Goal: Task Accomplishment & Management: Use online tool/utility

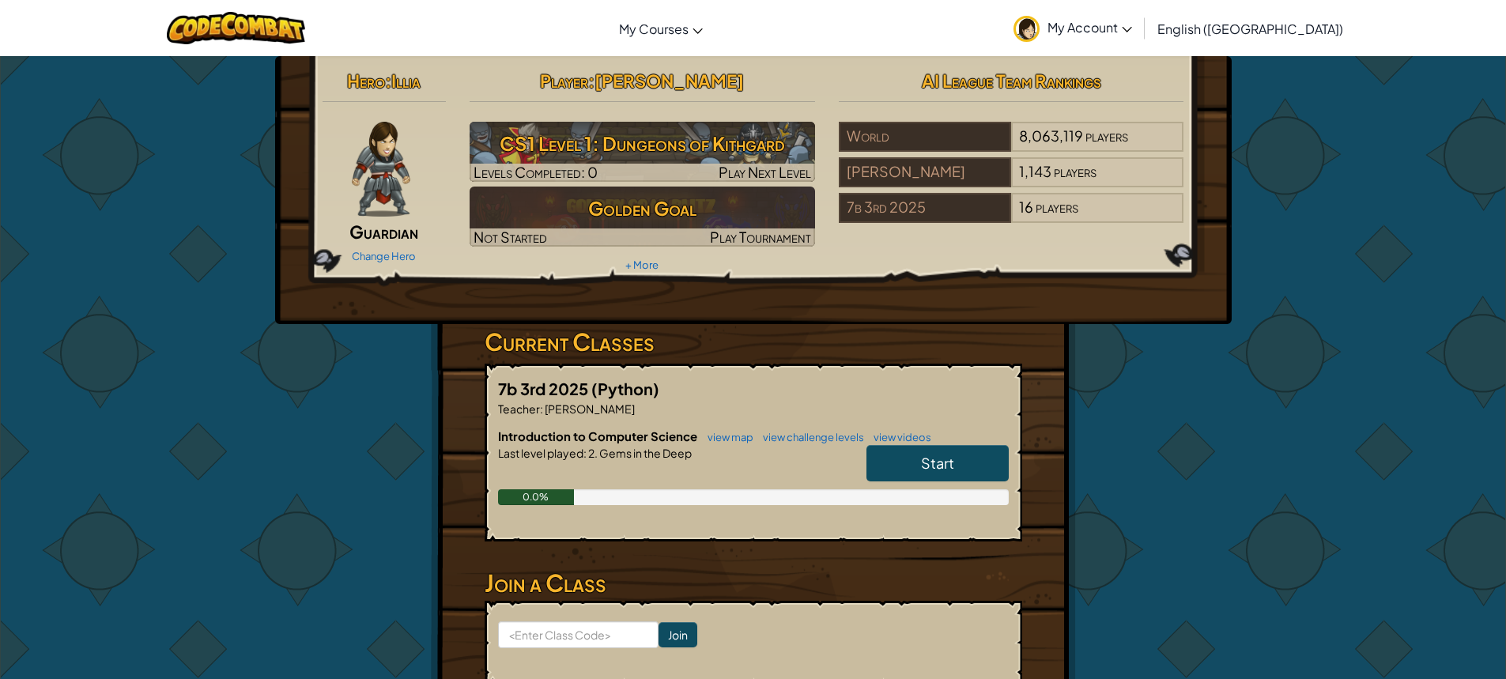
click at [990, 456] on link "Start" at bounding box center [937, 463] width 142 height 36
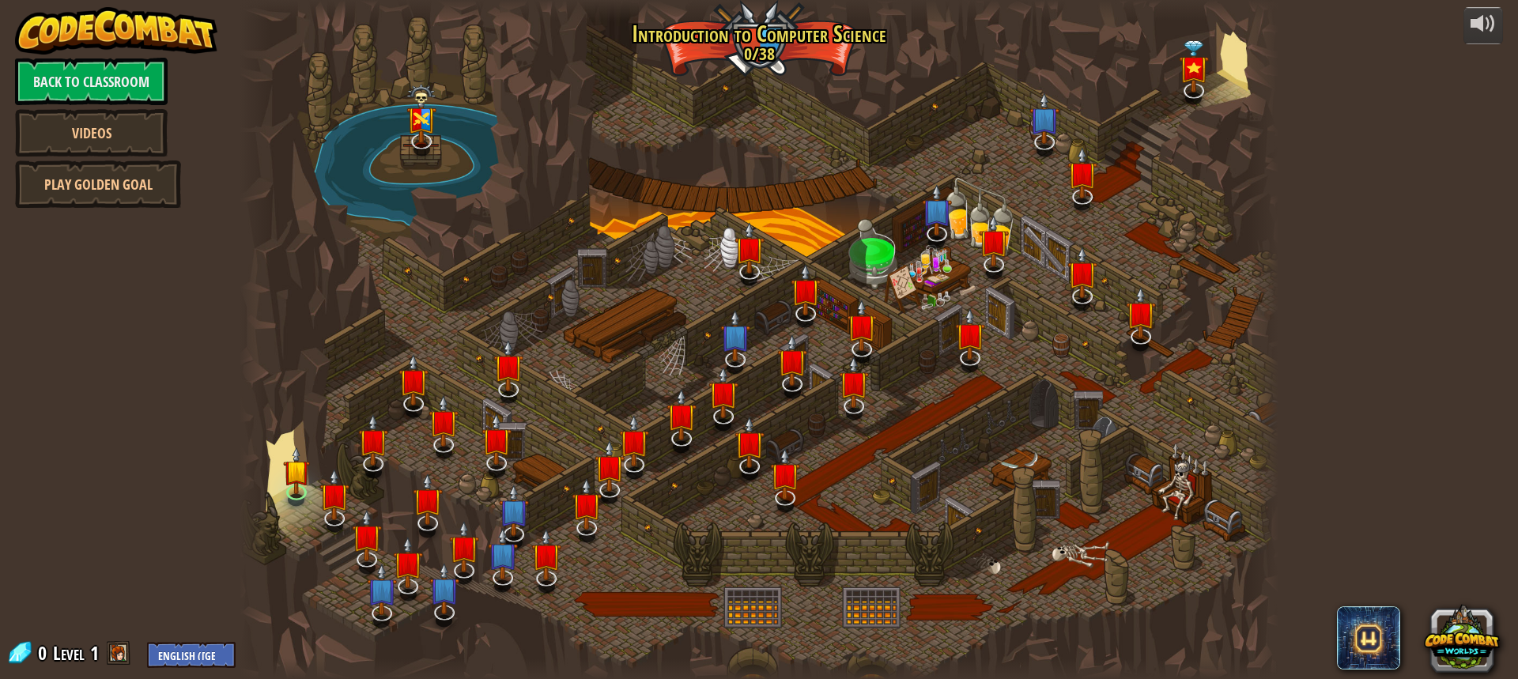
drag, startPoint x: 1015, startPoint y: 222, endPoint x: 978, endPoint y: 443, distance: 223.7
click at [978, 443] on div at bounding box center [759, 339] width 1039 height 679
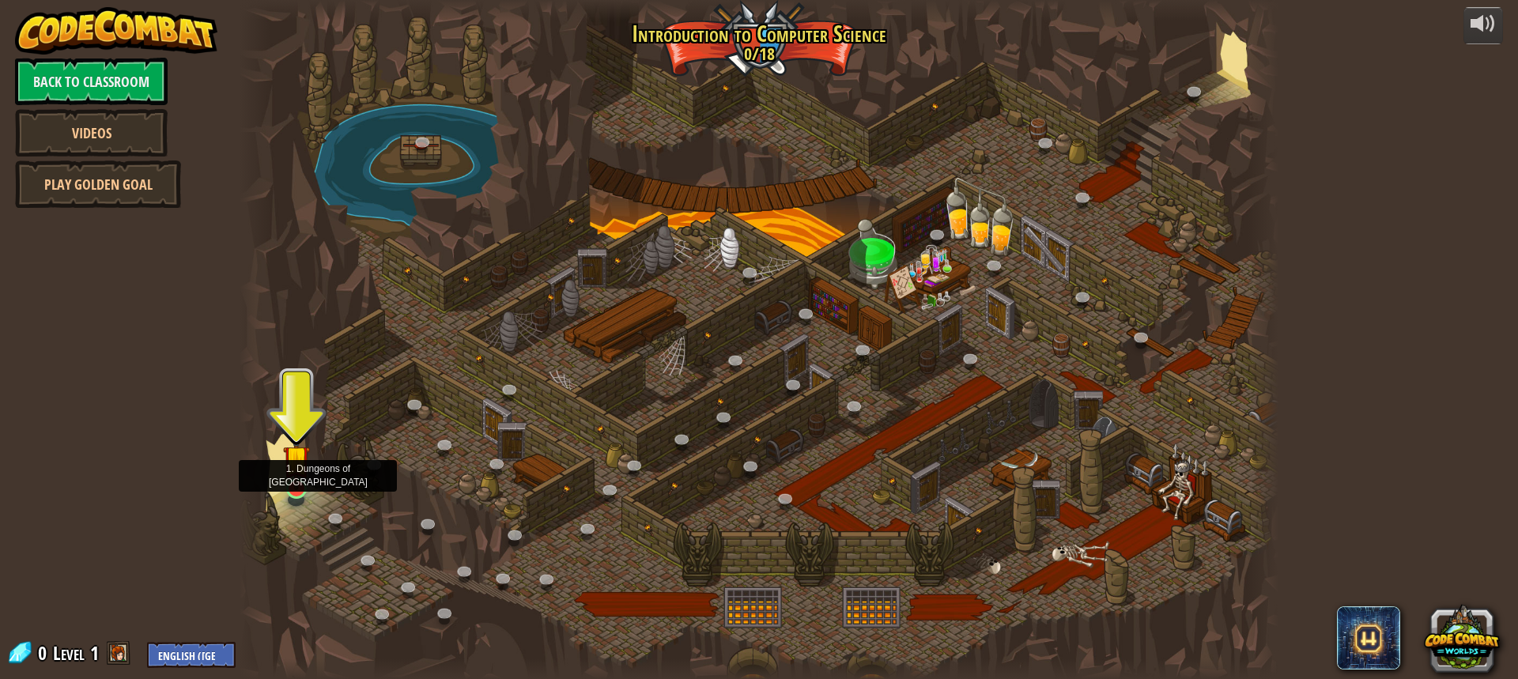
click at [304, 463] on img at bounding box center [296, 459] width 27 height 62
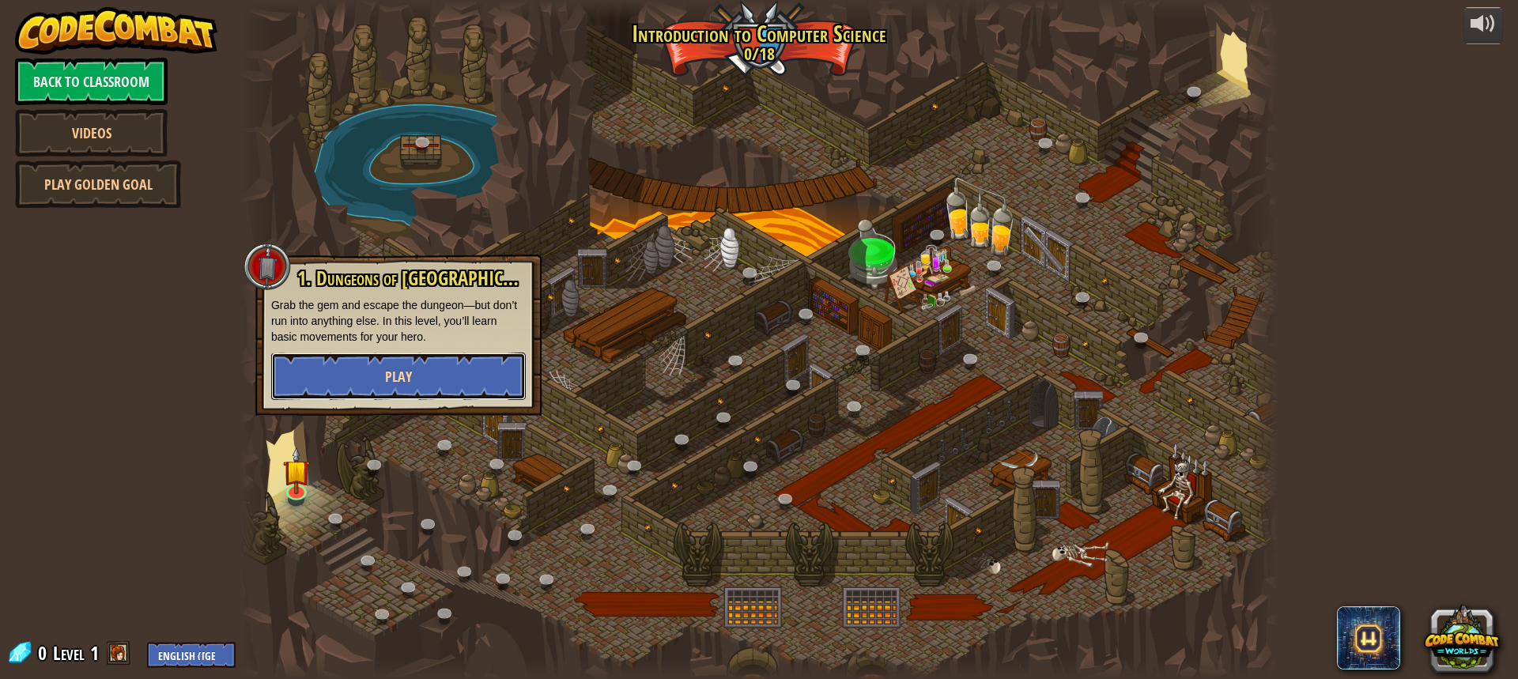
click at [347, 384] on button "Play" at bounding box center [398, 376] width 255 height 47
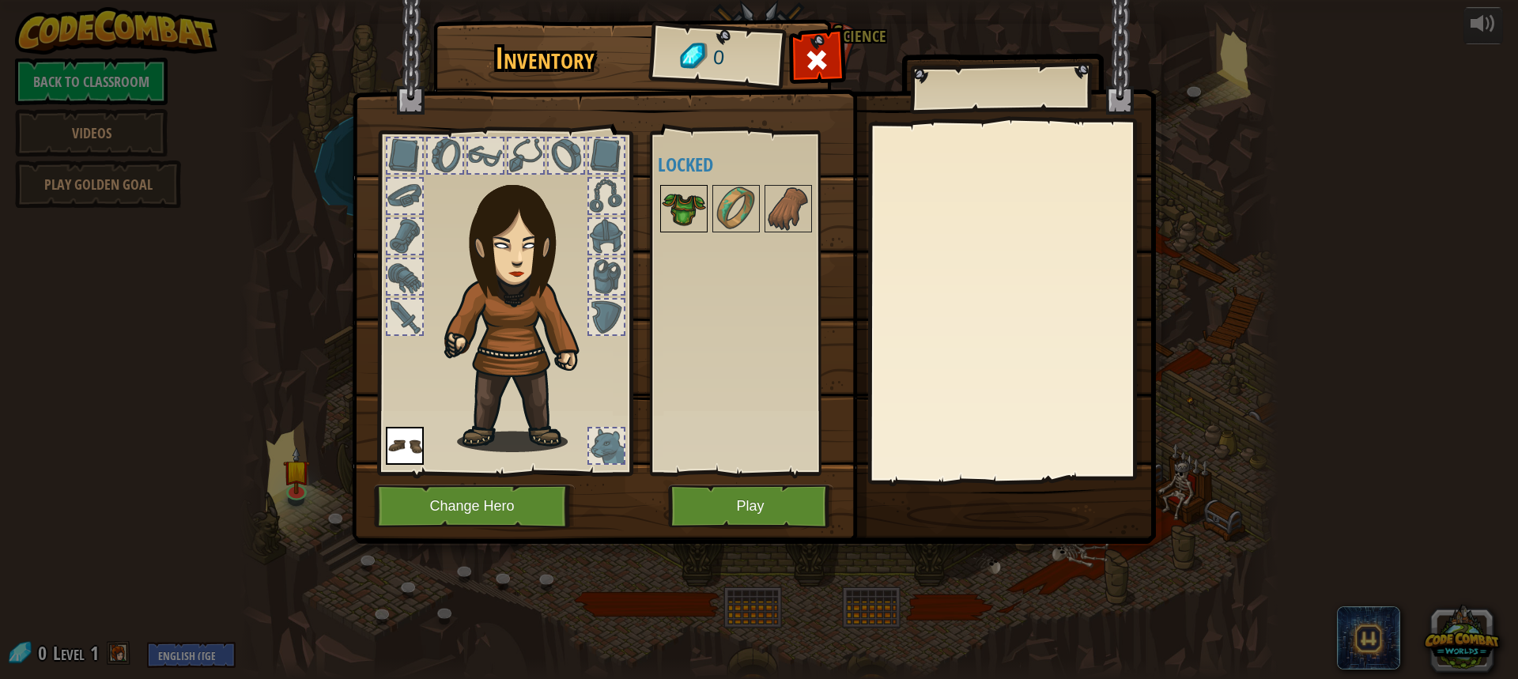
drag, startPoint x: 606, startPoint y: 141, endPoint x: 662, endPoint y: 197, distance: 79.4
click at [648, 215] on div "Inventory 0 Available Equip (double-click to equip) Locked Equip Unequip Subscr…" at bounding box center [759, 285] width 804 height 522
drag, startPoint x: 711, startPoint y: 201, endPoint x: 725, endPoint y: 196, distance: 14.3
click at [726, 194] on div at bounding box center [735, 208] width 47 height 47
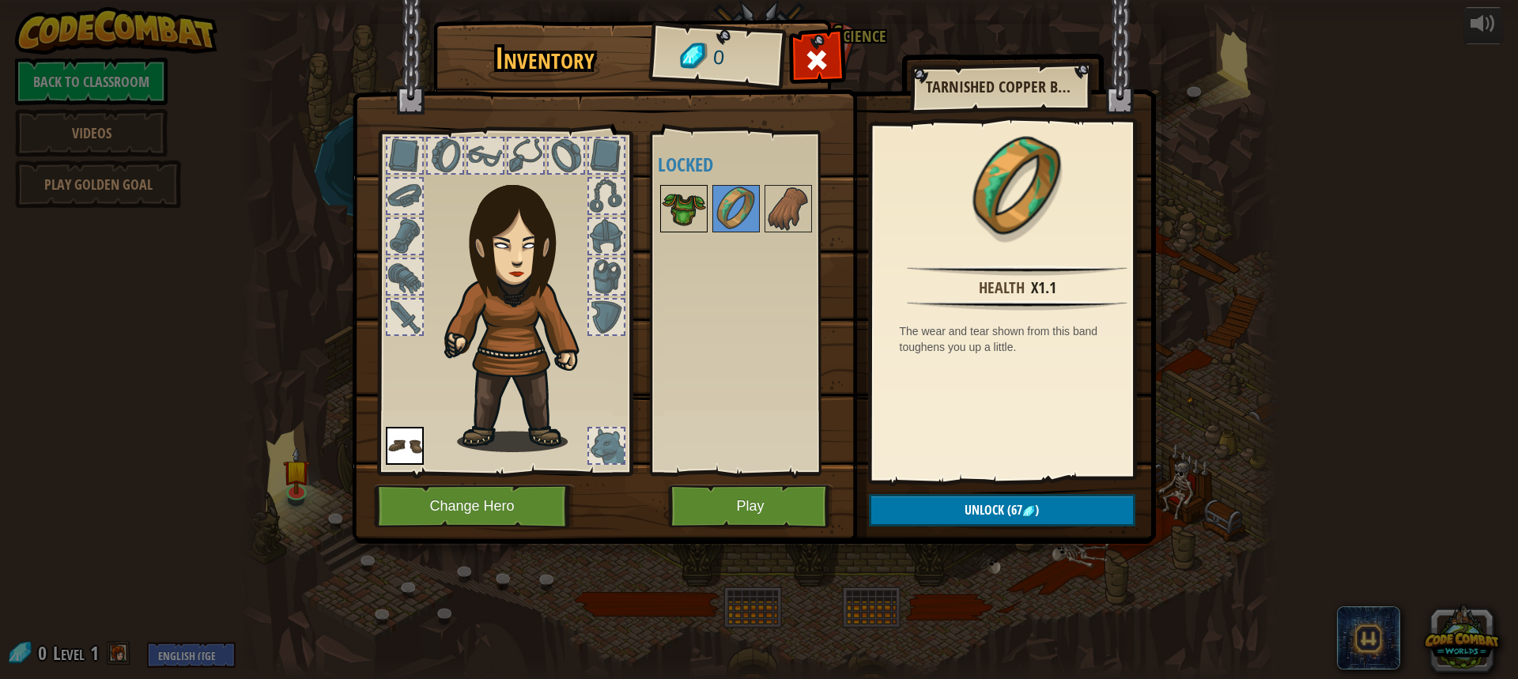
click at [699, 199] on img at bounding box center [684, 209] width 44 height 44
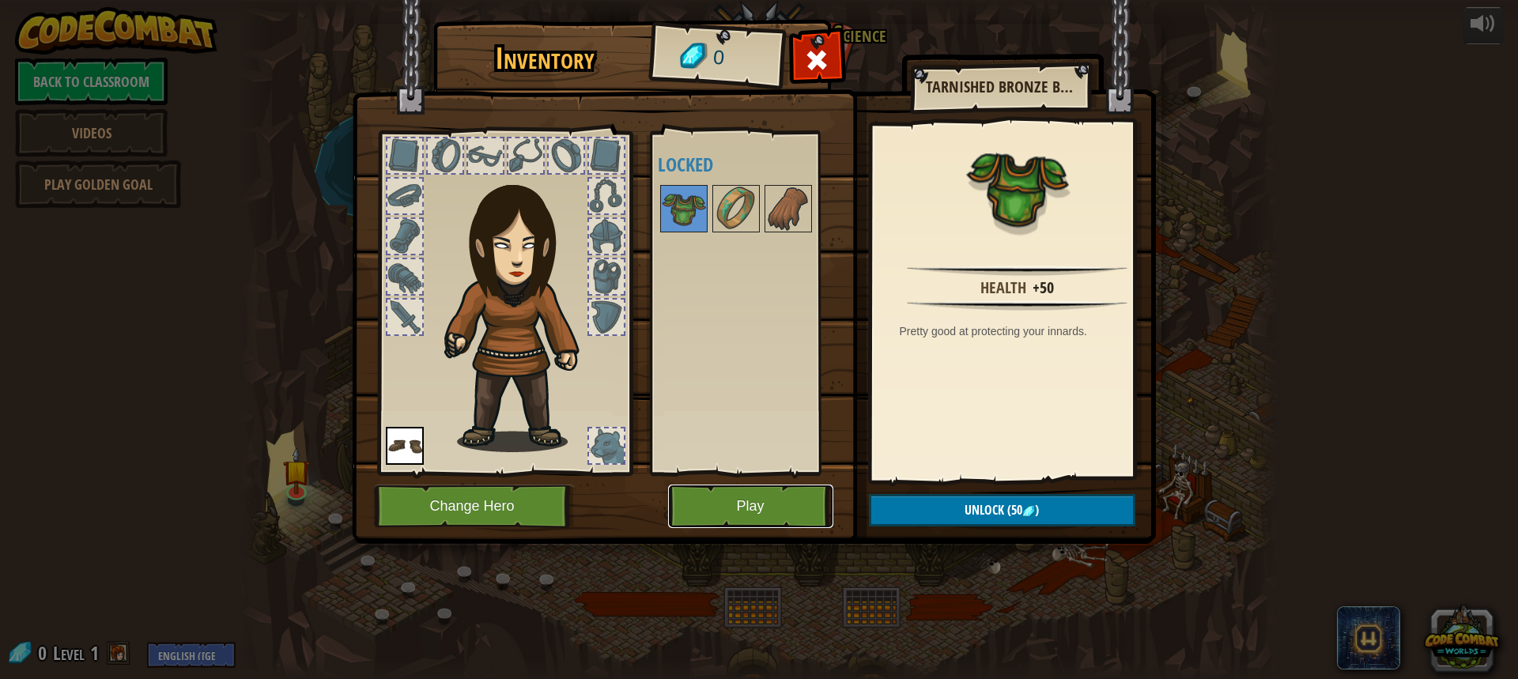
click at [791, 489] on button "Play" at bounding box center [750, 506] width 165 height 43
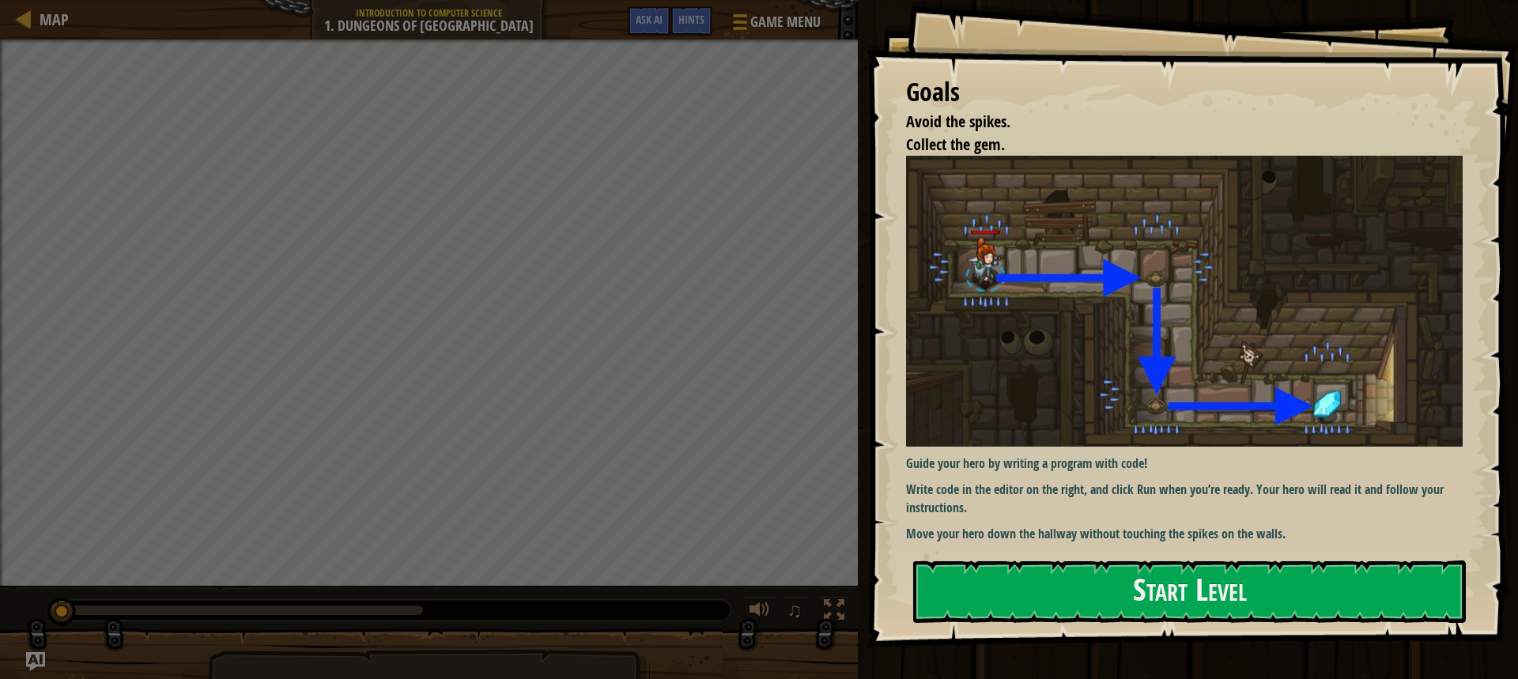
click at [1010, 532] on p "Move your hero down the hallway without touching the spikes on the walls." at bounding box center [1190, 534] width 568 height 18
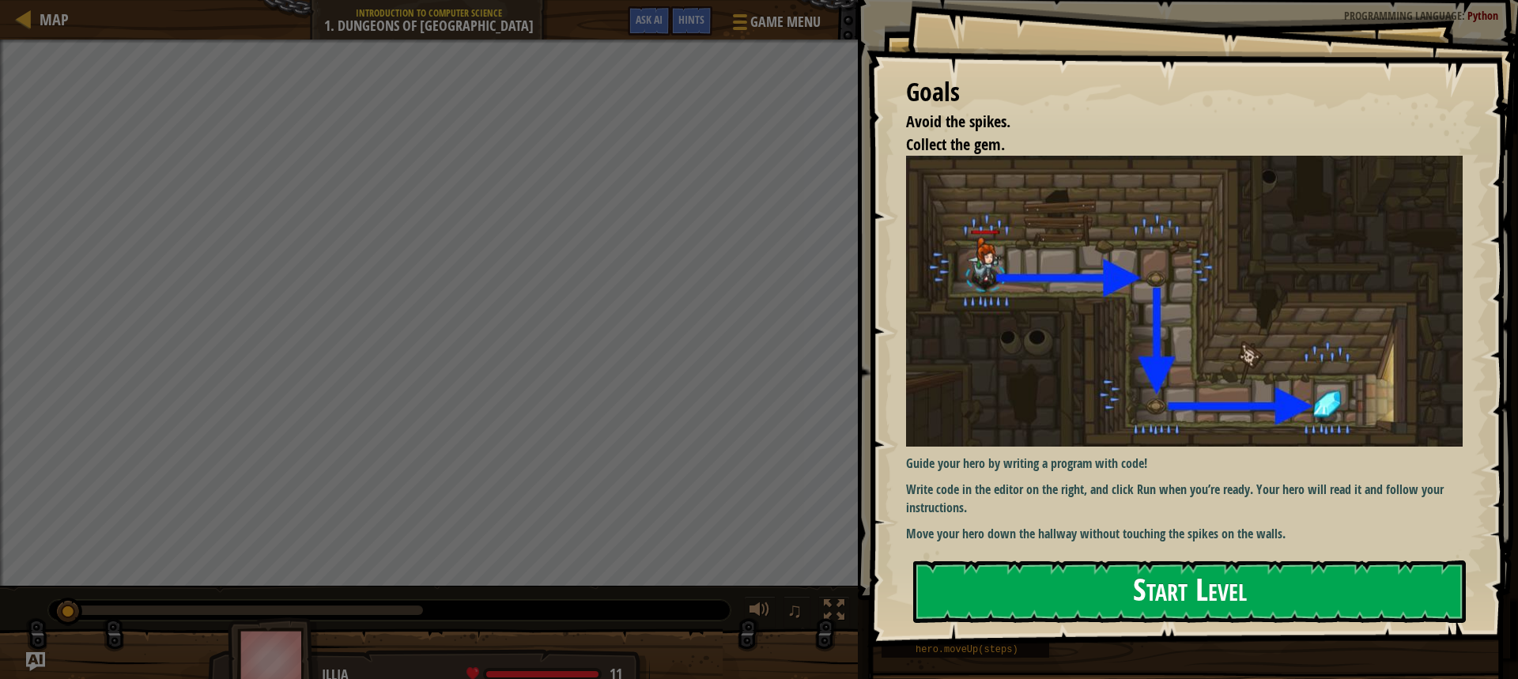
click at [1003, 571] on button "Start Level" at bounding box center [1189, 591] width 553 height 62
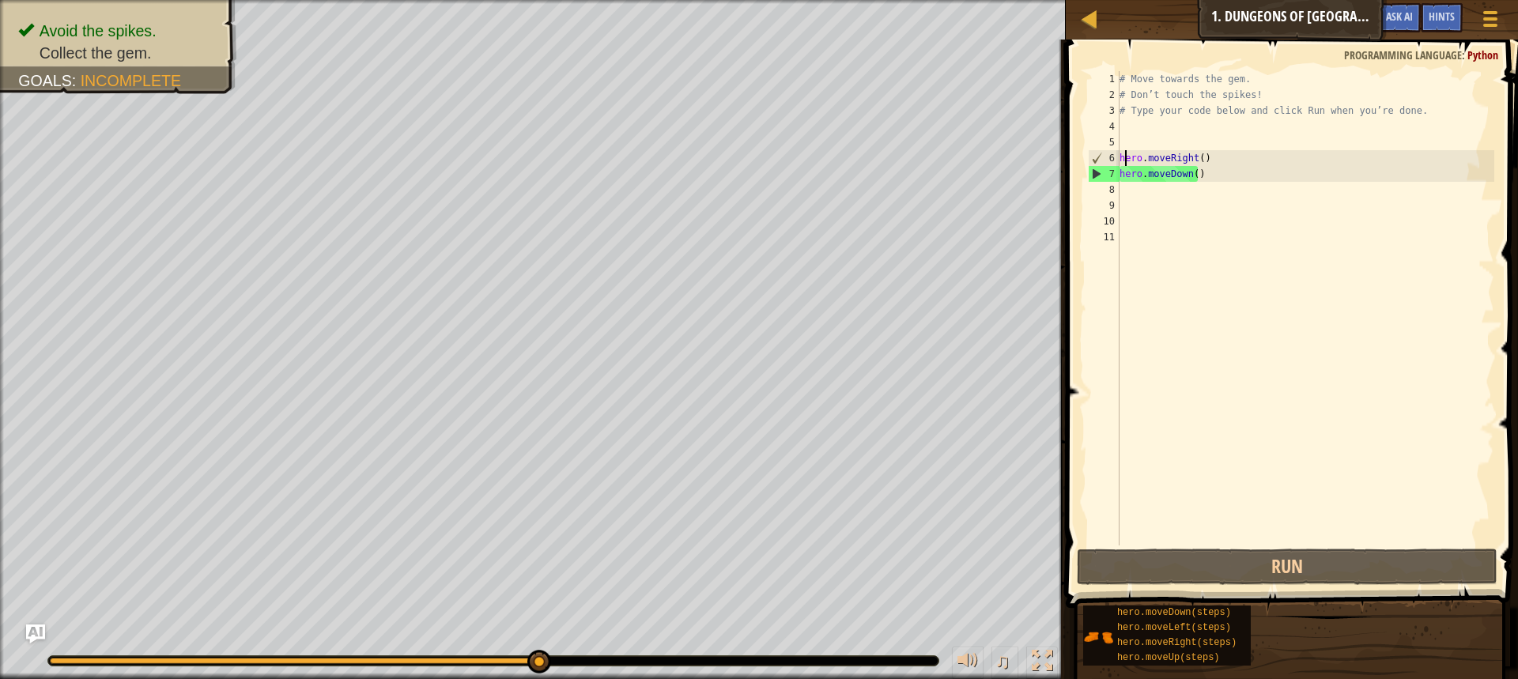
click at [1126, 162] on div "# Move towards the gem. # Don’t touch the spikes! # Type your code below and cl…" at bounding box center [1305, 324] width 378 height 506
click at [1243, 157] on div "# Move towards the gem. # Don’t touch the spikes! # Type your code below and cl…" at bounding box center [1305, 324] width 378 height 506
click at [1100, 154] on div "6" at bounding box center [1104, 158] width 31 height 16
click at [1100, 153] on div "6" at bounding box center [1104, 158] width 31 height 16
type textarea "hero.moveRight()"
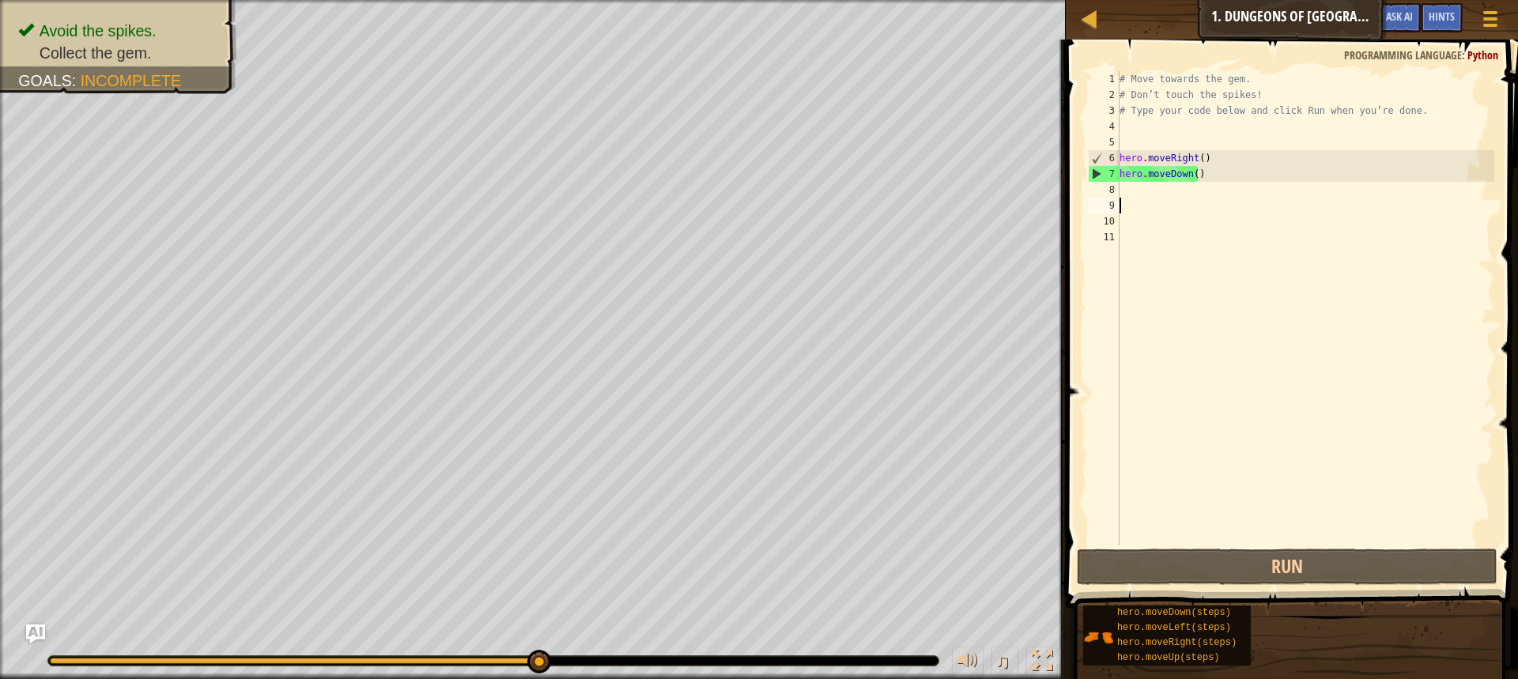
click at [1141, 203] on div "# Move towards the gem. # Don’t touch the spikes! # Type your code below and cl…" at bounding box center [1305, 324] width 378 height 506
click at [1134, 192] on div "# Move towards the gem. # Don’t touch the spikes! # Type your code below and cl…" at bounding box center [1305, 324] width 378 height 506
type textarea "h"
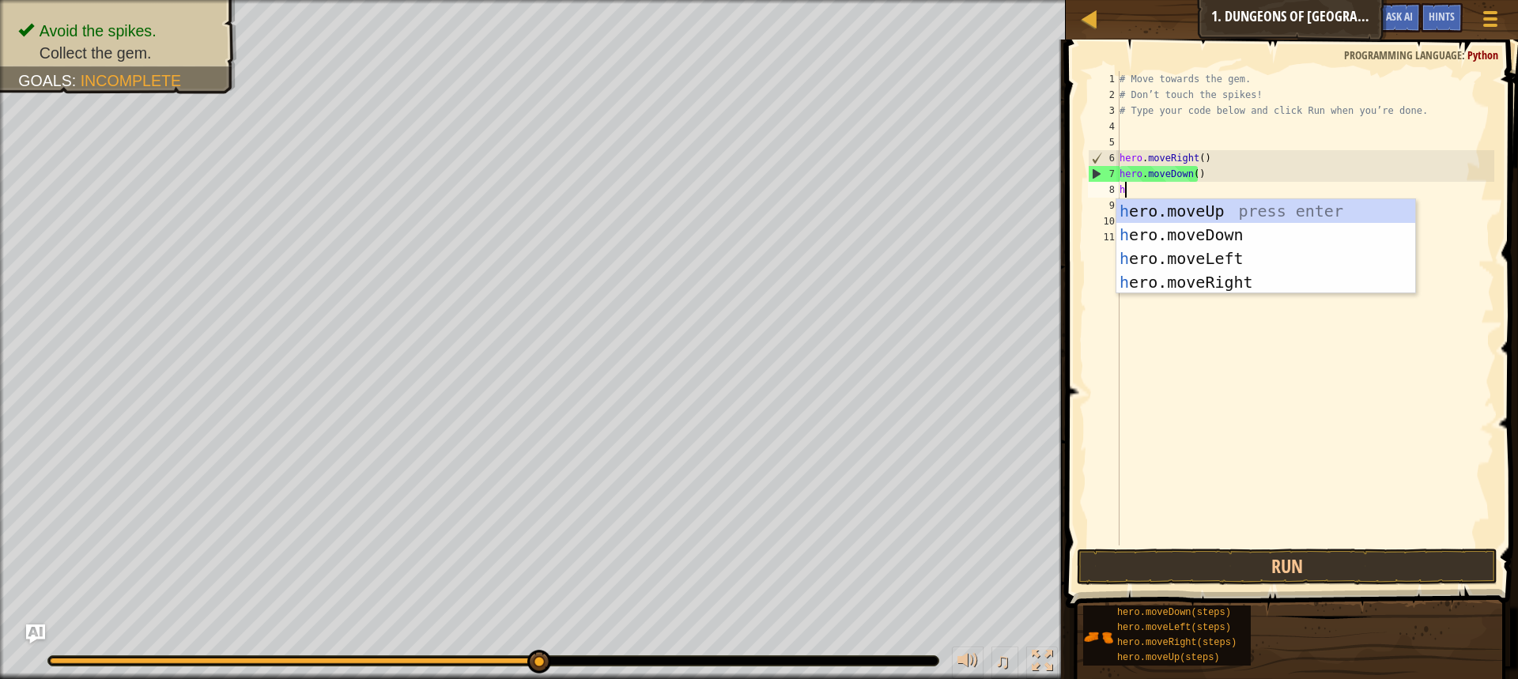
scroll to position [7, 0]
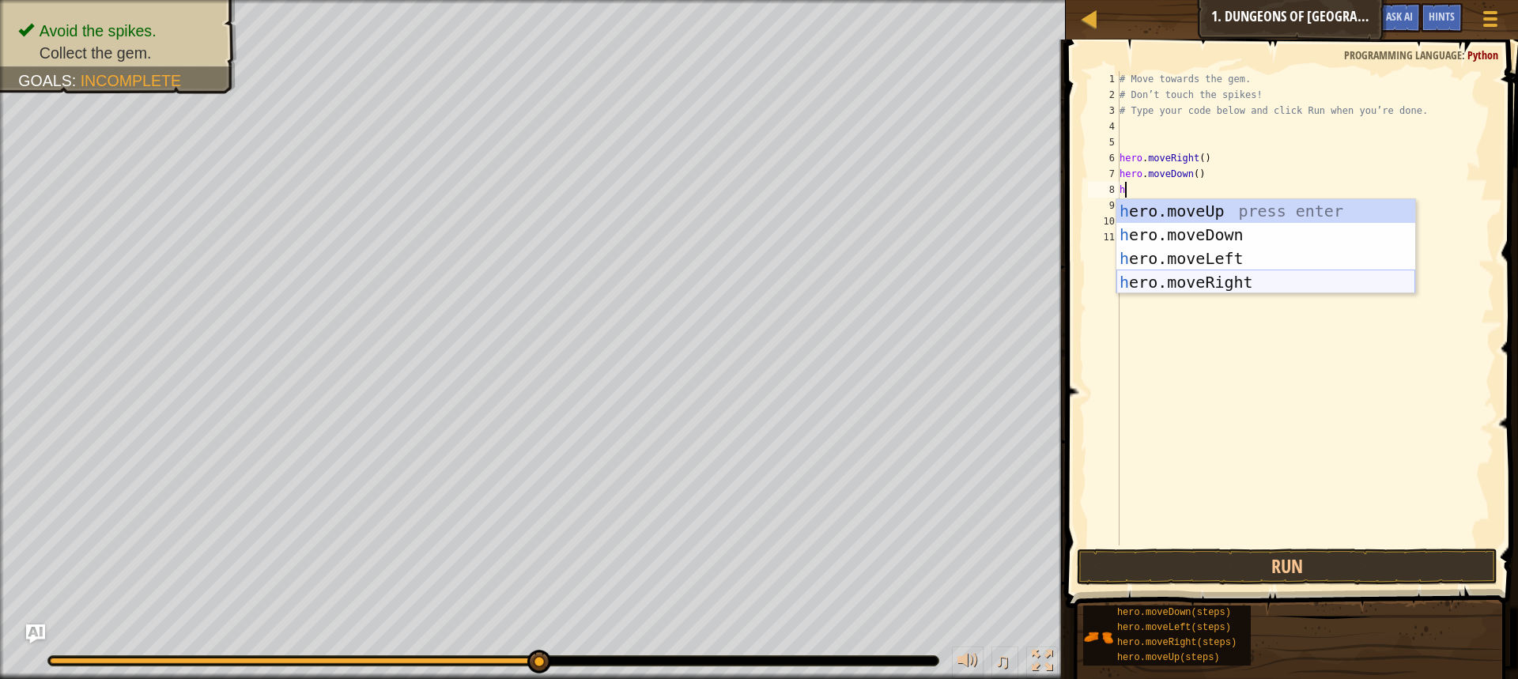
click at [1281, 281] on div "h ero.moveUp press enter h ero.moveDown press enter h ero.moveLeft press enter …" at bounding box center [1265, 270] width 299 height 142
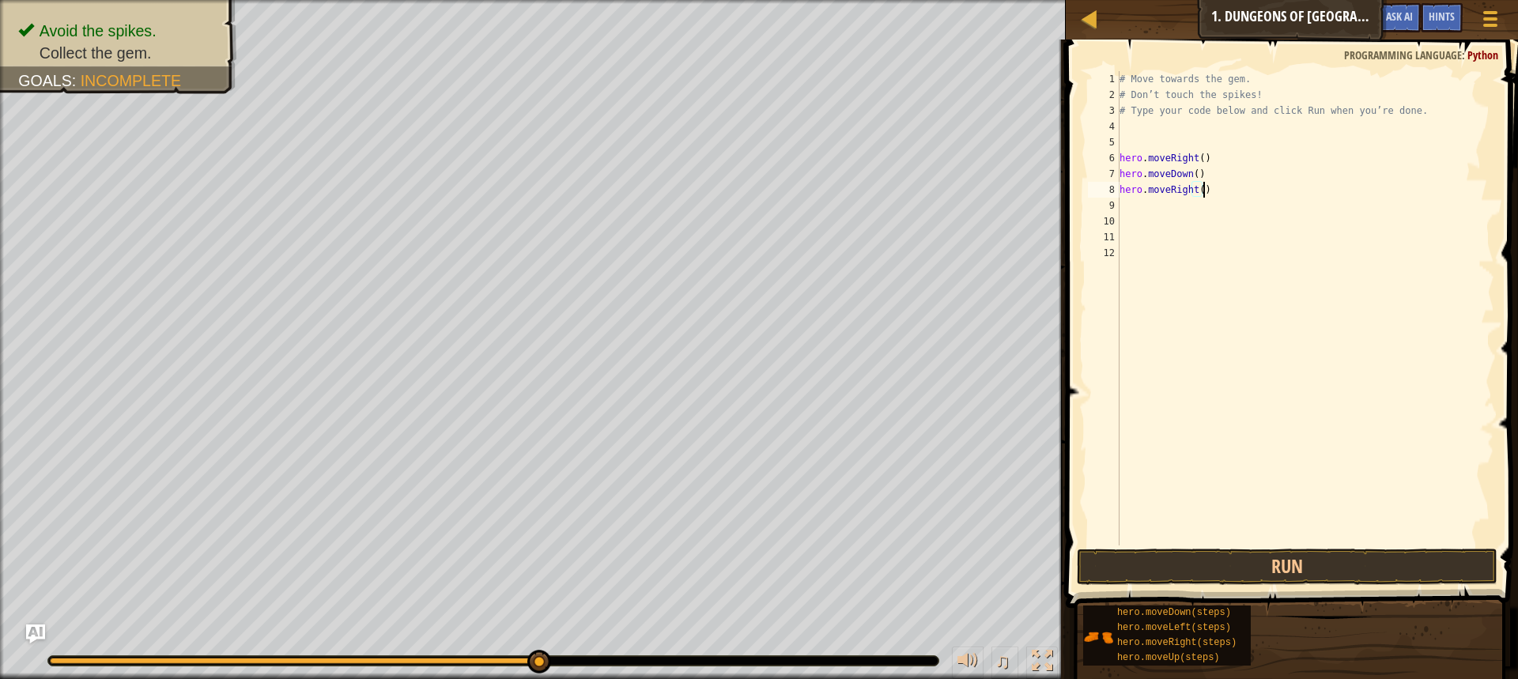
click at [1214, 192] on div "# Move towards the gem. # Don’t touch the spikes! # Type your code below and cl…" at bounding box center [1305, 324] width 378 height 506
click at [1109, 187] on div "8" at bounding box center [1104, 190] width 32 height 16
click at [1113, 183] on div "8" at bounding box center [1104, 190] width 32 height 16
click at [1108, 186] on div "8" at bounding box center [1104, 190] width 32 height 16
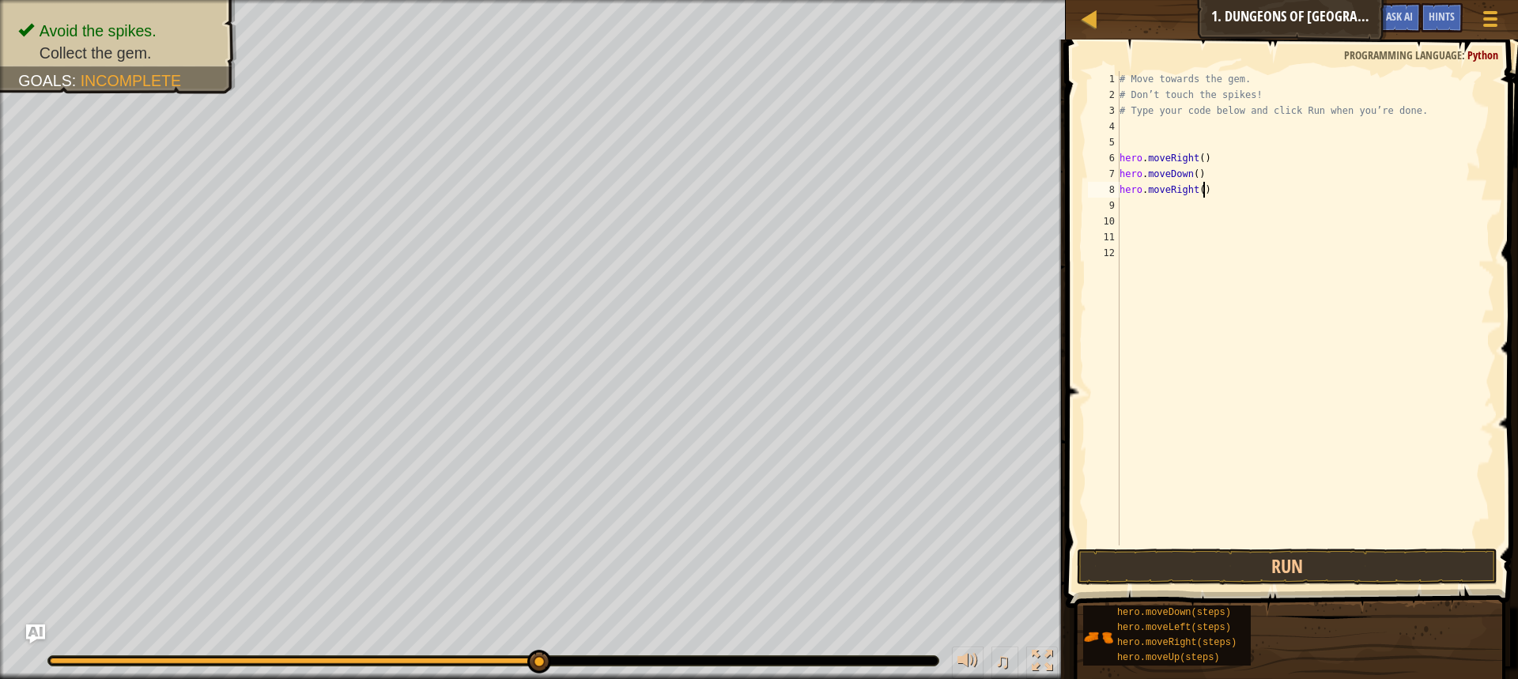
click at [1217, 190] on div "# Move towards the gem. # Don’t touch the spikes! # Type your code below and cl…" at bounding box center [1305, 324] width 378 height 506
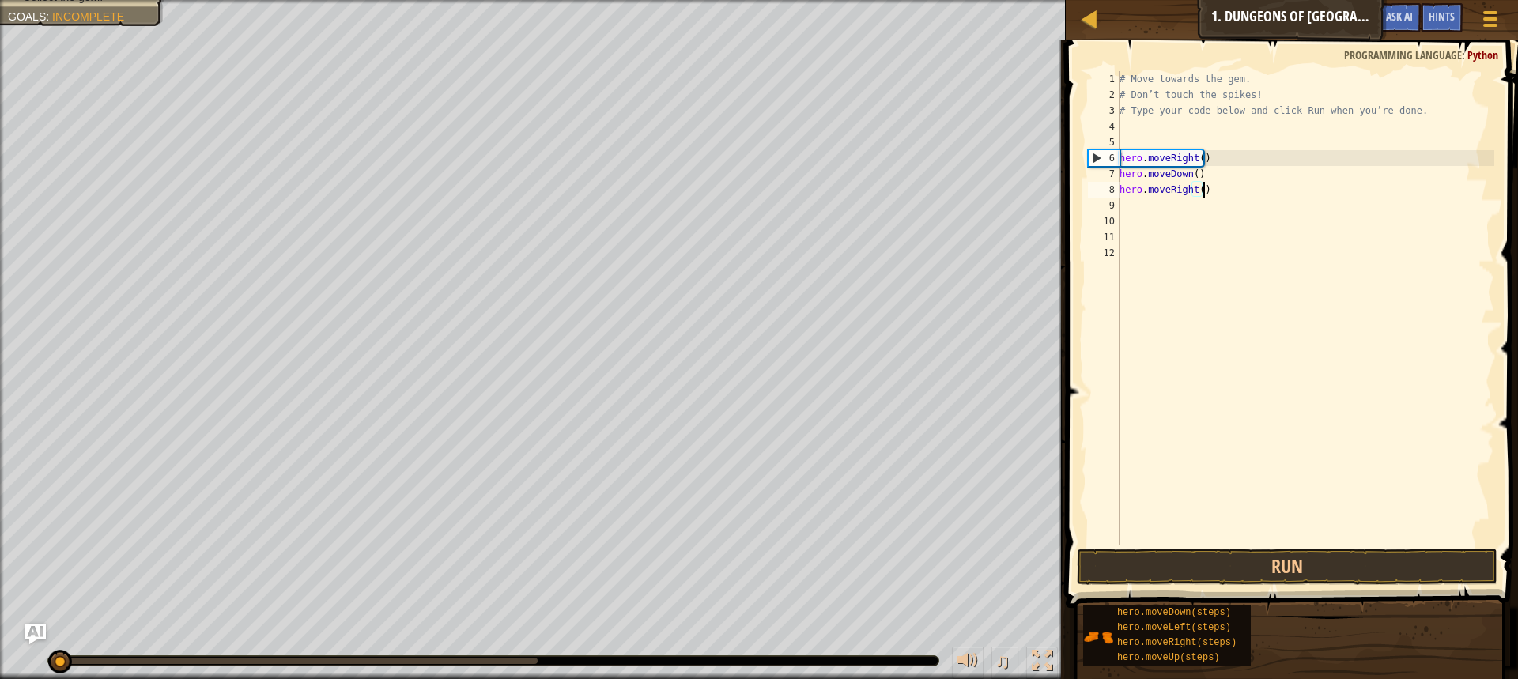
drag, startPoint x: 542, startPoint y: 659, endPoint x: 28, endPoint y: 639, distance: 515.0
click at [25, 638] on div "♫" at bounding box center [533, 656] width 1066 height 47
click at [1157, 160] on div "# Move towards the gem. # Don’t touch the spikes! # Type your code below and cl…" at bounding box center [1305, 324] width 378 height 506
click at [1096, 158] on div "6" at bounding box center [1104, 158] width 31 height 16
click at [1087, 154] on div "hero.moveRight() 1 2 3 4 5 6 7 8 9 10 11 12 # Move towards the gem. # Don’t tou…" at bounding box center [1289, 308] width 409 height 474
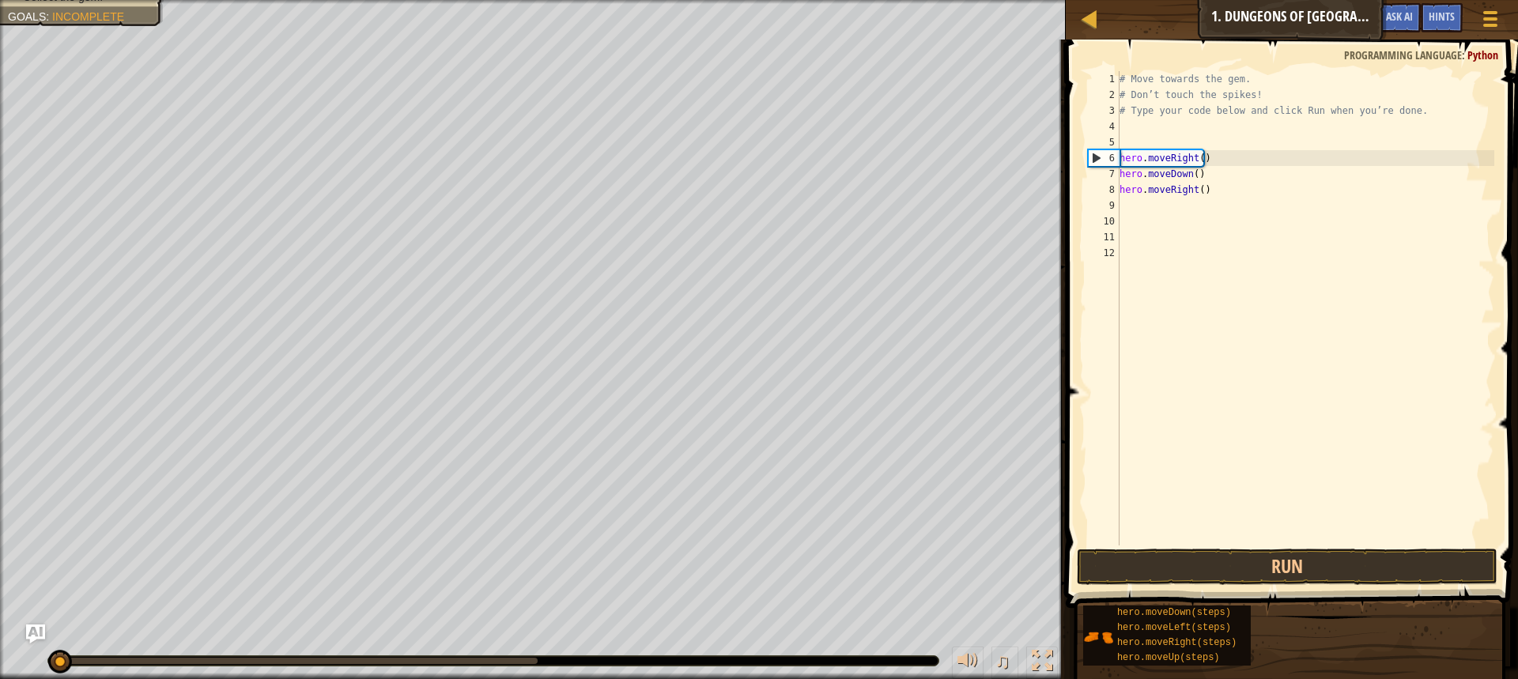
click at [1093, 153] on div "6" at bounding box center [1104, 158] width 31 height 16
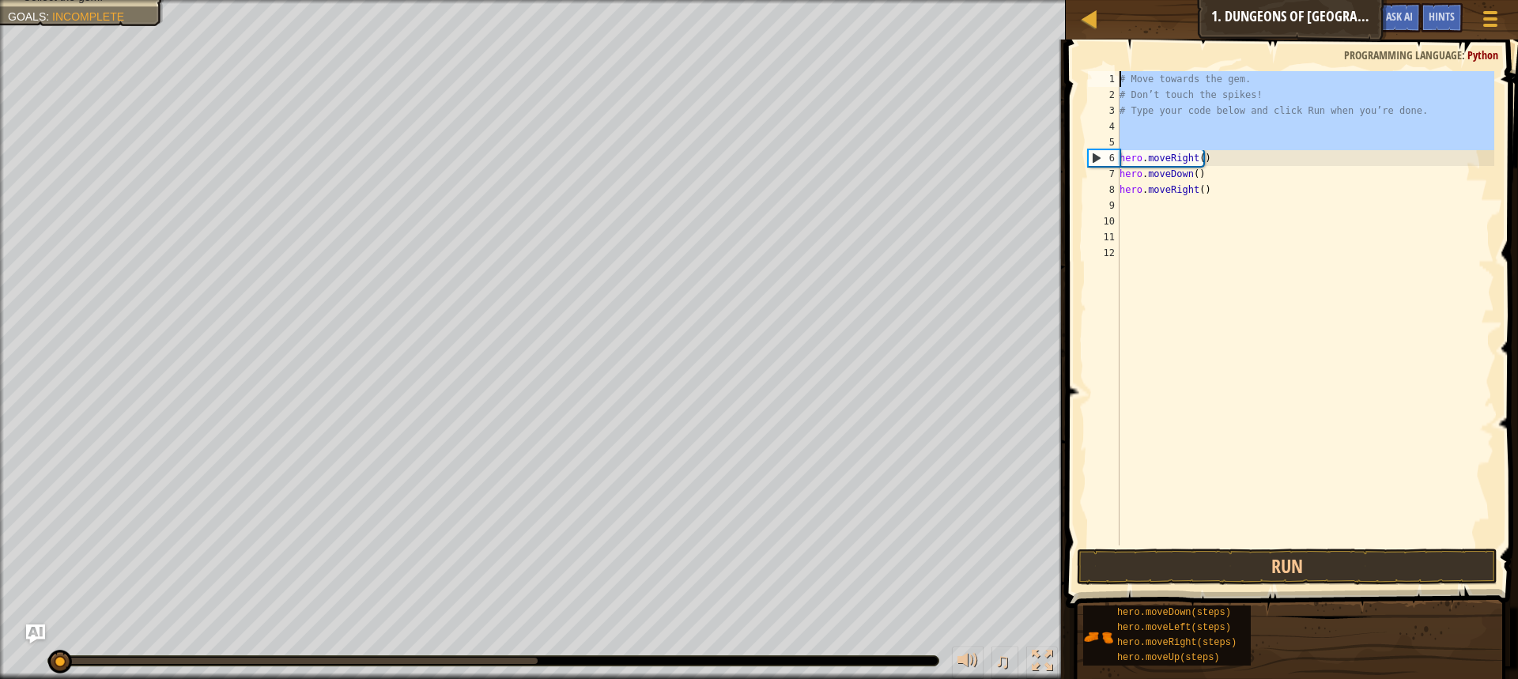
drag, startPoint x: 1104, startPoint y: 146, endPoint x: 1428, endPoint y: 351, distance: 384.0
click at [1483, 136] on div "hero.moveRight() 1 2 3 4 5 6 7 8 9 10 11 12 # Move towards the gem. # Don’t tou…" at bounding box center [1289, 308] width 409 height 474
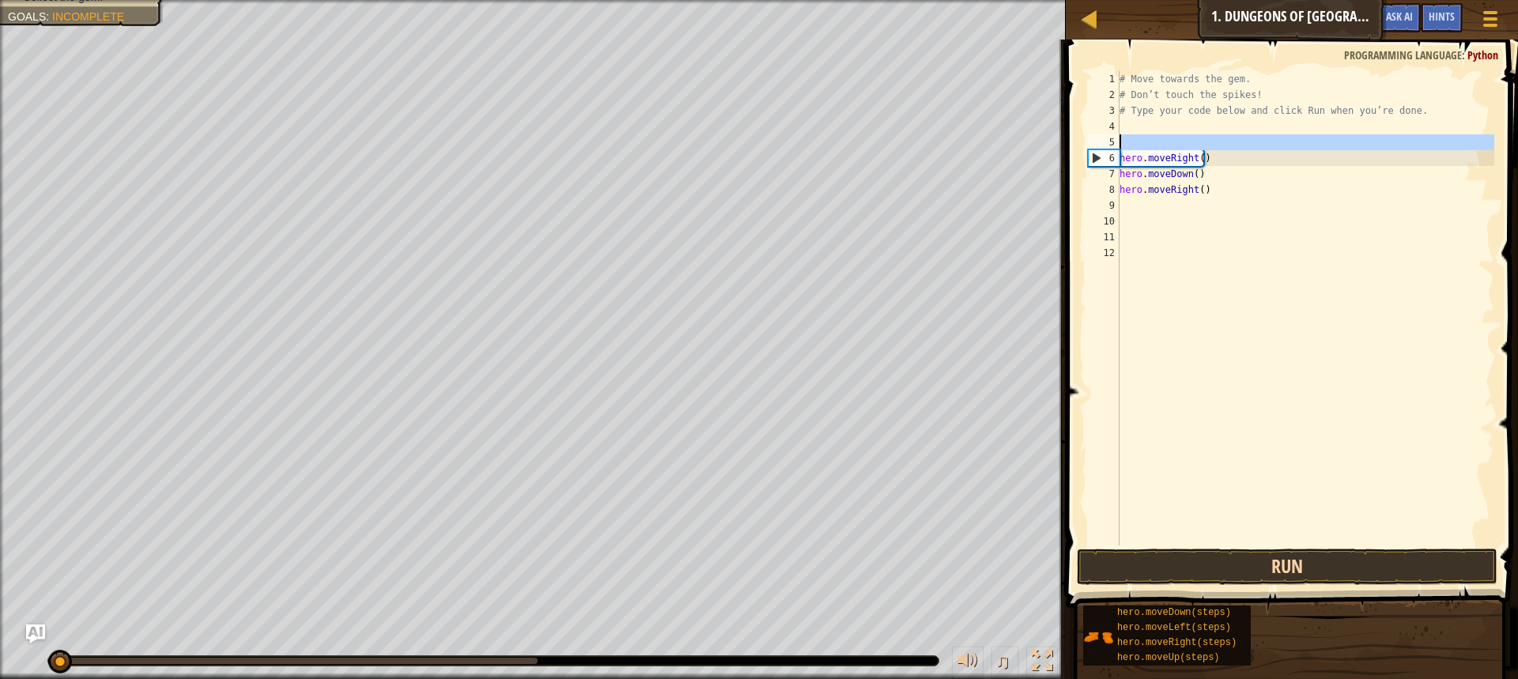
type textarea "hero.moveRight()"
click at [1334, 553] on button "Run" at bounding box center [1287, 567] width 421 height 36
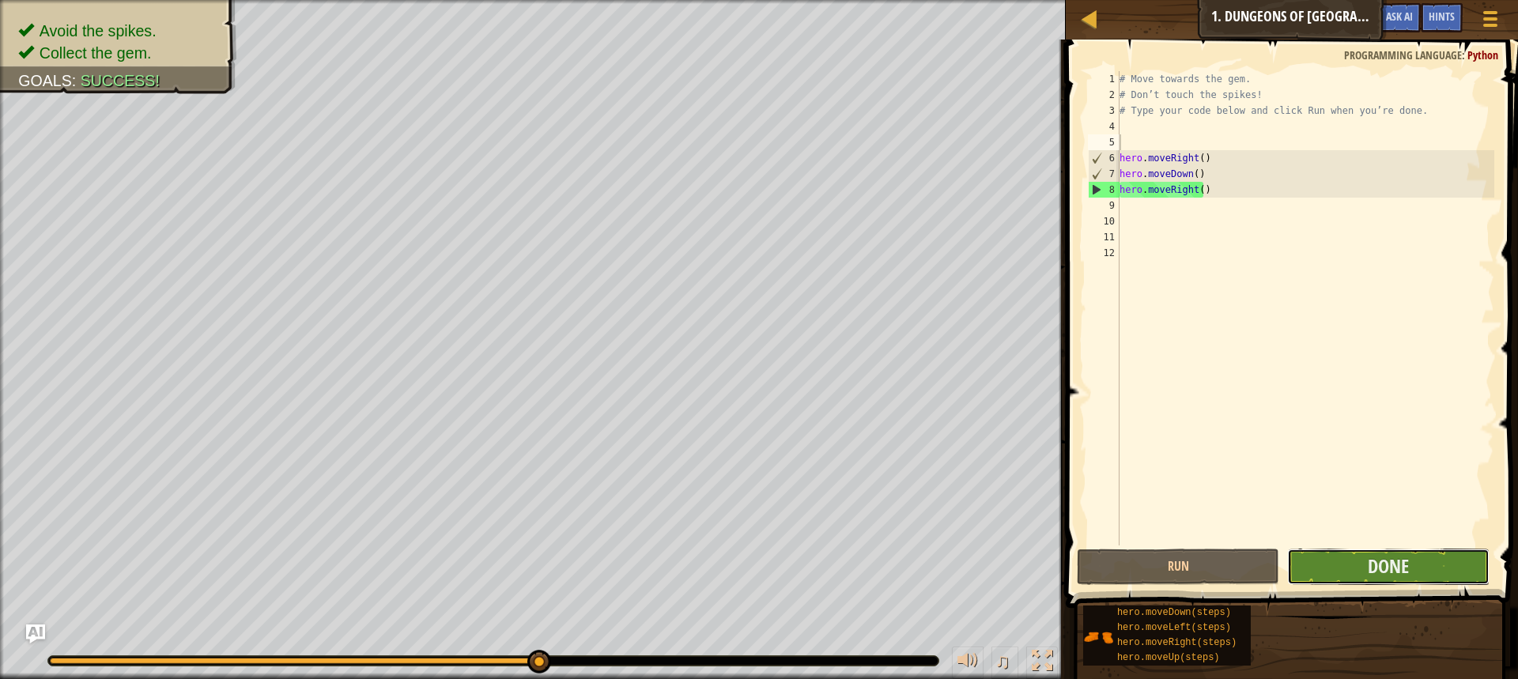
click at [1350, 564] on button "Done" at bounding box center [1388, 567] width 202 height 36
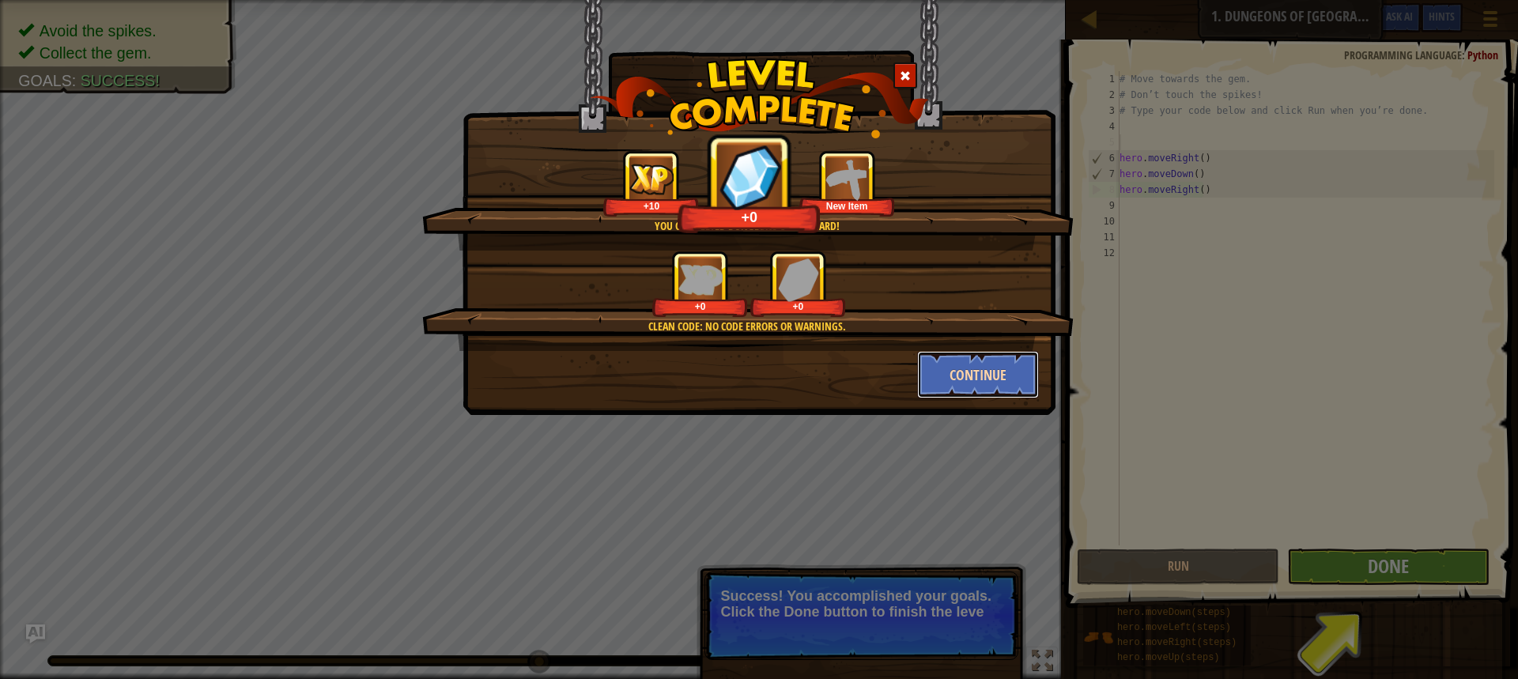
click at [988, 381] on button "Continue" at bounding box center [978, 374] width 123 height 47
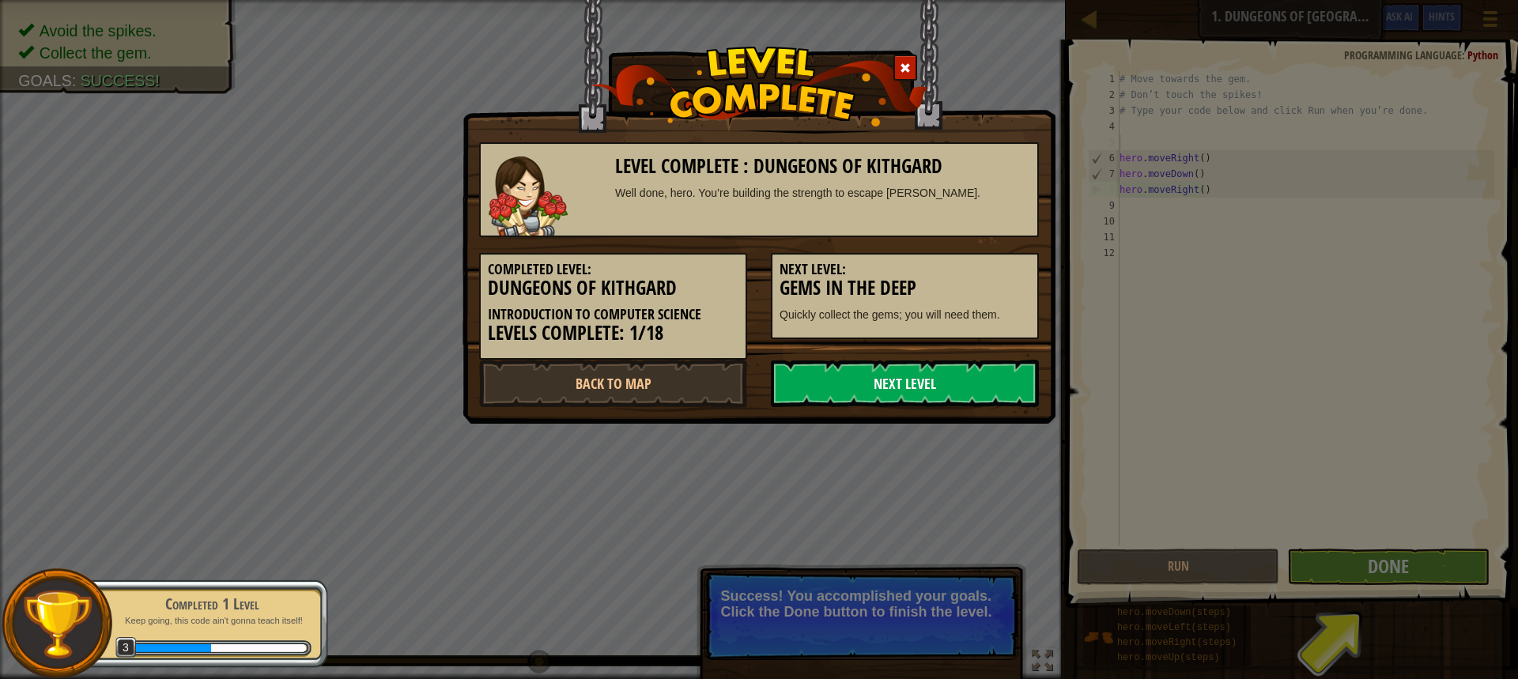
click at [893, 379] on link "Next Level" at bounding box center [905, 383] width 268 height 47
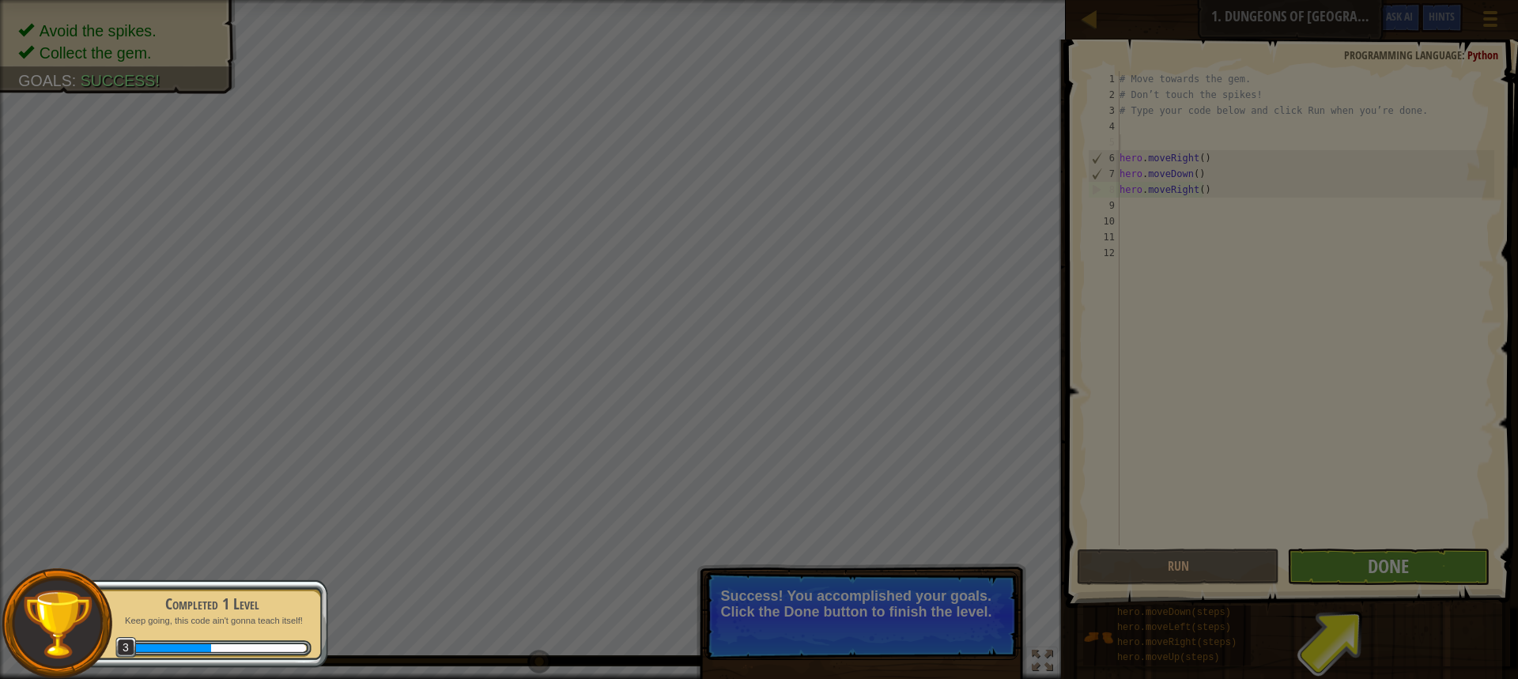
click at [890, 2] on body "Map Introduction to Computer Science 1. Dungeons of Kithgard Game Menu Done Hin…" at bounding box center [759, 1] width 1518 height 2
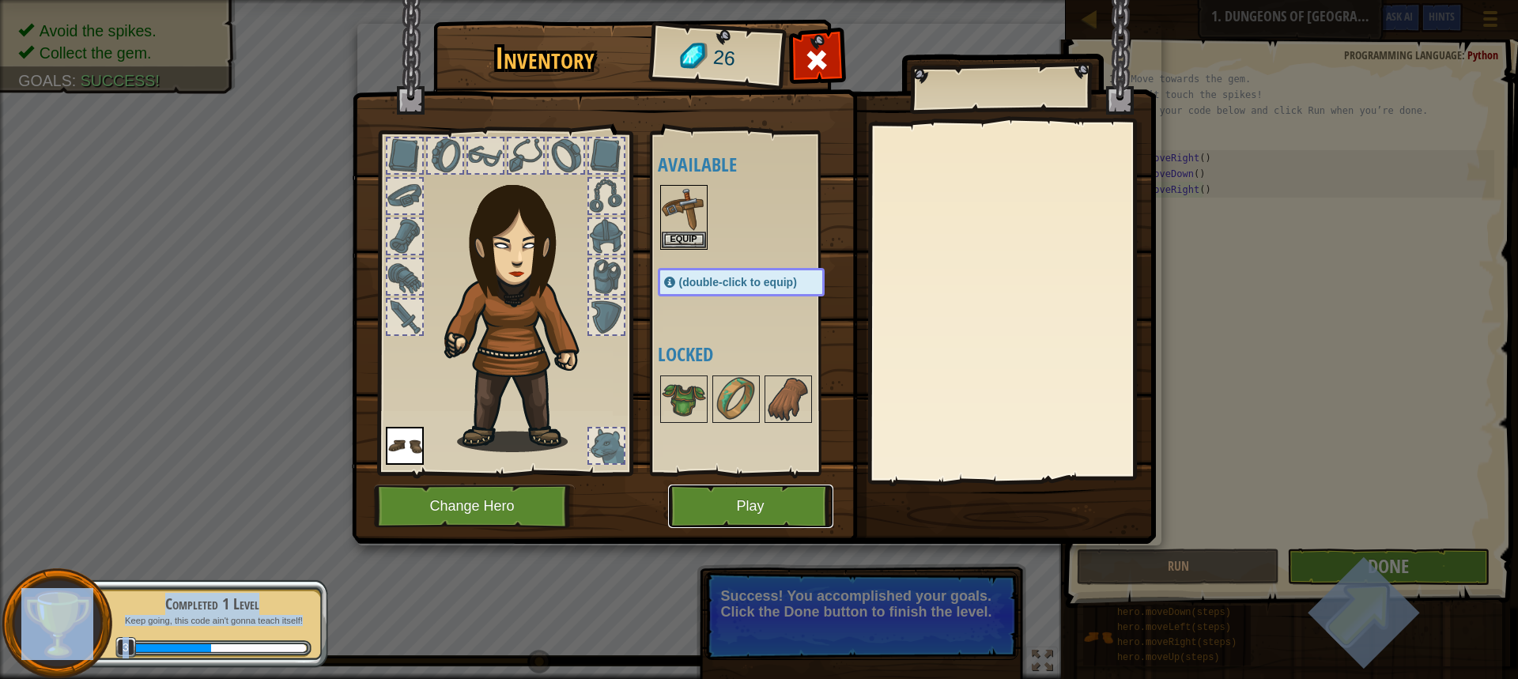
click at [768, 510] on button "Play" at bounding box center [750, 506] width 165 height 43
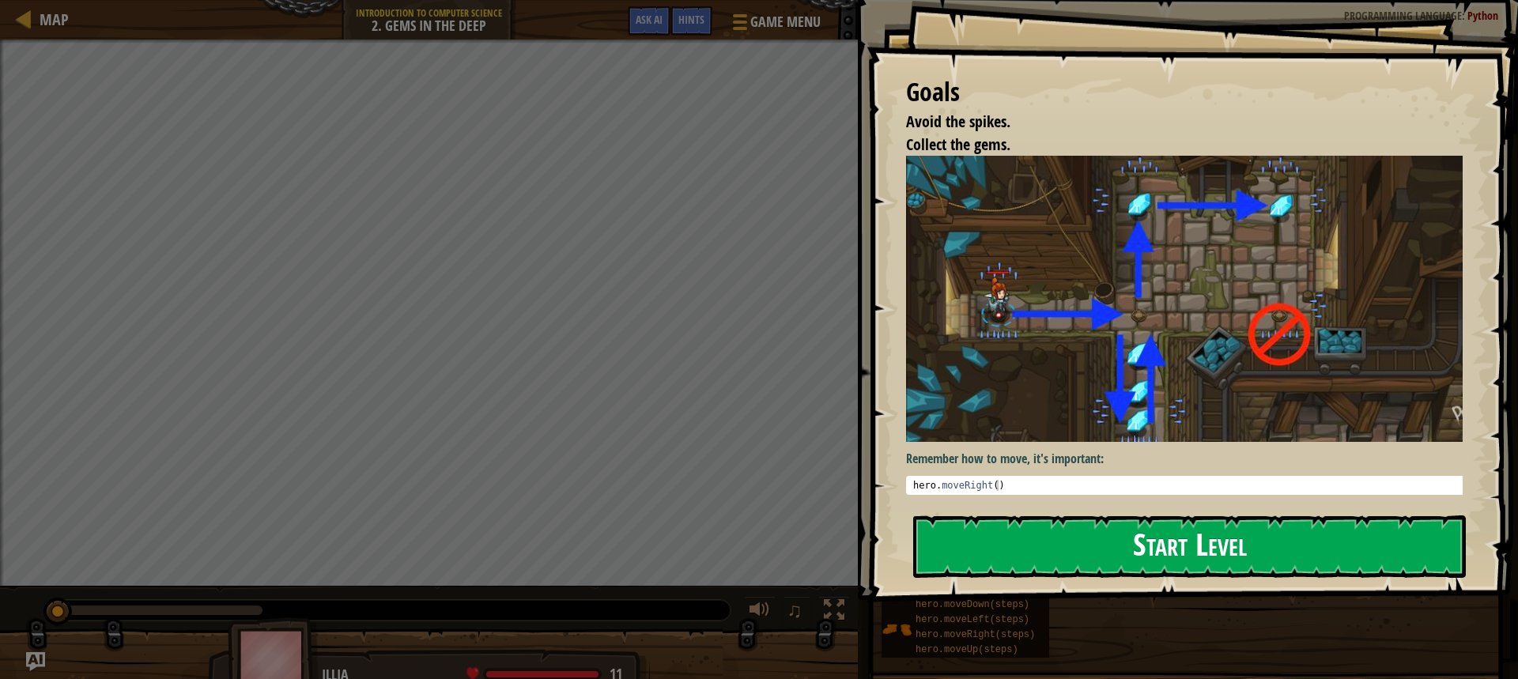
click at [1044, 535] on button "Start Level" at bounding box center [1189, 546] width 553 height 62
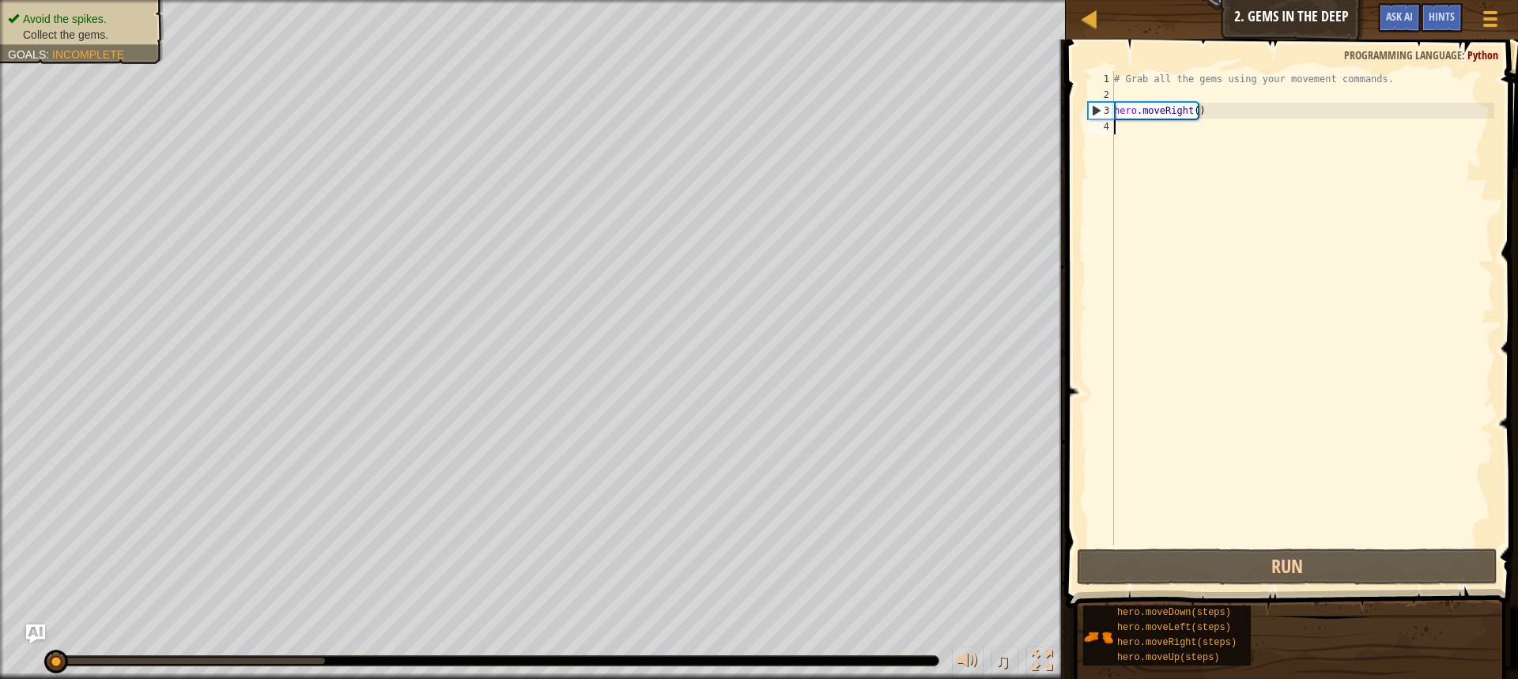
type textarea "h"
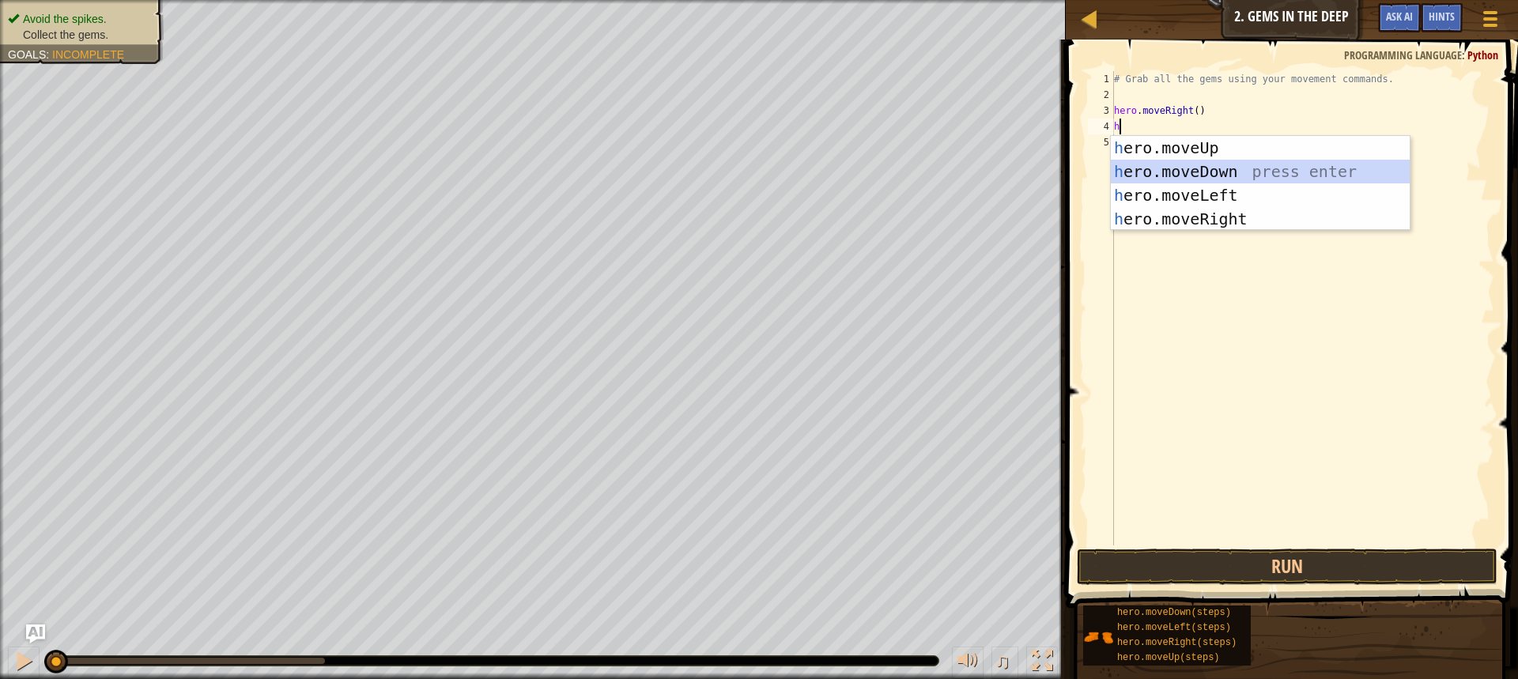
click at [1147, 164] on div "h ero.moveUp press enter h ero.moveDown press enter h ero.moveLeft press enter …" at bounding box center [1260, 207] width 299 height 142
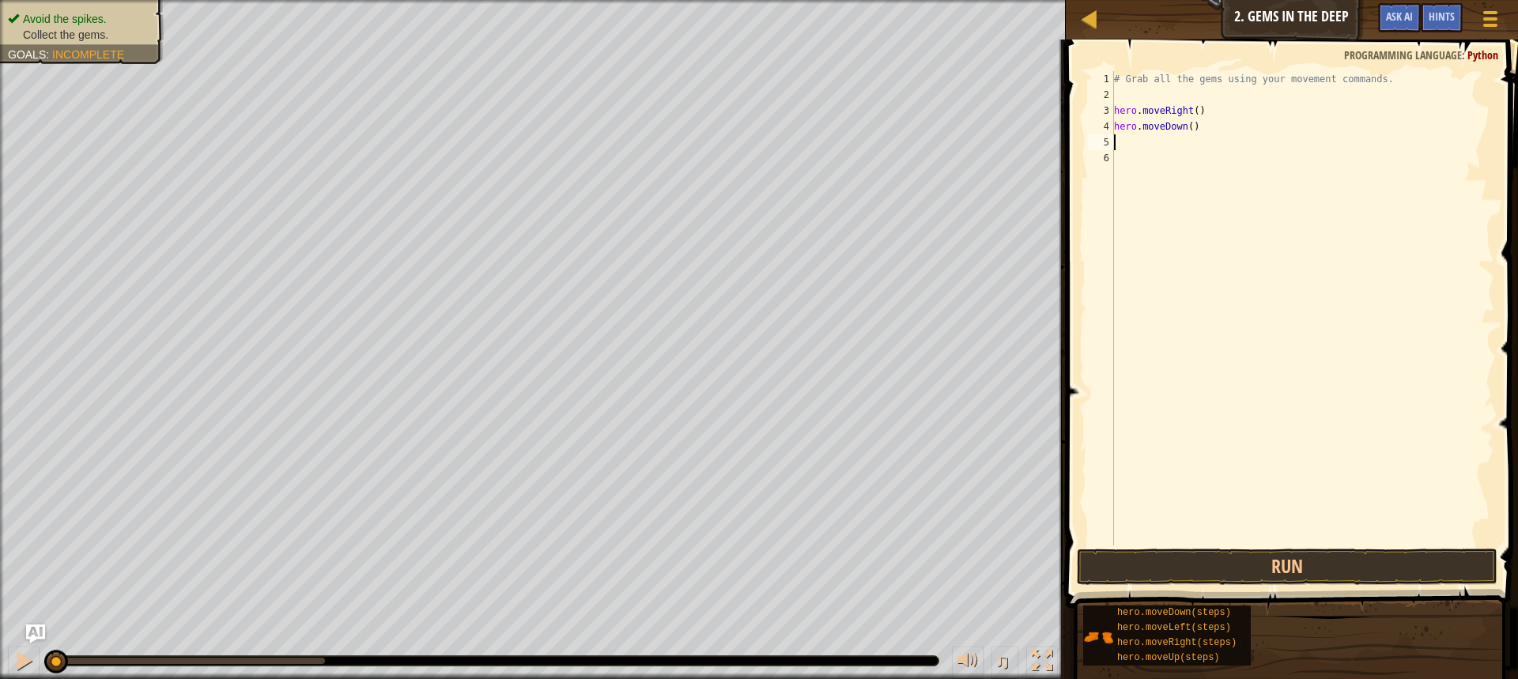
type textarea "h"
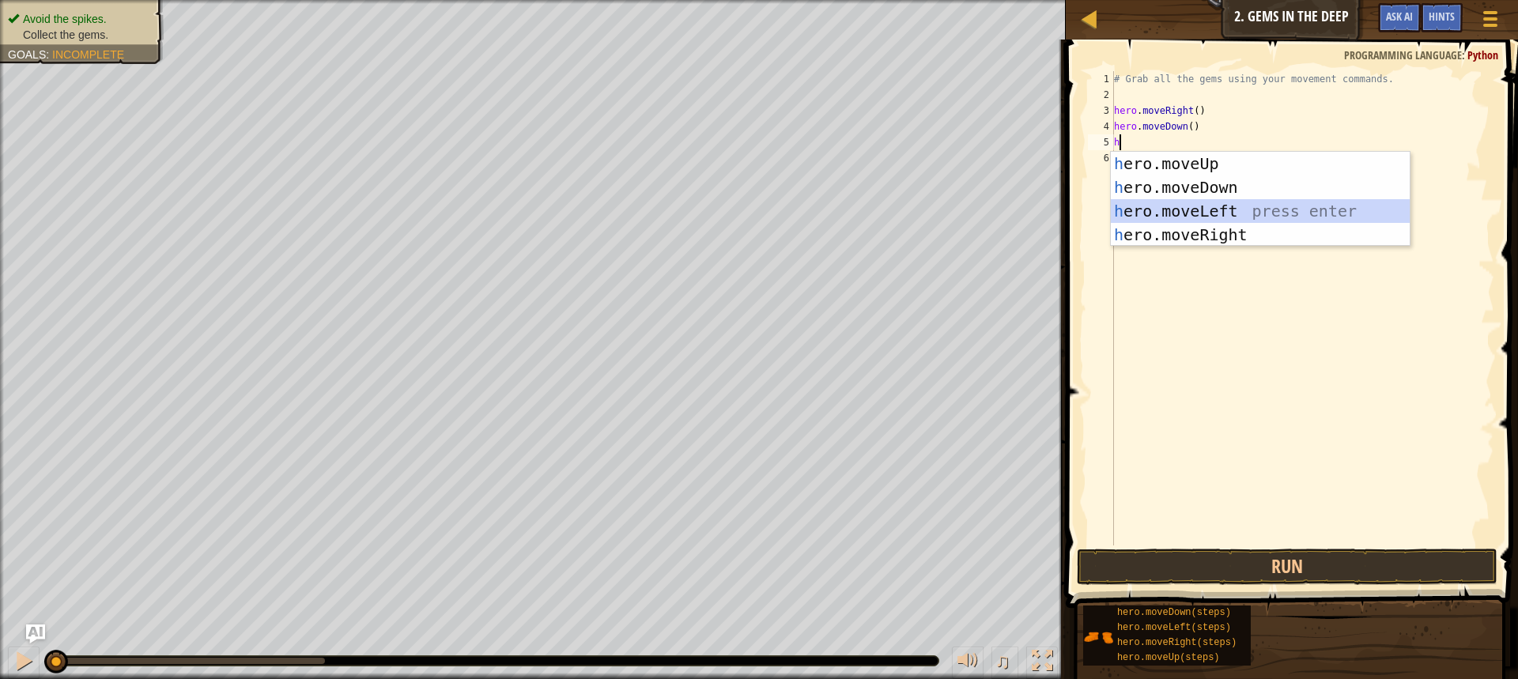
click at [1253, 214] on div "h ero.moveUp press enter h ero.moveDown press enter h ero.moveLeft press enter …" at bounding box center [1260, 223] width 299 height 142
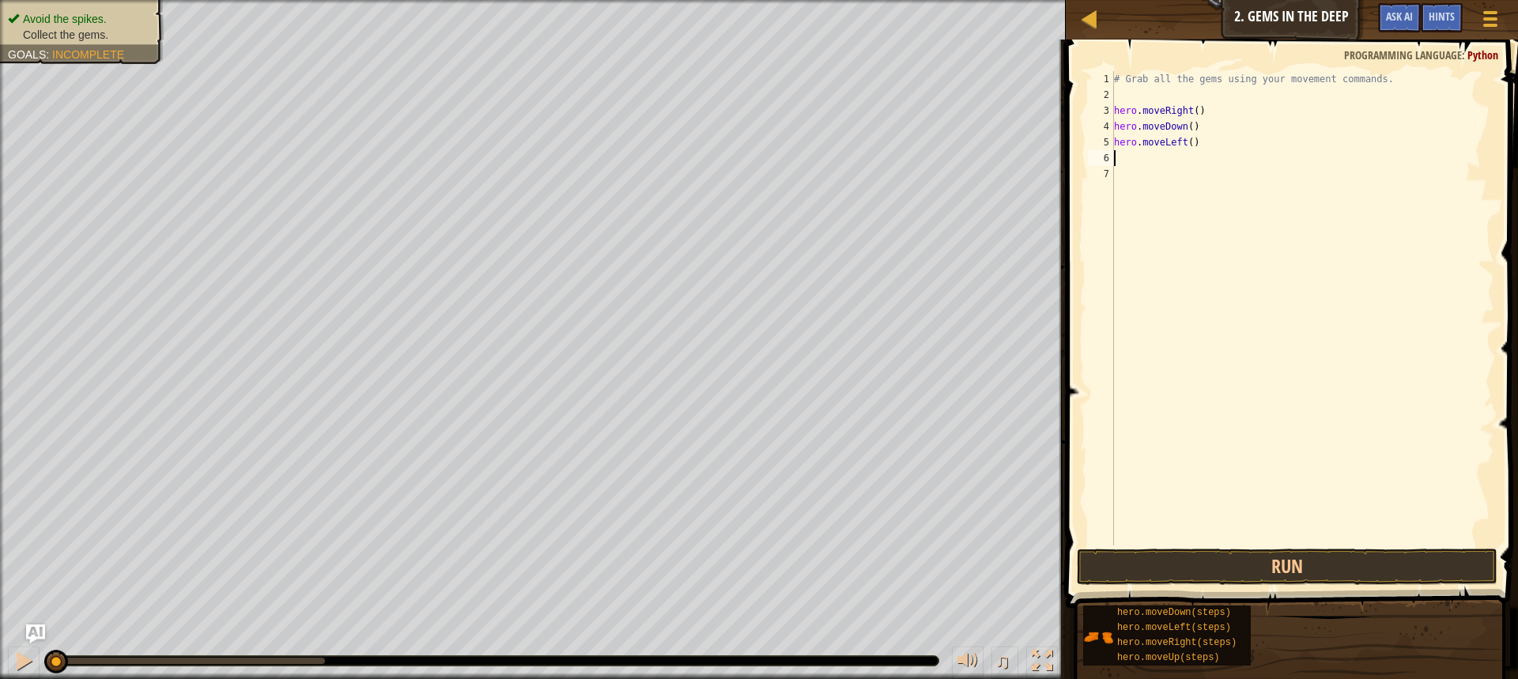
type textarea "h"
click at [1111, 319] on div "# Grab all the gems using your movement commands. hero . moveRight ( ) hero . m…" at bounding box center [1302, 324] width 383 height 506
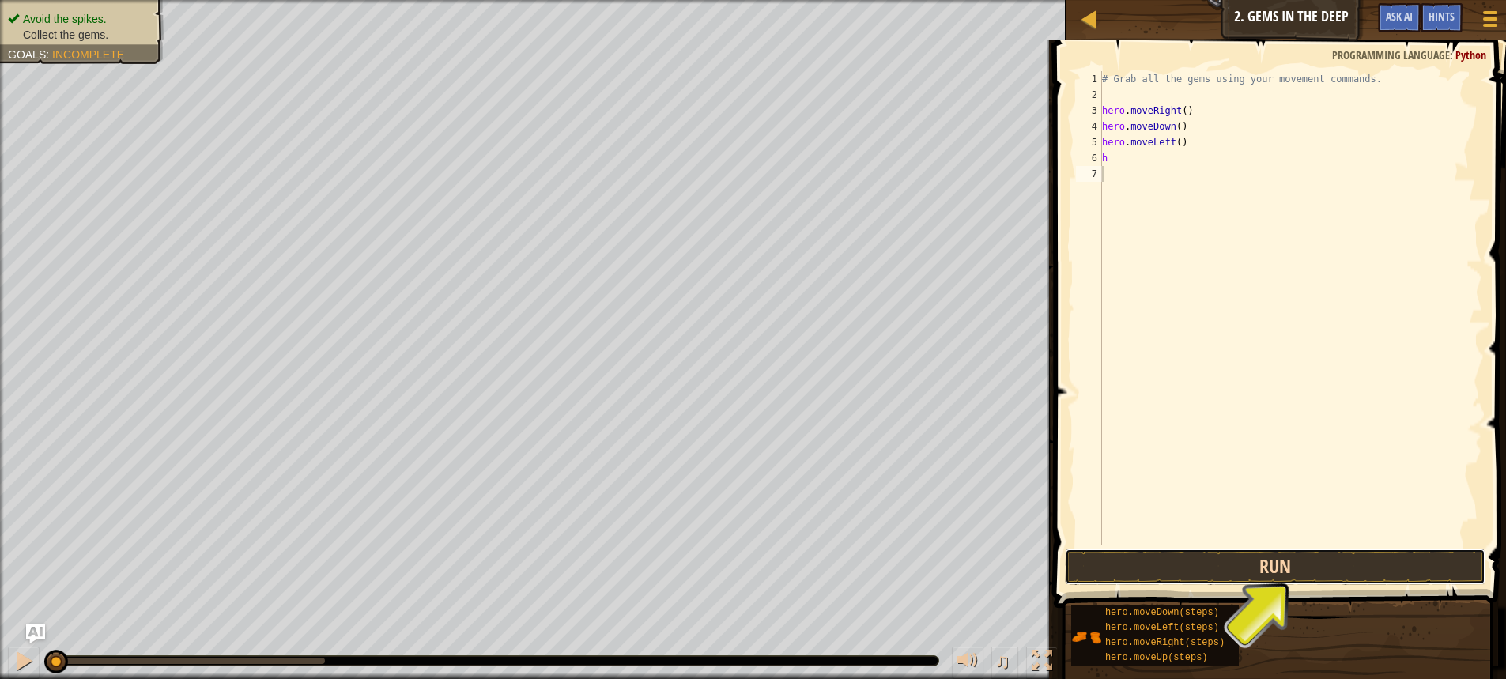
click at [1231, 570] on button "Run" at bounding box center [1275, 567] width 421 height 36
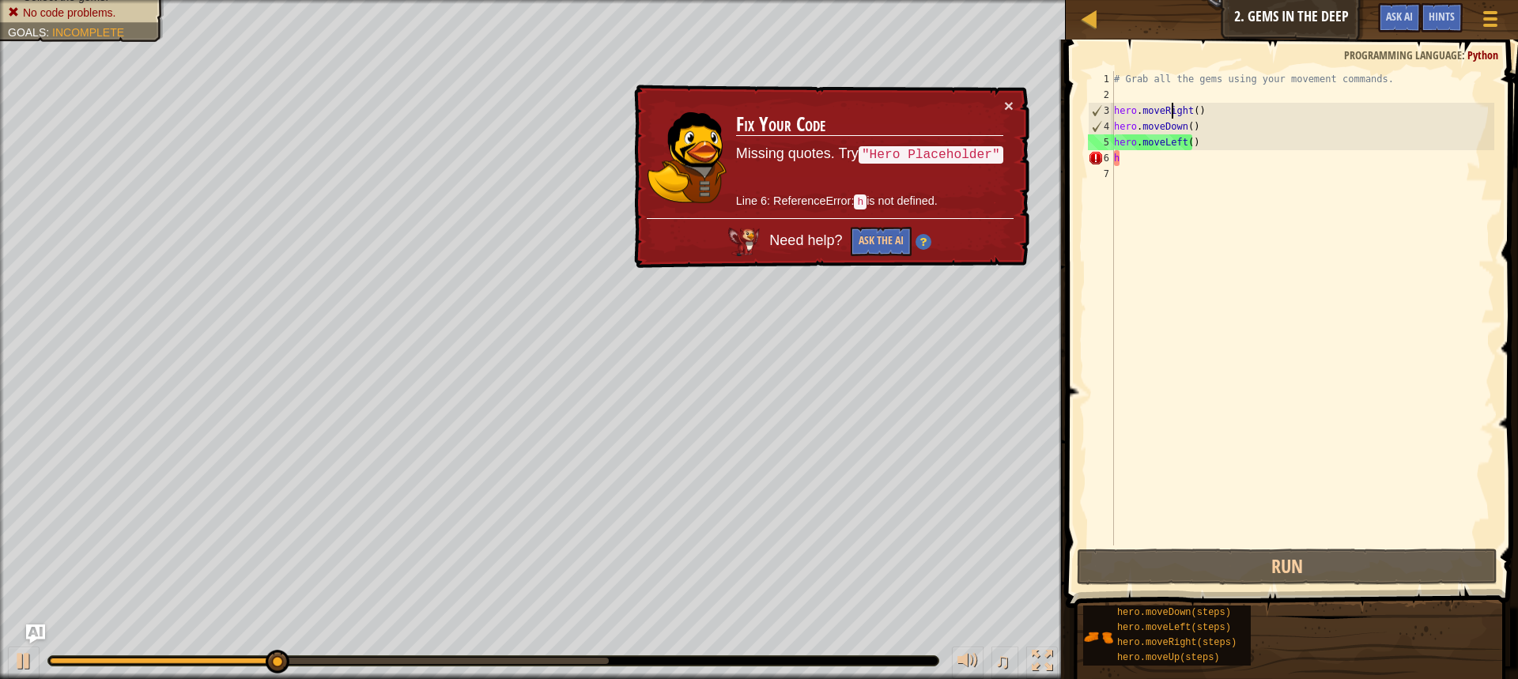
click at [1173, 113] on div "# Grab all the gems using your movement commands. hero . moveRight ( ) hero . m…" at bounding box center [1302, 324] width 383 height 506
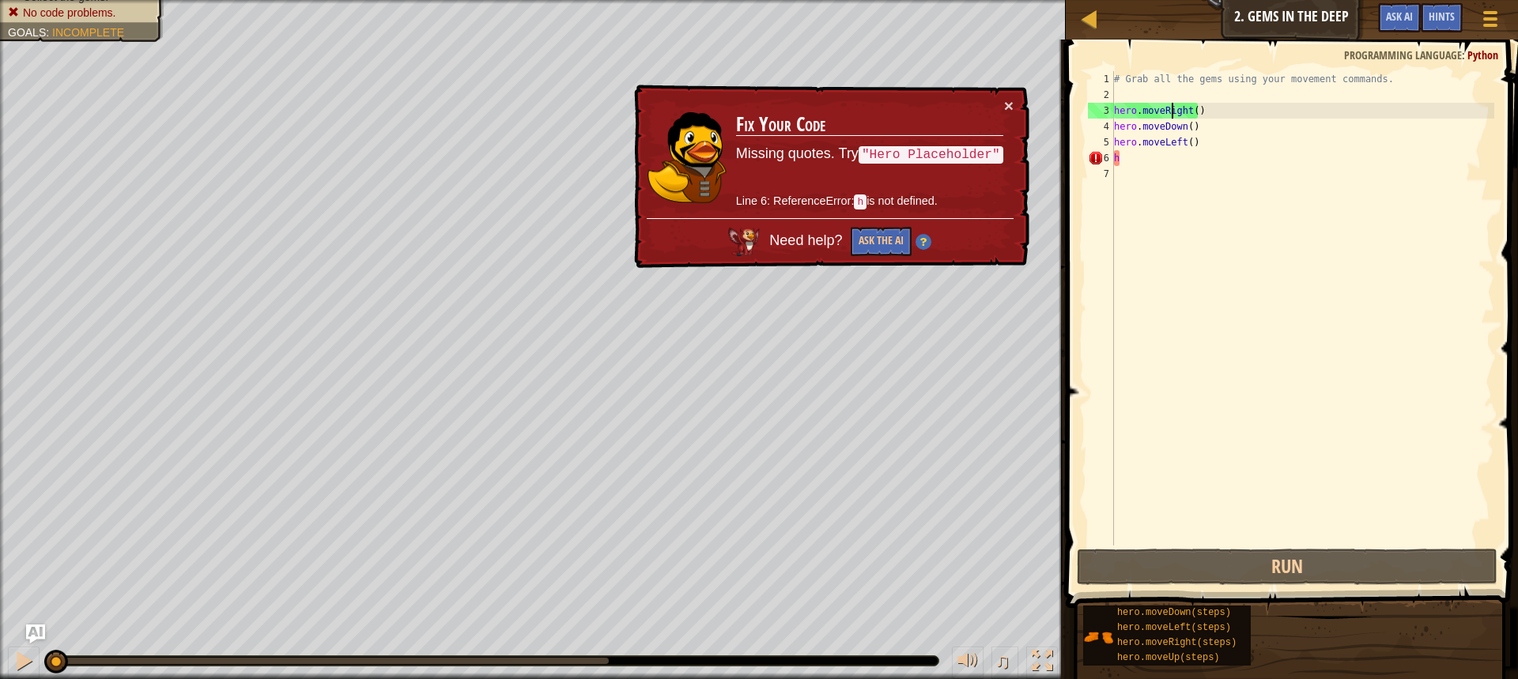
click at [9, 508] on div "Avoid the spikes. Collect the gems. No code problems. Goals : Incomplete ♫ Illi…" at bounding box center [759, 339] width 1518 height 679
click at [12, 566] on div "Avoid the spikes. Collect the gems. No code problems. Goals : Incomplete ♫ Illi…" at bounding box center [759, 339] width 1518 height 679
click at [19, 655] on div at bounding box center [23, 661] width 21 height 21
drag, startPoint x: 1140, startPoint y: 159, endPoint x: 1124, endPoint y: 166, distance: 17.3
click at [1130, 163] on div "# Grab all the gems using your movement commands. hero . moveRight ( ) hero . m…" at bounding box center [1302, 324] width 383 height 506
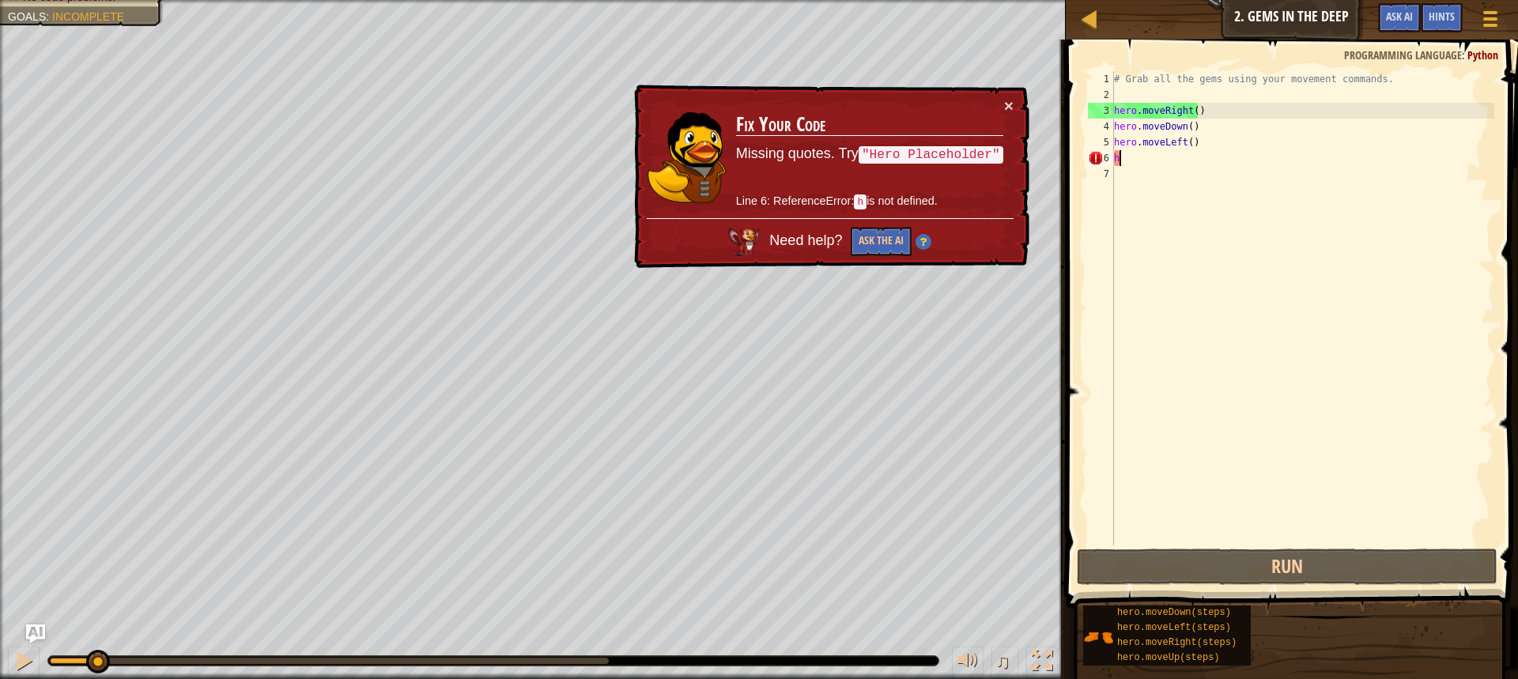
type textarea "h"
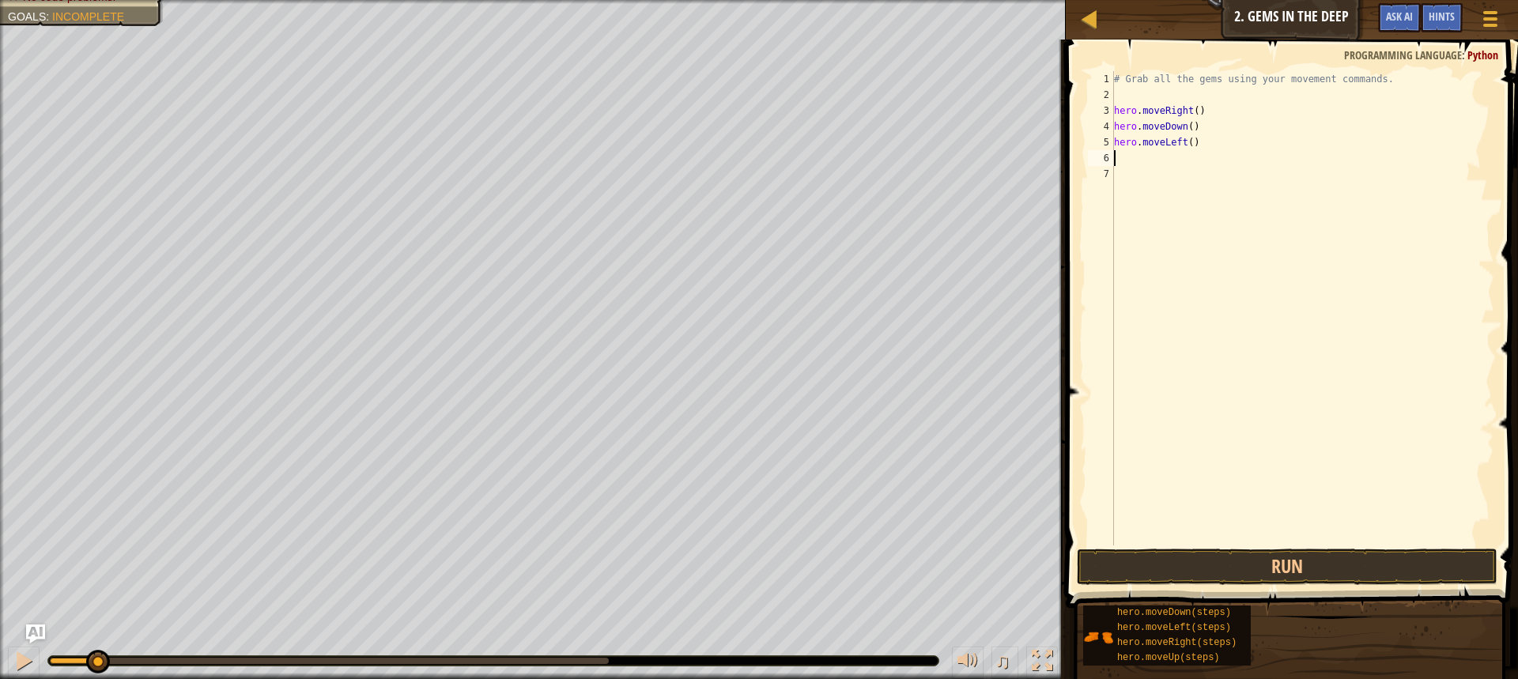
type textarea "h"
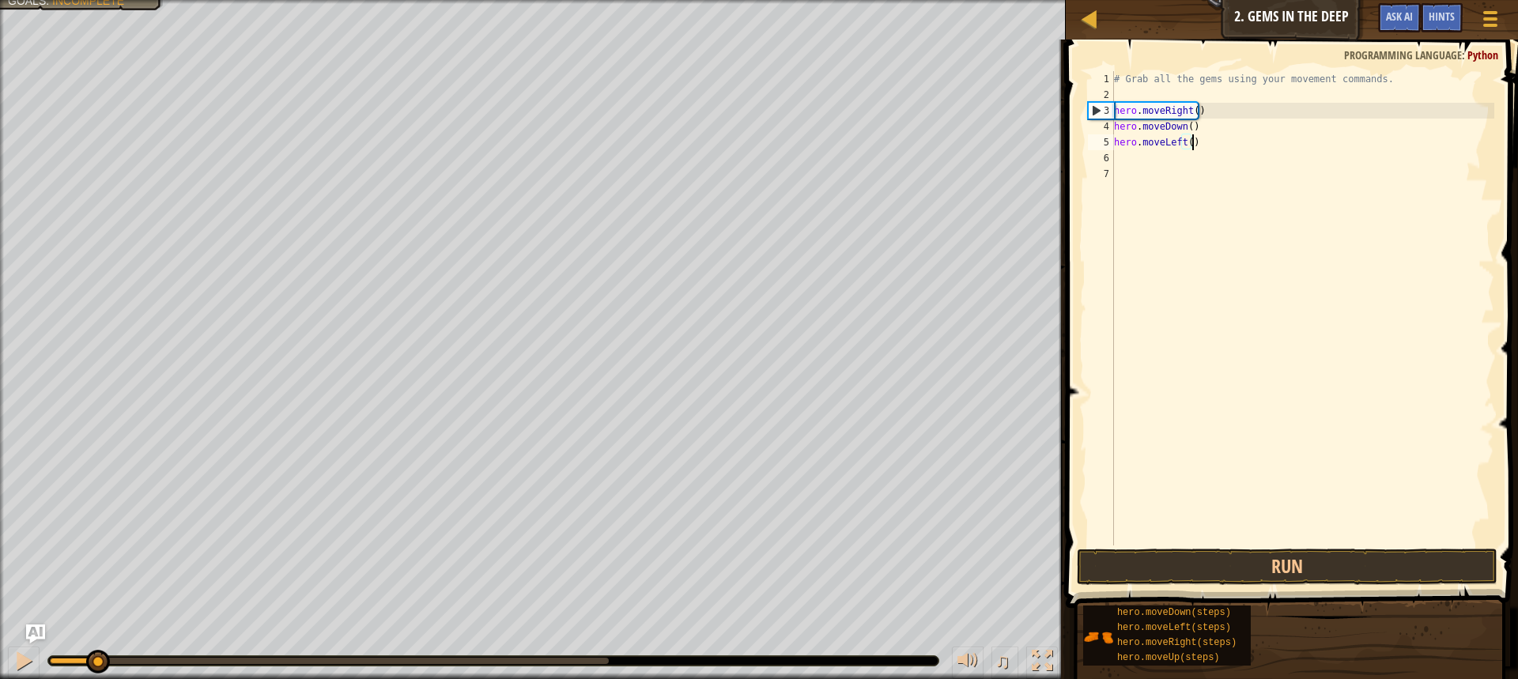
click at [1199, 141] on div "# Grab all the gems using your movement commands. hero . moveRight ( ) hero . m…" at bounding box center [1302, 324] width 383 height 506
drag, startPoint x: 1194, startPoint y: 144, endPoint x: 1209, endPoint y: 143, distance: 15.0
click at [1194, 145] on div "# Grab all the gems using your movement commands. hero . moveRight ( ) hero . m…" at bounding box center [1302, 324] width 383 height 506
click at [1221, 141] on div "# Grab all the gems using your movement commands. hero . moveRight ( ) hero . m…" at bounding box center [1302, 324] width 383 height 506
click at [1225, 142] on div "# Grab all the gems using your movement commands. hero . moveRight ( ) hero . m…" at bounding box center [1302, 324] width 383 height 506
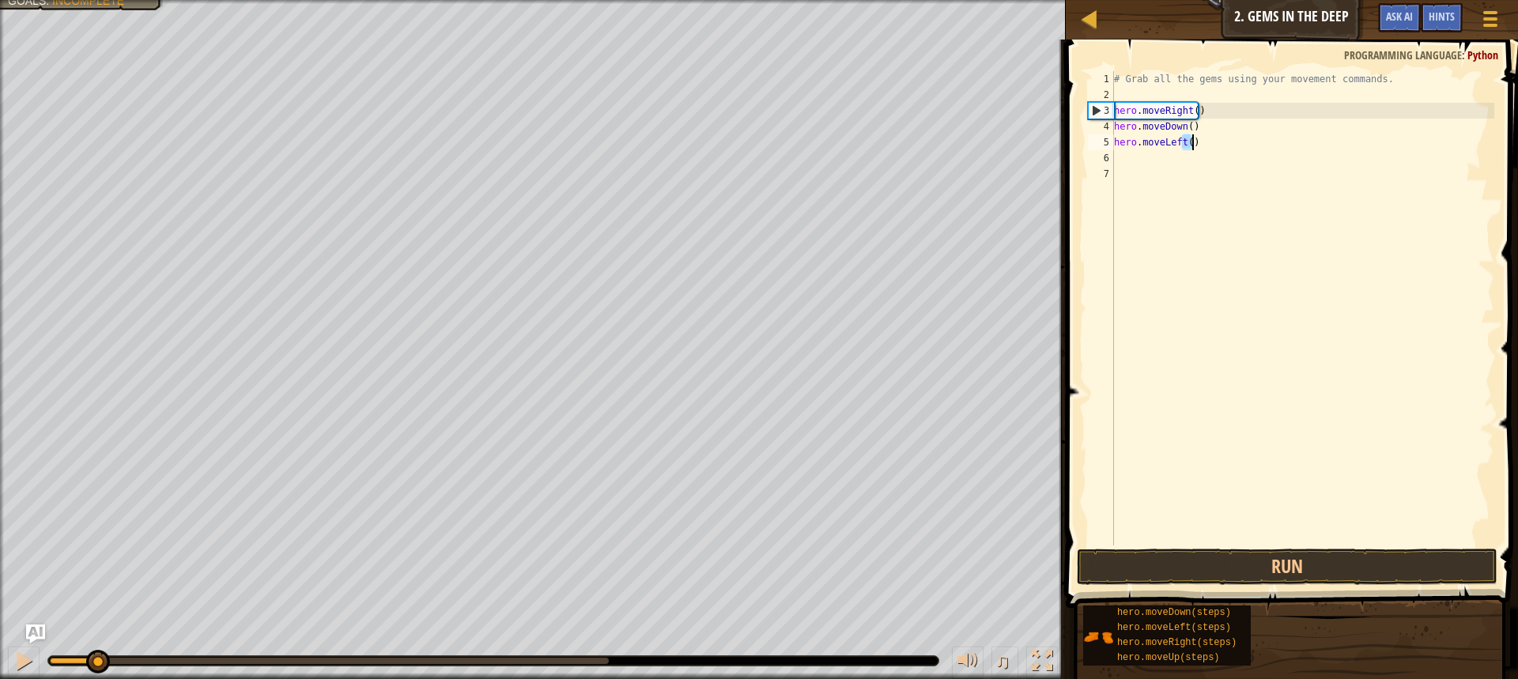
click at [1225, 143] on div "# Grab all the gems using your movement commands. hero . moveRight ( ) hero . m…" at bounding box center [1302, 324] width 383 height 506
click at [1243, 140] on div "# Grab all the gems using your movement commands. hero . moveRight ( ) hero . m…" at bounding box center [1302, 308] width 383 height 474
click at [1107, 143] on div "5" at bounding box center [1101, 142] width 26 height 16
drag, startPoint x: 101, startPoint y: 661, endPoint x: 27, endPoint y: 654, distance: 74.6
click at [27, 654] on div "♫" at bounding box center [533, 656] width 1066 height 47
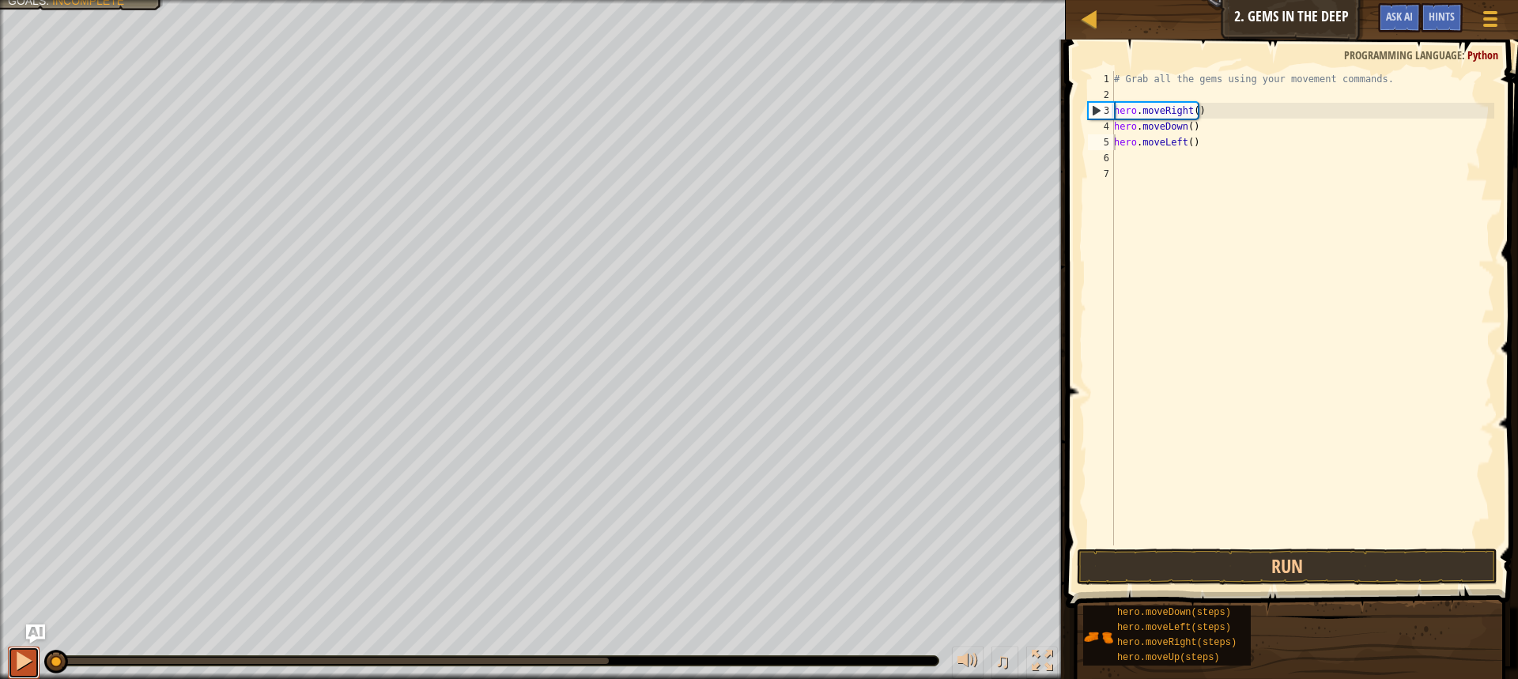
click at [35, 667] on button at bounding box center [24, 663] width 32 height 32
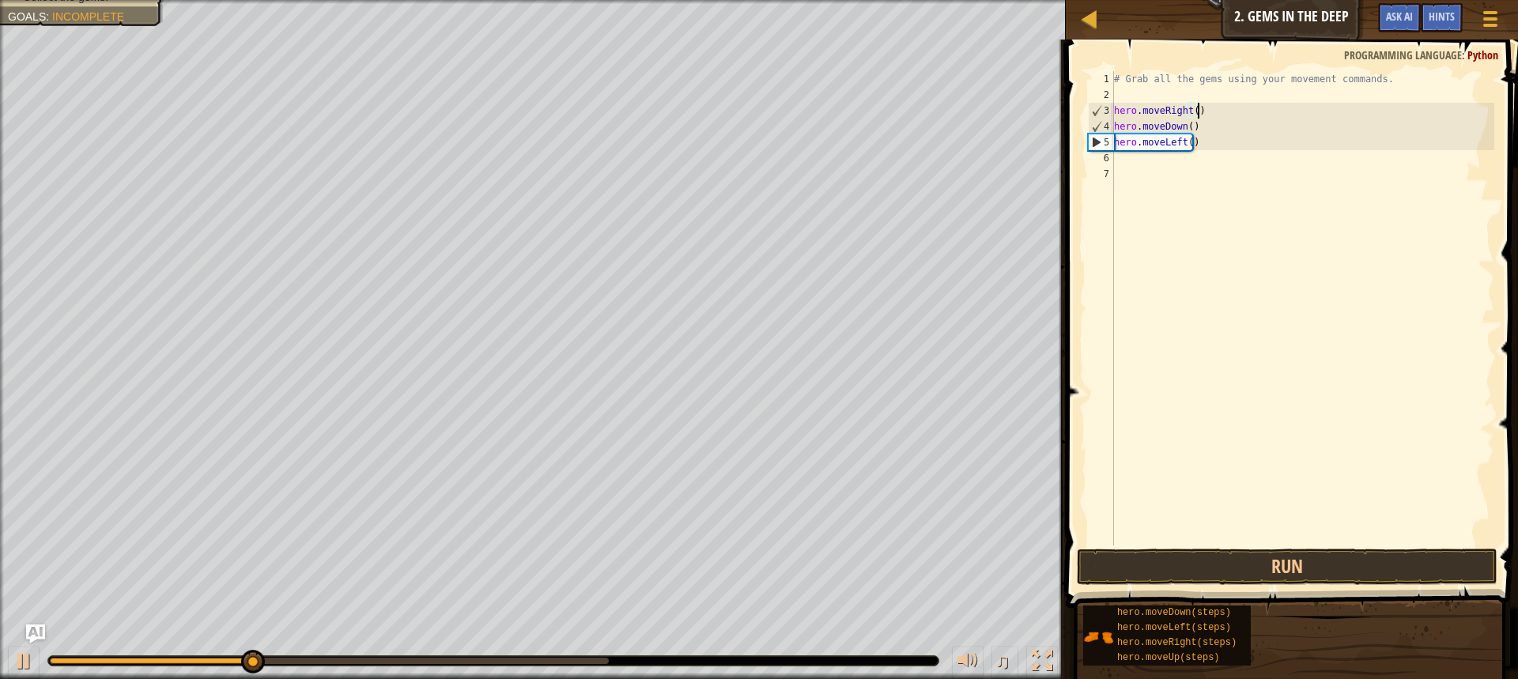
click at [1204, 108] on div "# Grab all the gems using your movement commands. hero . moveRight ( ) hero . m…" at bounding box center [1302, 324] width 383 height 506
type textarea "hero.moveRight()"
click at [1207, 113] on div "# Grab all the gems using your movement commands. hero . moveRight ( ) hero . m…" at bounding box center [1302, 324] width 383 height 506
click at [1211, 103] on div "# Grab all the gems using your movement commands. hero . moveRight ( ) hero . m…" at bounding box center [1302, 324] width 383 height 506
click at [1213, 96] on div "# Grab all the gems using your movement commands. hero . moveRight ( ) hero . m…" at bounding box center [1302, 324] width 383 height 506
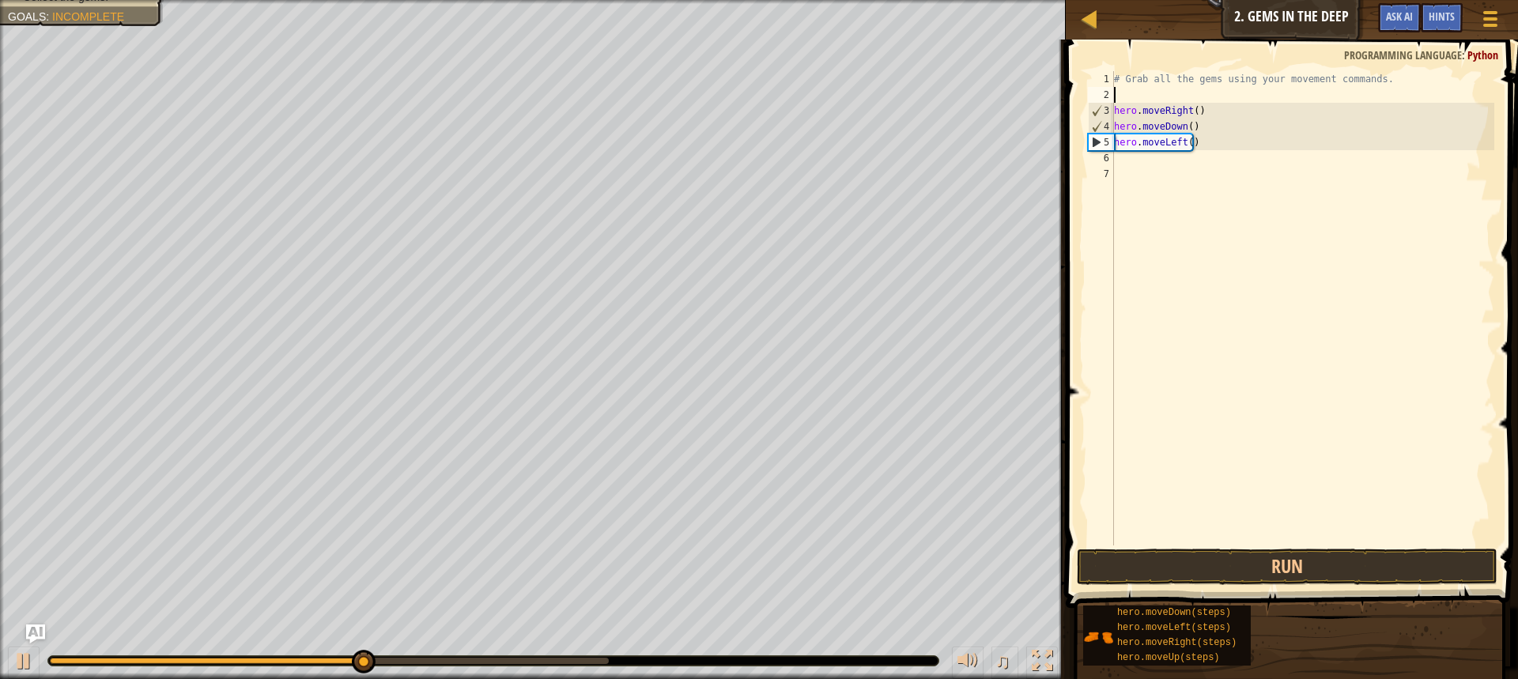
drag, startPoint x: 1217, startPoint y: 93, endPoint x: 1211, endPoint y: 111, distance: 18.5
click at [1217, 94] on div "# Grab all the gems using your movement commands. hero . moveRight ( ) hero . m…" at bounding box center [1302, 324] width 383 height 506
click at [1201, 126] on div "# Grab all the gems using your movement commands. hero . moveRight ( ) hero . m…" at bounding box center [1302, 324] width 383 height 506
click at [1100, 134] on div "5" at bounding box center [1101, 142] width 25 height 16
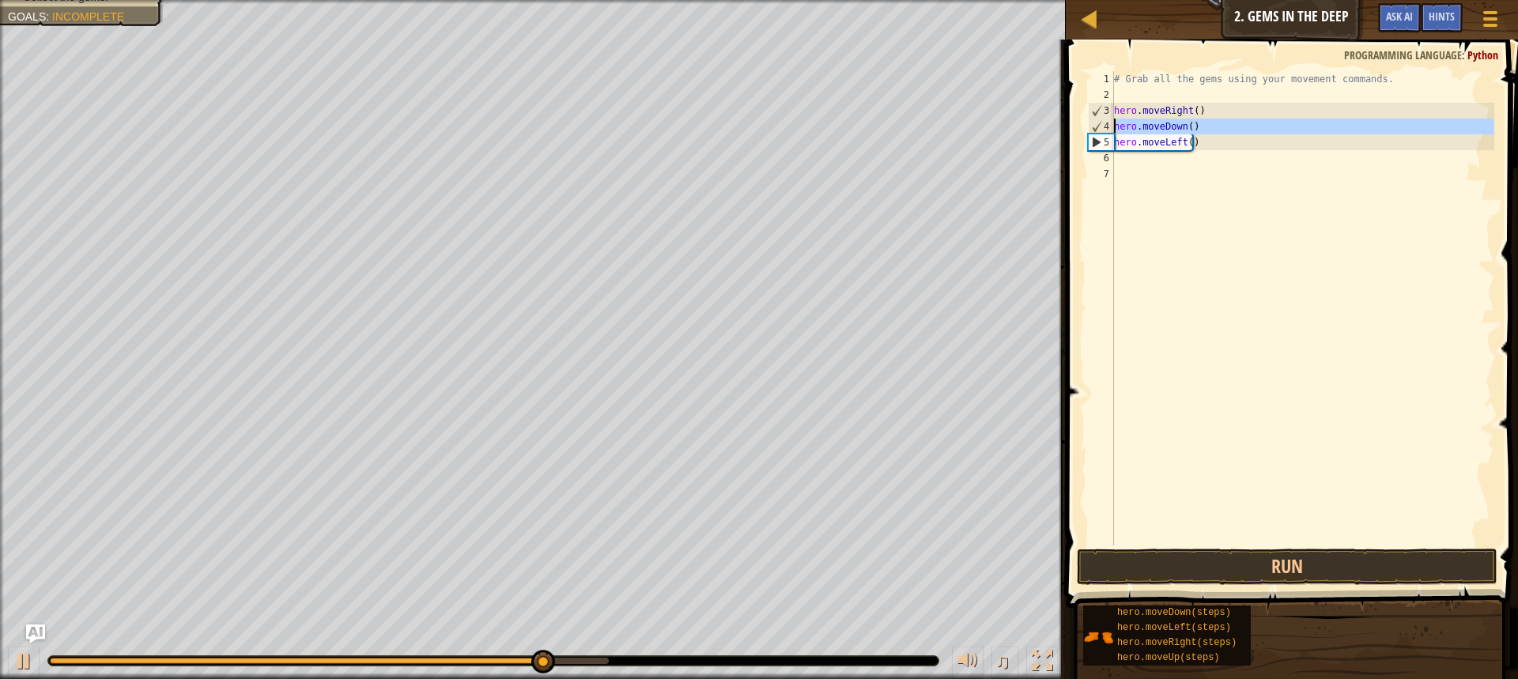
click at [1103, 127] on div "4" at bounding box center [1101, 127] width 25 height 16
click at [1104, 123] on div "4" at bounding box center [1101, 127] width 25 height 16
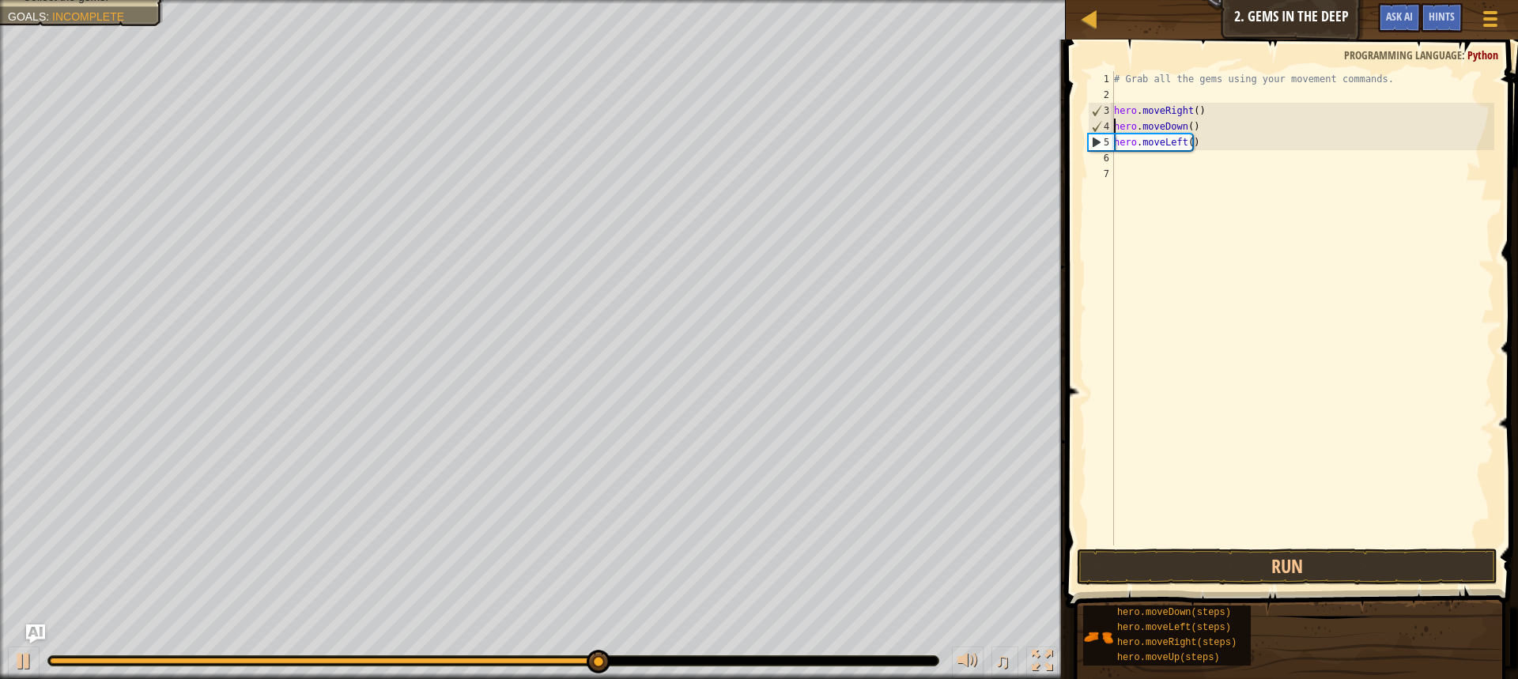
type textarea "hero.moveLeft()"
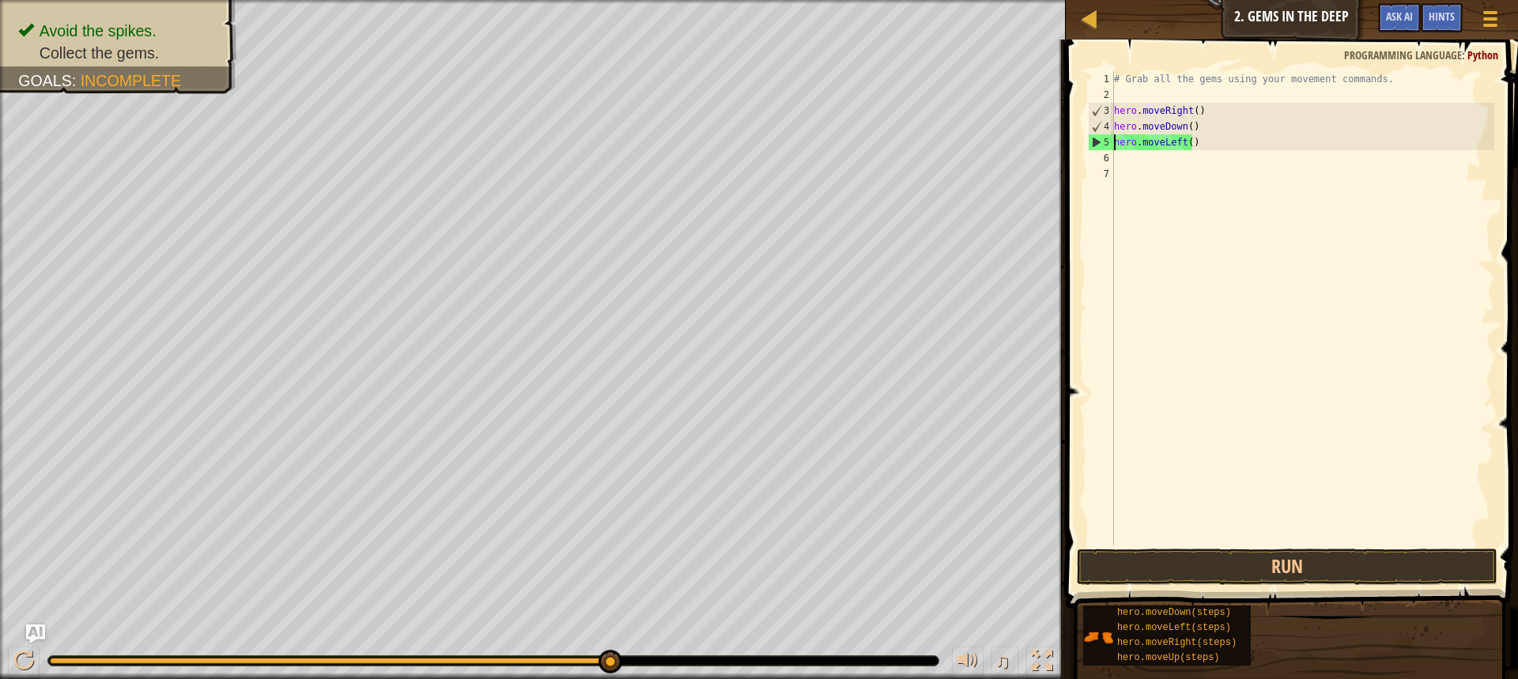
click at [1119, 155] on div "# Grab all the gems using your movement commands. hero . moveRight ( ) hero . m…" at bounding box center [1302, 324] width 383 height 506
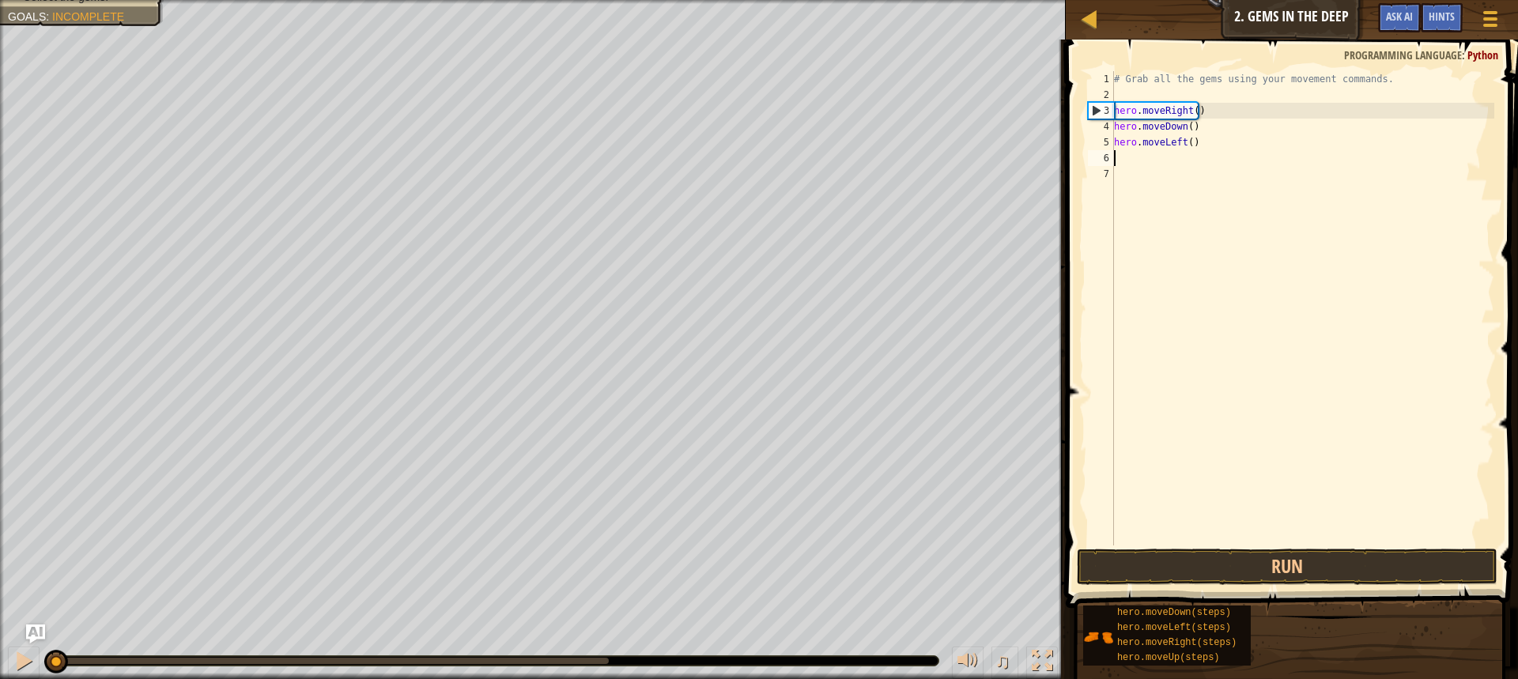
drag, startPoint x: 610, startPoint y: 665, endPoint x: 0, endPoint y: 691, distance: 610.8
click at [0, 0] on html "Map Introduction to Computer Science 2. Gems in the Deep Game Menu Done Hints A…" at bounding box center [759, 0] width 1518 height 0
click at [25, 653] on div at bounding box center [23, 661] width 21 height 21
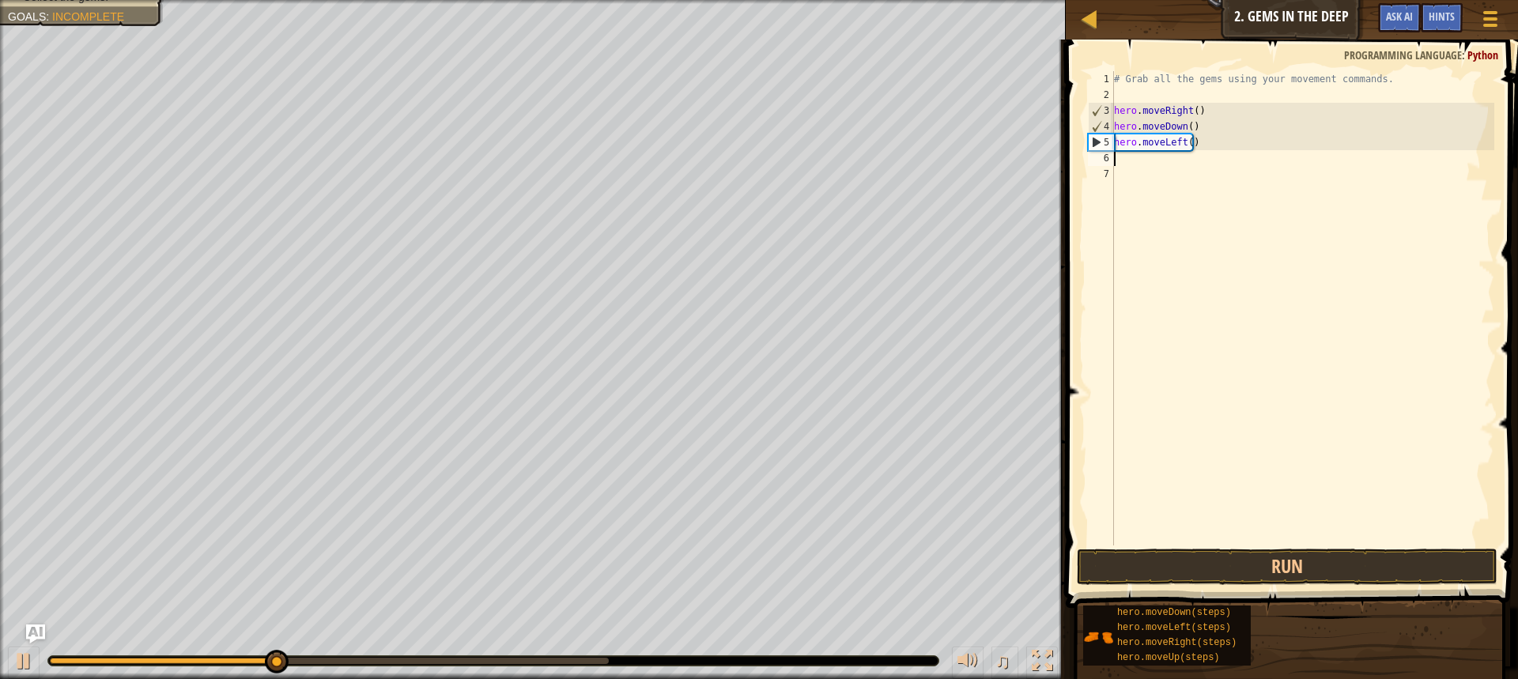
click at [1096, 134] on div "5" at bounding box center [1101, 142] width 25 height 16
click at [1104, 137] on div "5" at bounding box center [1101, 142] width 25 height 16
drag, startPoint x: 1096, startPoint y: 138, endPoint x: 1080, endPoint y: 144, distance: 17.0
click at [1079, 144] on div "hero.moveLeft() 1 2 3 4 5 6 7 # Grab all the gems using your movement commands.…" at bounding box center [1289, 354] width 457 height 615
click at [1074, 142] on span at bounding box center [1293, 301] width 465 height 615
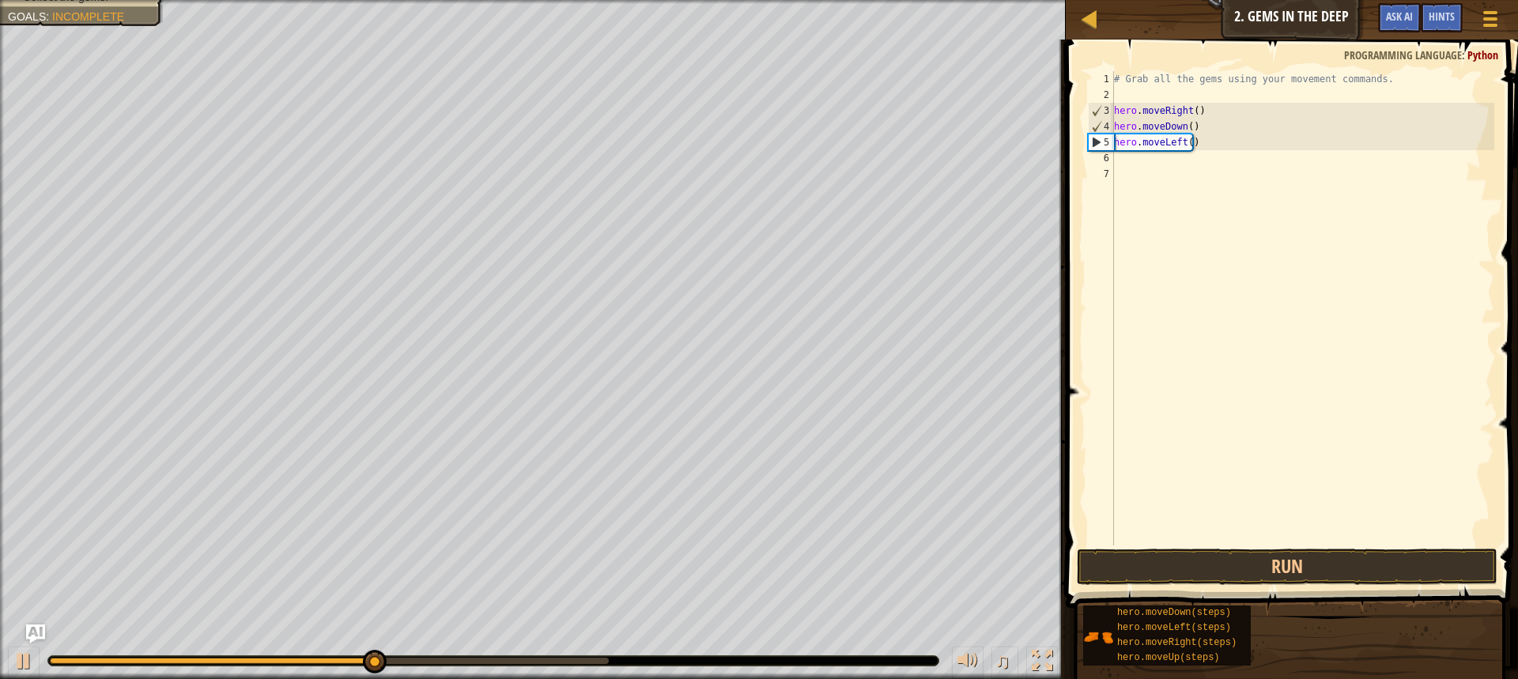
type textarea "hero.moveLeft()"
click at [1074, 142] on span at bounding box center [1293, 301] width 465 height 615
click at [1073, 138] on span at bounding box center [1293, 301] width 465 height 615
click at [1072, 134] on span at bounding box center [1293, 301] width 465 height 615
click at [1023, 138] on div "Map Introduction to Computer Science 2. Gems in the Deep Game Menu Done Hints A…" at bounding box center [759, 339] width 1518 height 679
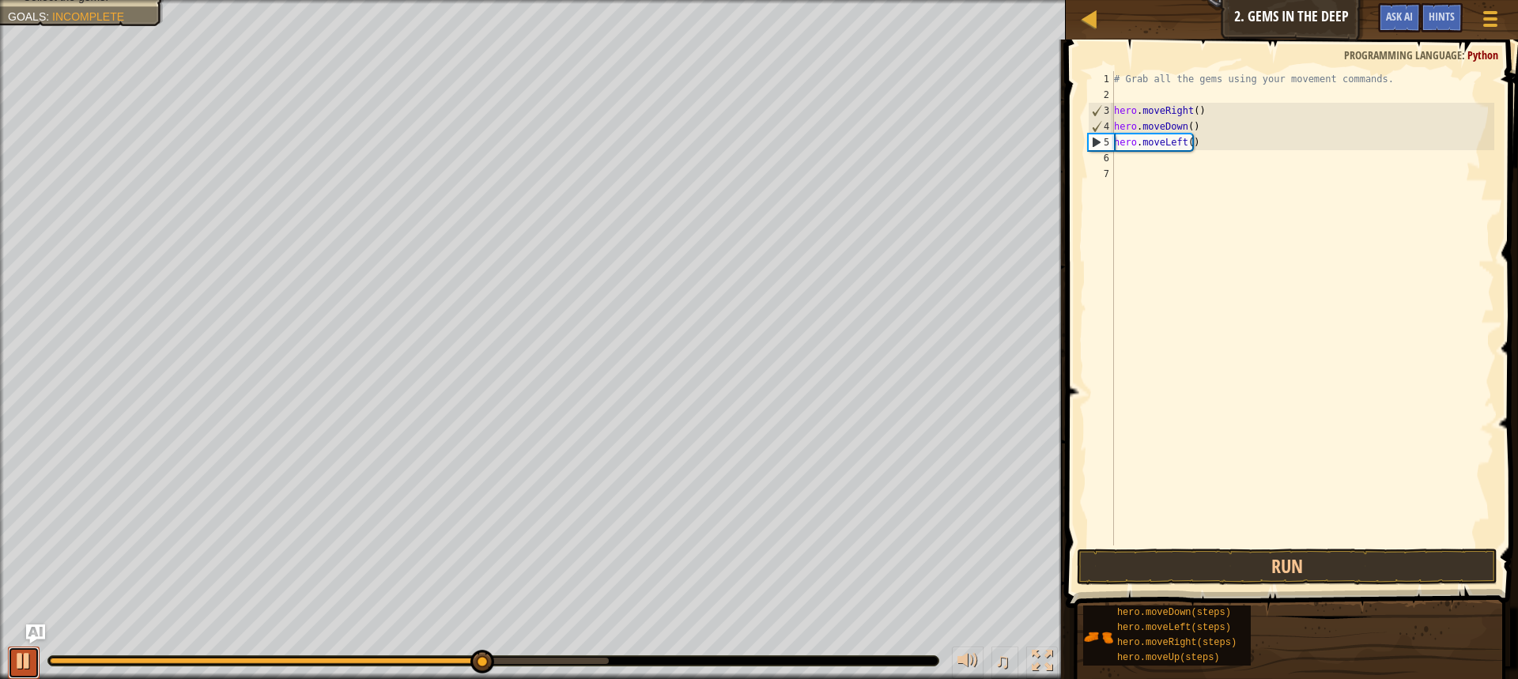
click at [27, 655] on div at bounding box center [23, 661] width 21 height 21
click at [1131, 163] on div "# Grab all the gems using your movement commands. hero . moveRight ( ) hero . m…" at bounding box center [1302, 324] width 383 height 506
type textarea "h"
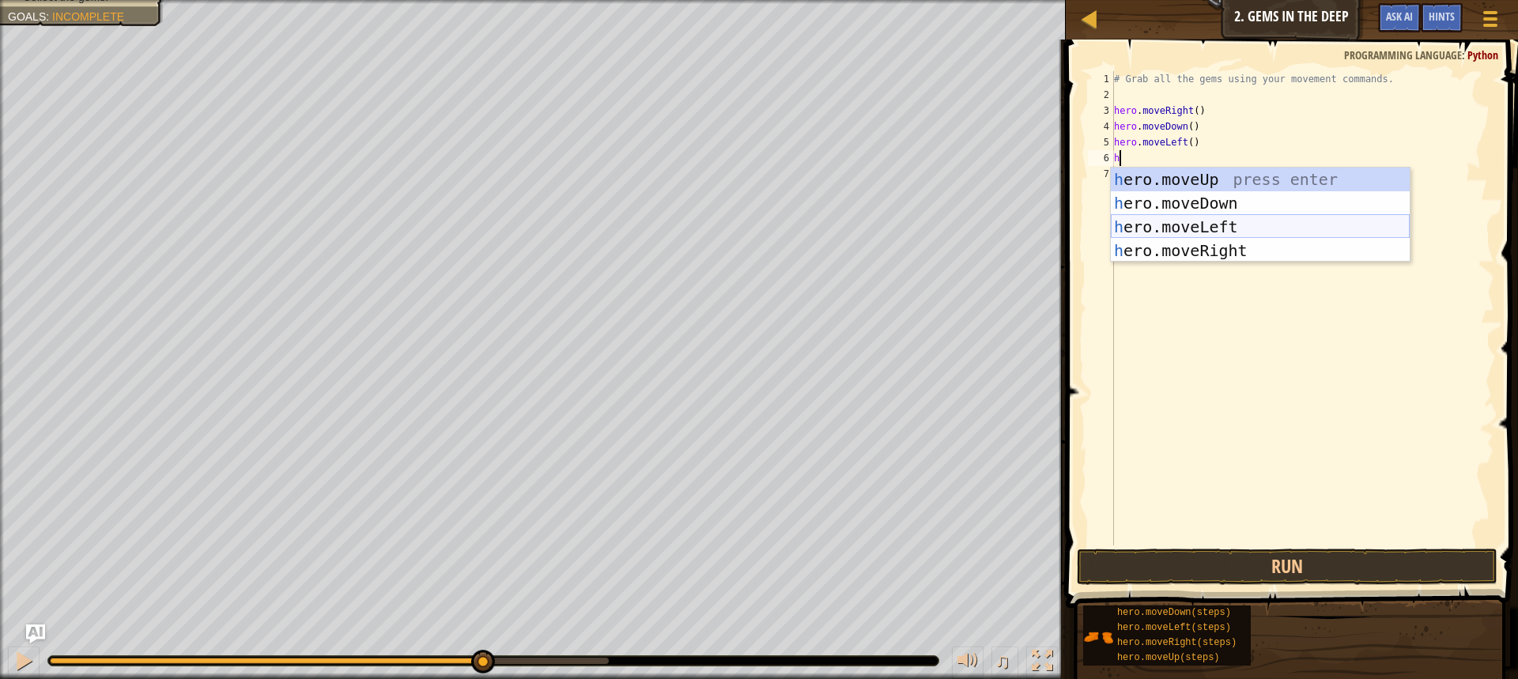
click at [1240, 213] on div "h ero.moveUp press enter h ero.moveDown press enter h ero.moveLeft press enter …" at bounding box center [1260, 239] width 299 height 142
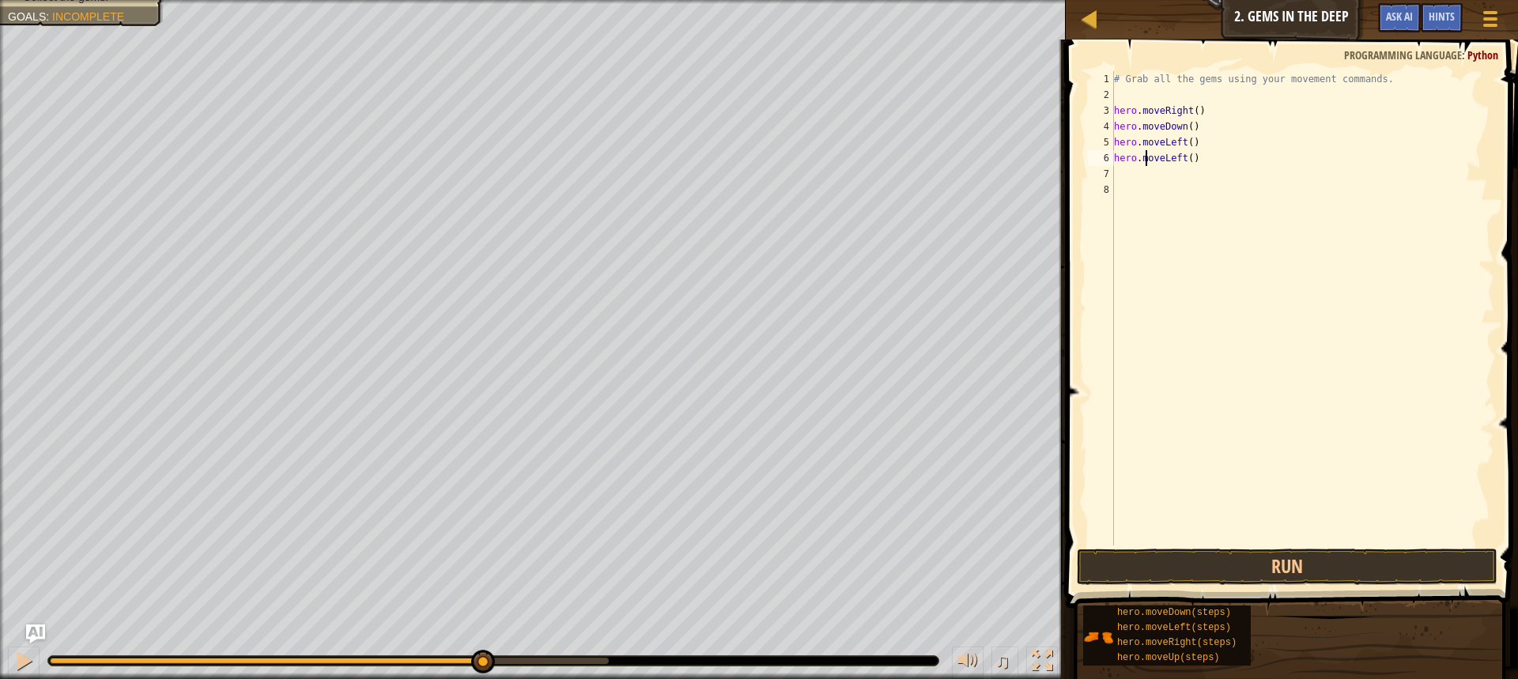
click at [1145, 157] on div "# Grab all the gems using your movement commands. hero . moveRight ( ) hero . m…" at bounding box center [1302, 324] width 383 height 506
click at [25, 665] on div at bounding box center [23, 661] width 21 height 21
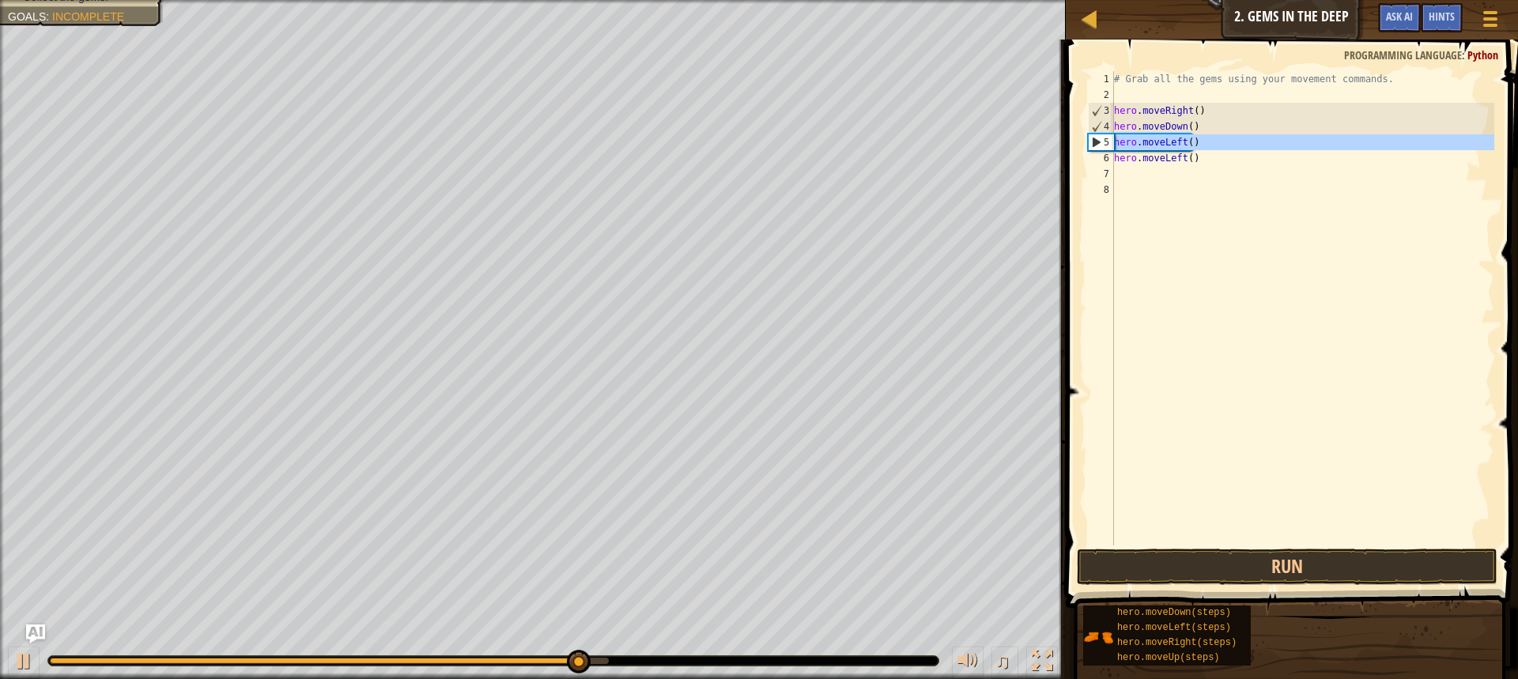
click at [1089, 139] on div "5" at bounding box center [1101, 142] width 25 height 16
click at [1089, 130] on div "4" at bounding box center [1101, 127] width 25 height 16
click at [1101, 140] on div "5" at bounding box center [1101, 142] width 25 height 16
type textarea "hero.moveLeft()"
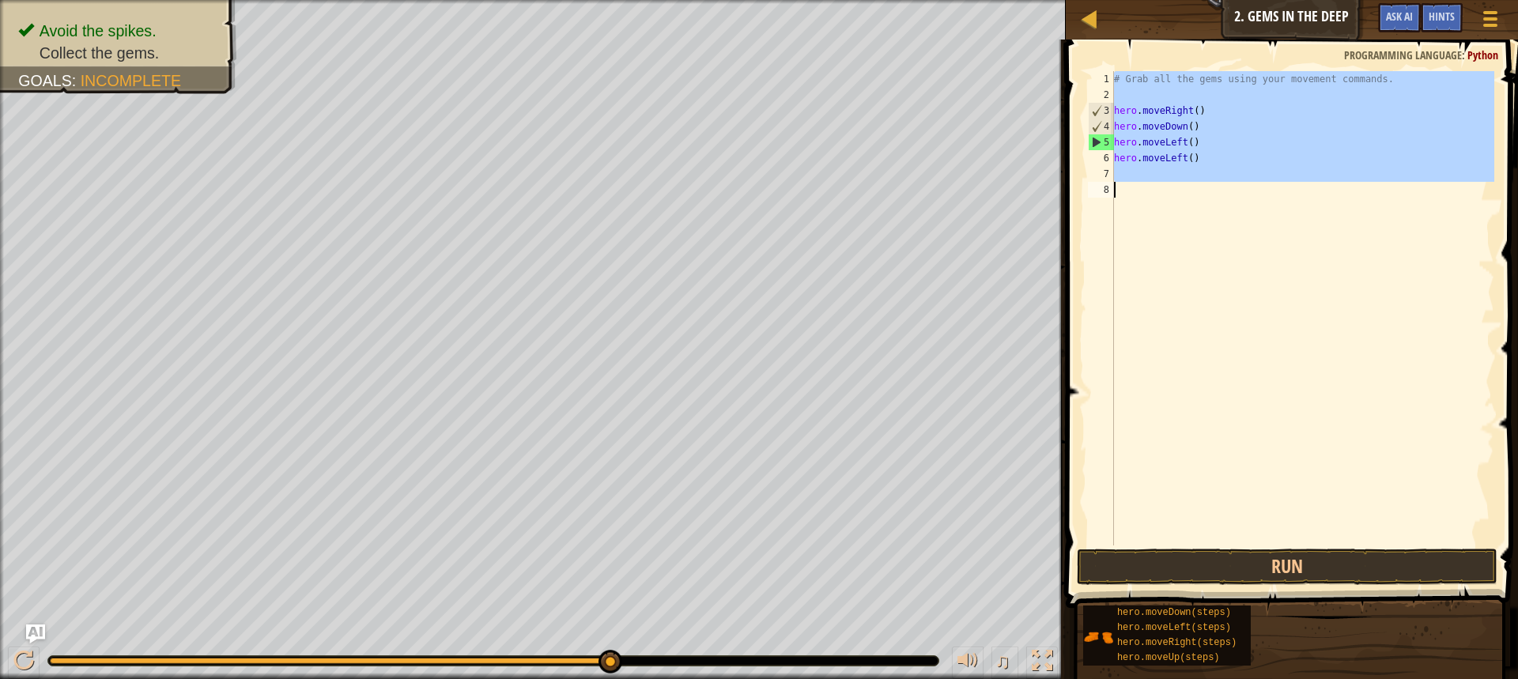
click at [1100, 142] on div "5" at bounding box center [1101, 142] width 25 height 16
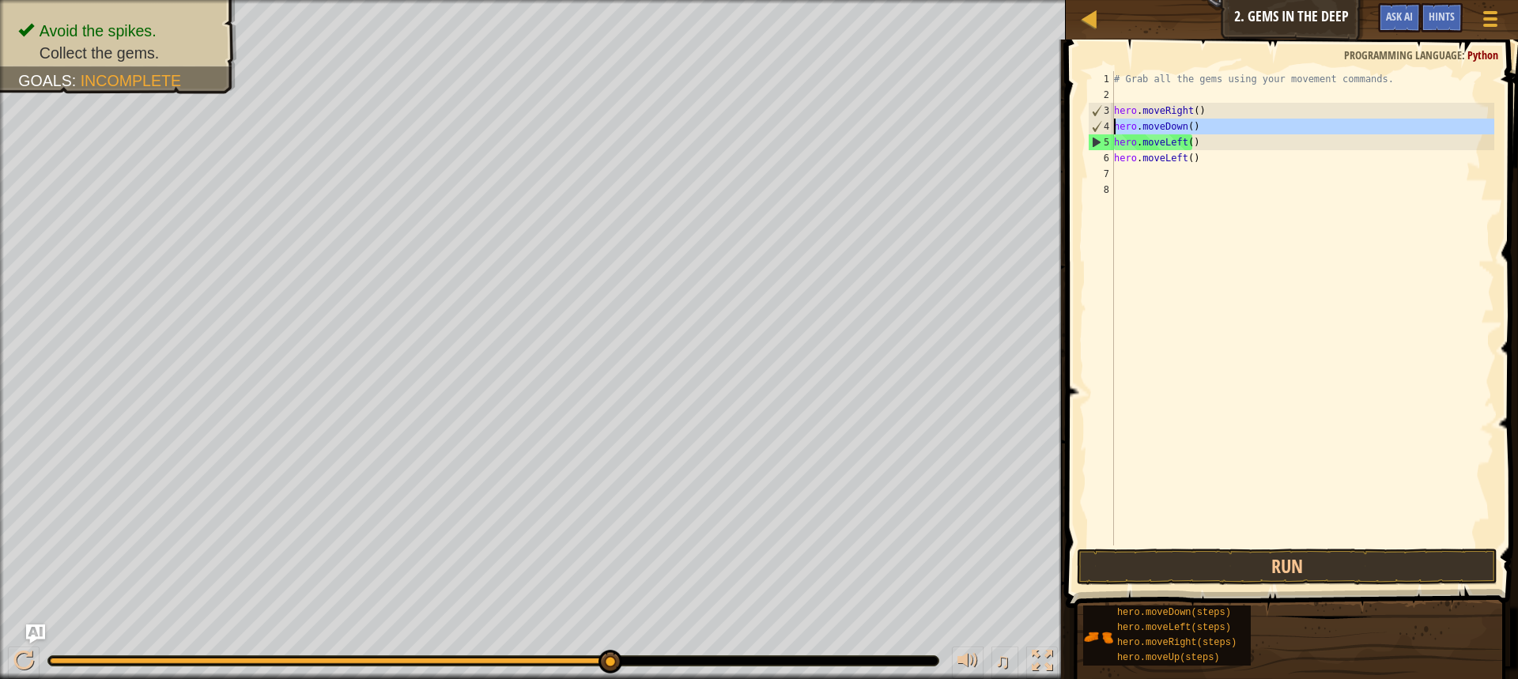
click at [1093, 125] on div "4" at bounding box center [1101, 127] width 25 height 16
click at [1093, 123] on div "4" at bounding box center [1101, 127] width 25 height 16
click at [1085, 128] on div "hero.moveDown() 1 2 3 4 5 6 7 8 # Grab all the gems using your movement command…" at bounding box center [1289, 308] width 409 height 474
click at [1085, 129] on div "hero.moveDown() 1 2 3 4 5 6 7 8 # Grab all the gems using your movement command…" at bounding box center [1289, 308] width 409 height 474
drag, startPoint x: 1084, startPoint y: 129, endPoint x: 1085, endPoint y: 137, distance: 8.1
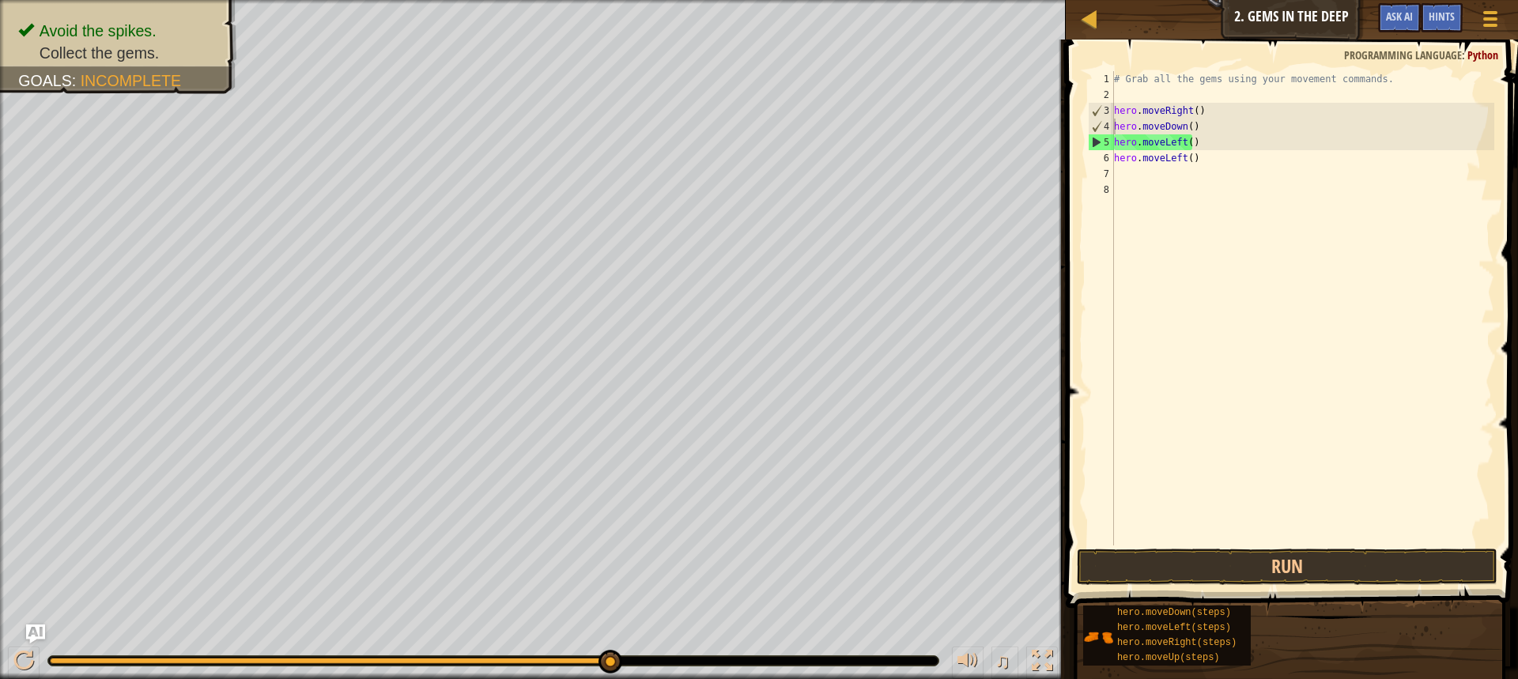
click at [1085, 137] on div "hero.moveDown() 1 2 3 4 5 6 7 8 # Grab all the gems using your movement command…" at bounding box center [1289, 308] width 409 height 474
click at [1093, 141] on div "5" at bounding box center [1101, 142] width 25 height 16
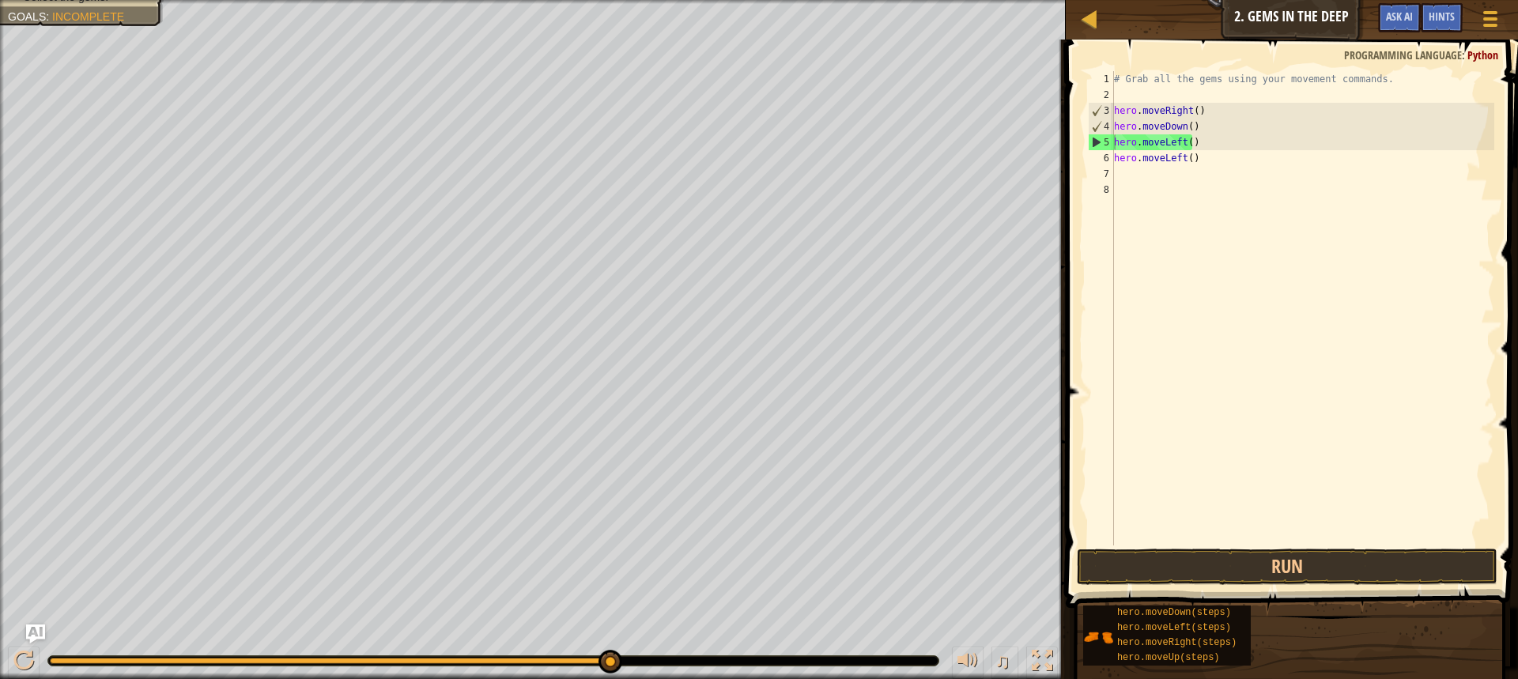
drag, startPoint x: 155, startPoint y: 21, endPoint x: 137, endPoint y: 1, distance: 27.4
click at [443, 223] on div "Avoid the spikes. Collect the gems. Goals : Incomplete" at bounding box center [533, 339] width 1066 height 679
click at [1128, 566] on button "Run" at bounding box center [1287, 567] width 421 height 36
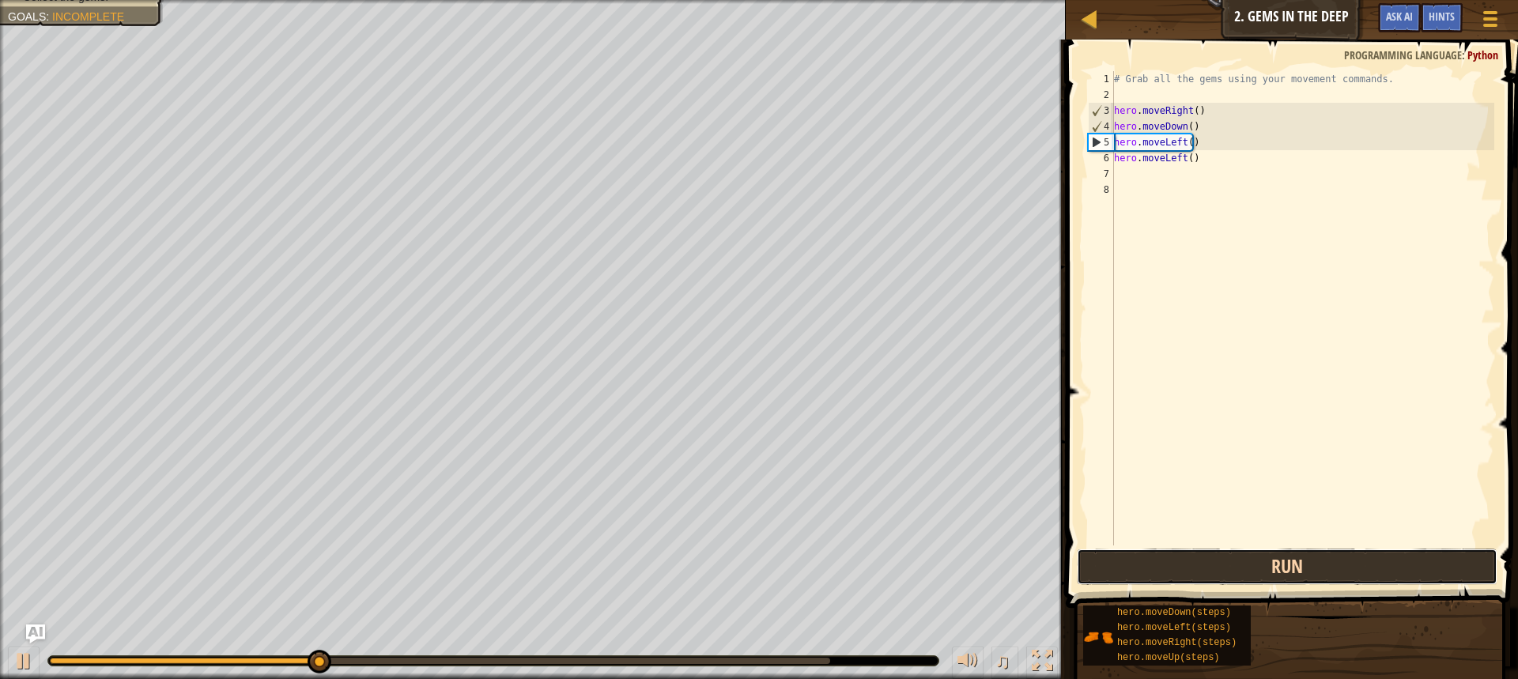
drag, startPoint x: 1215, startPoint y: 578, endPoint x: 1209, endPoint y: 558, distance: 20.5
click at [1215, 574] on button "Run" at bounding box center [1287, 567] width 421 height 36
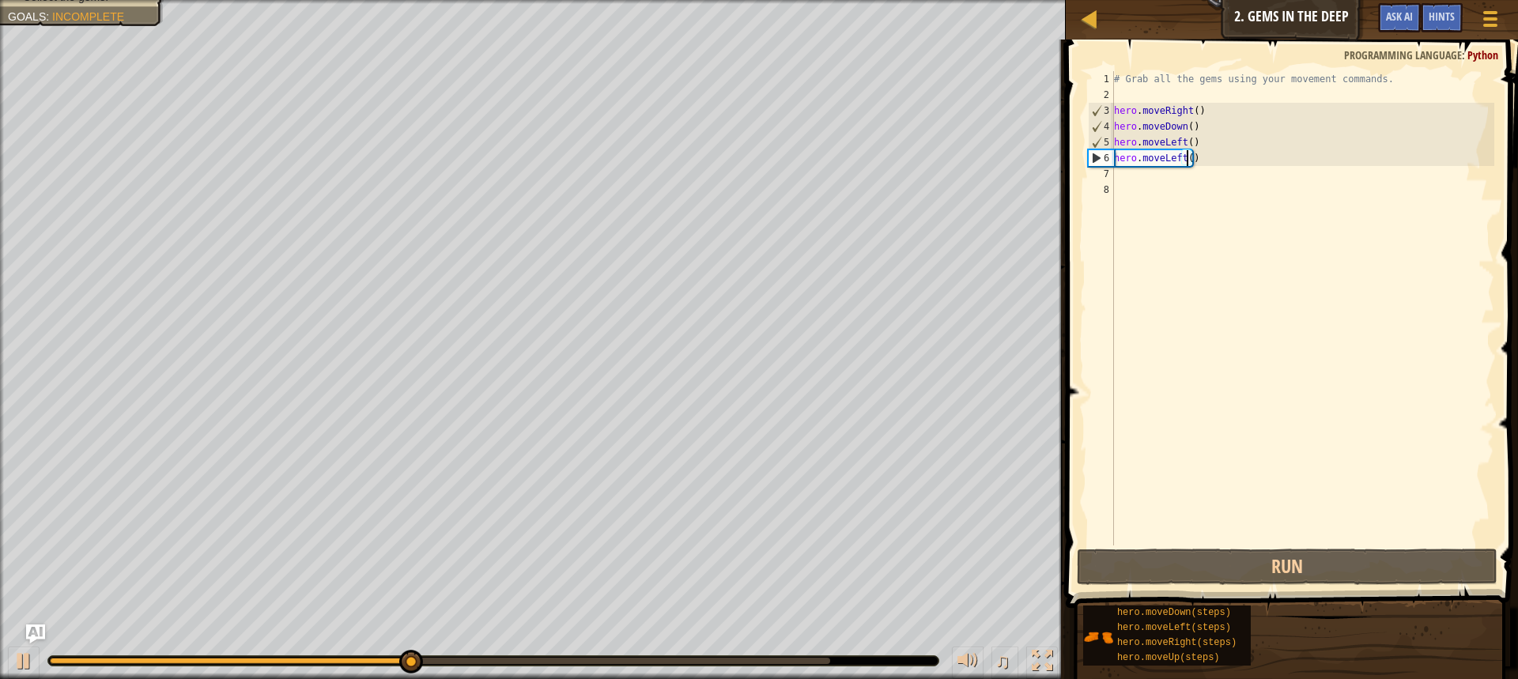
click at [1186, 163] on div "# Grab all the gems using your movement commands. hero . moveRight ( ) hero . m…" at bounding box center [1302, 324] width 383 height 506
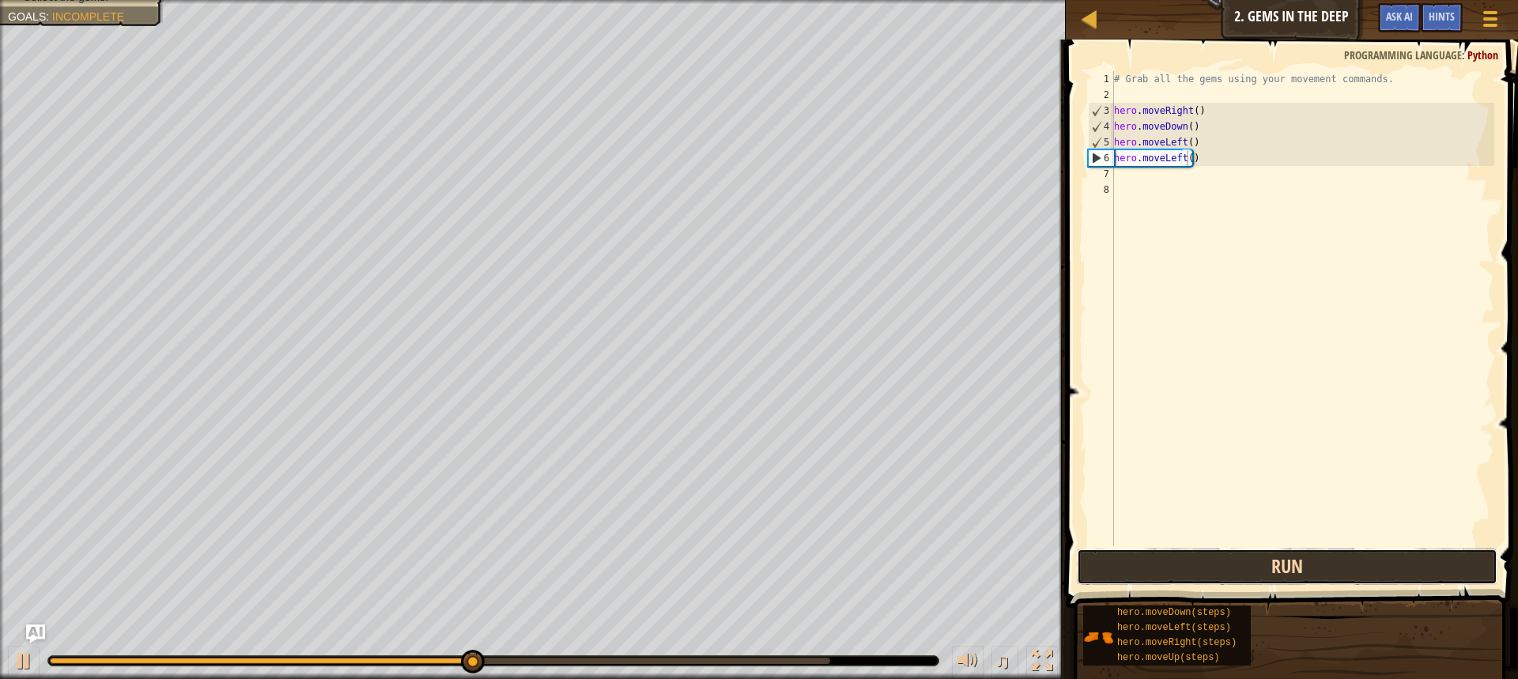
click at [1173, 573] on button "Run" at bounding box center [1287, 567] width 421 height 36
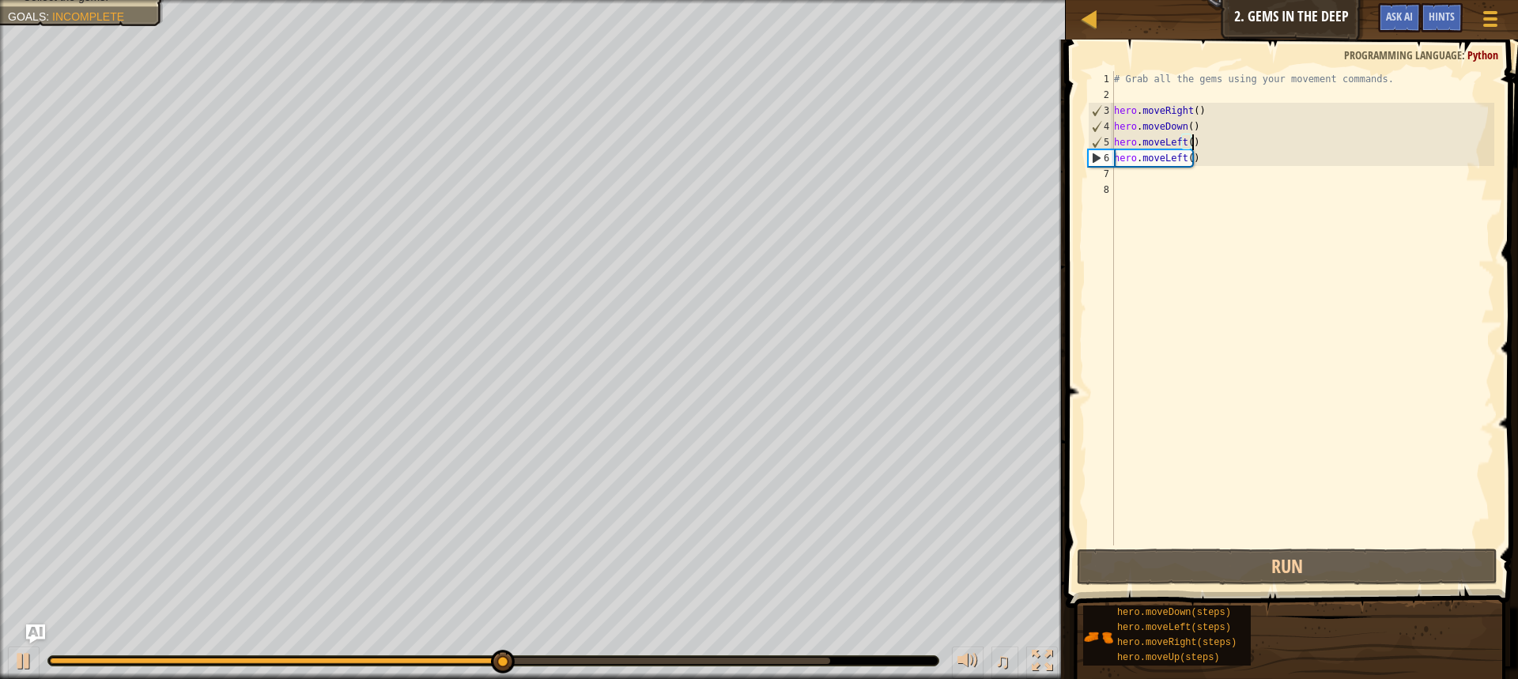
click at [1207, 142] on div "# Grab all the gems using your movement commands. hero . moveRight ( ) hero . m…" at bounding box center [1302, 324] width 383 height 506
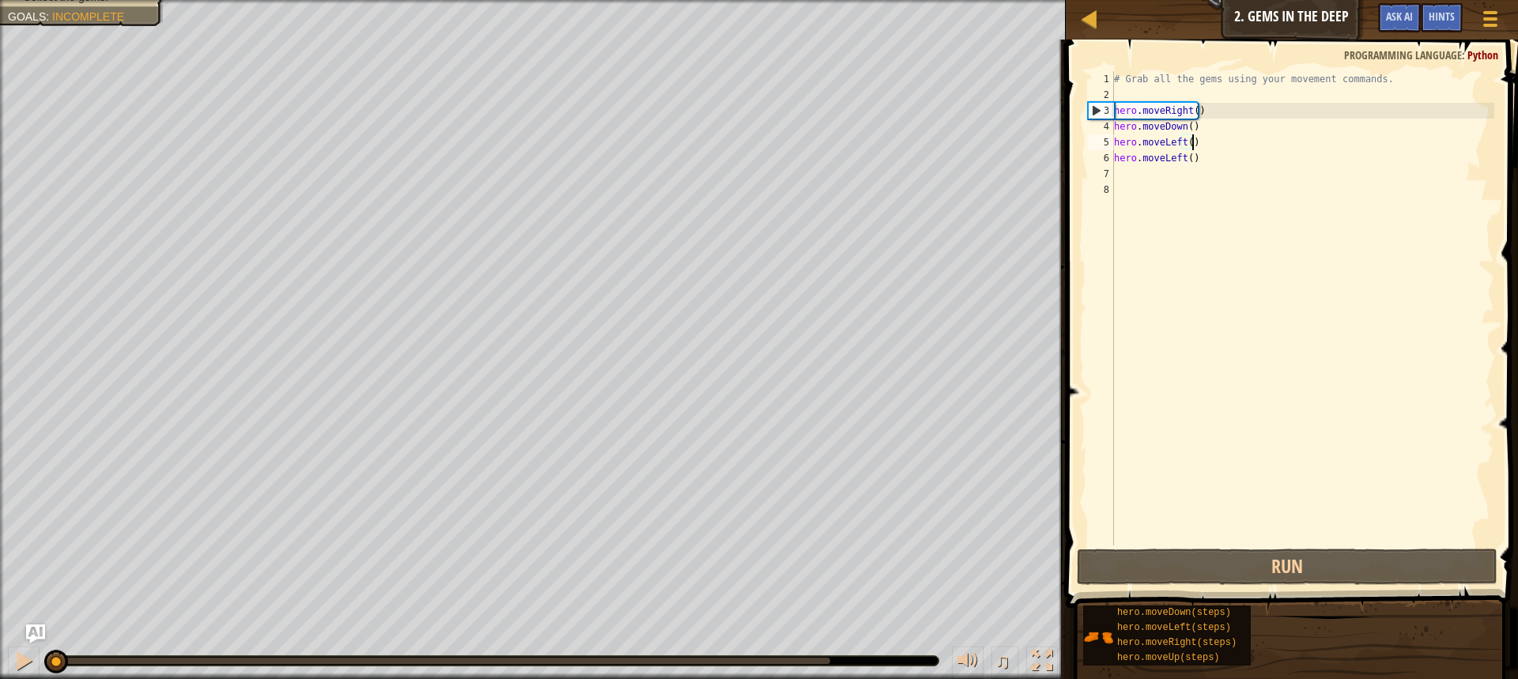
click at [41, 607] on div "Avoid the spikes. Collect the gems. Goals : Incomplete ♫ Illia 11 x: 11 y: 26 x…" at bounding box center [759, 339] width 1518 height 679
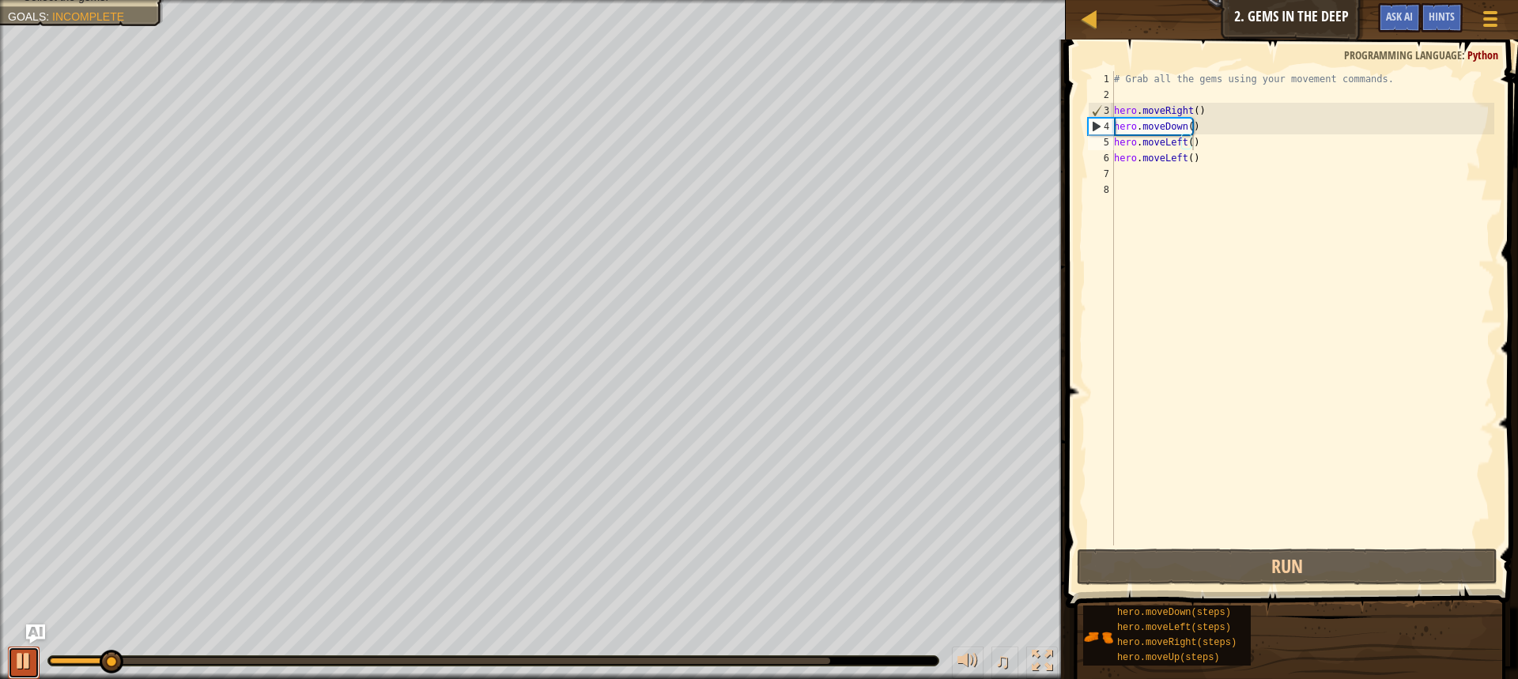
click at [24, 666] on div at bounding box center [23, 661] width 21 height 21
click at [1192, 156] on div "# Grab all the gems using your movement commands. hero . moveRight ( ) hero . m…" at bounding box center [1302, 324] width 383 height 506
click at [1200, 142] on div "# Grab all the gems using your movement commands. hero . moveRight ( ) hero . m…" at bounding box center [1302, 324] width 383 height 506
click at [1097, 138] on div "5" at bounding box center [1101, 142] width 26 height 16
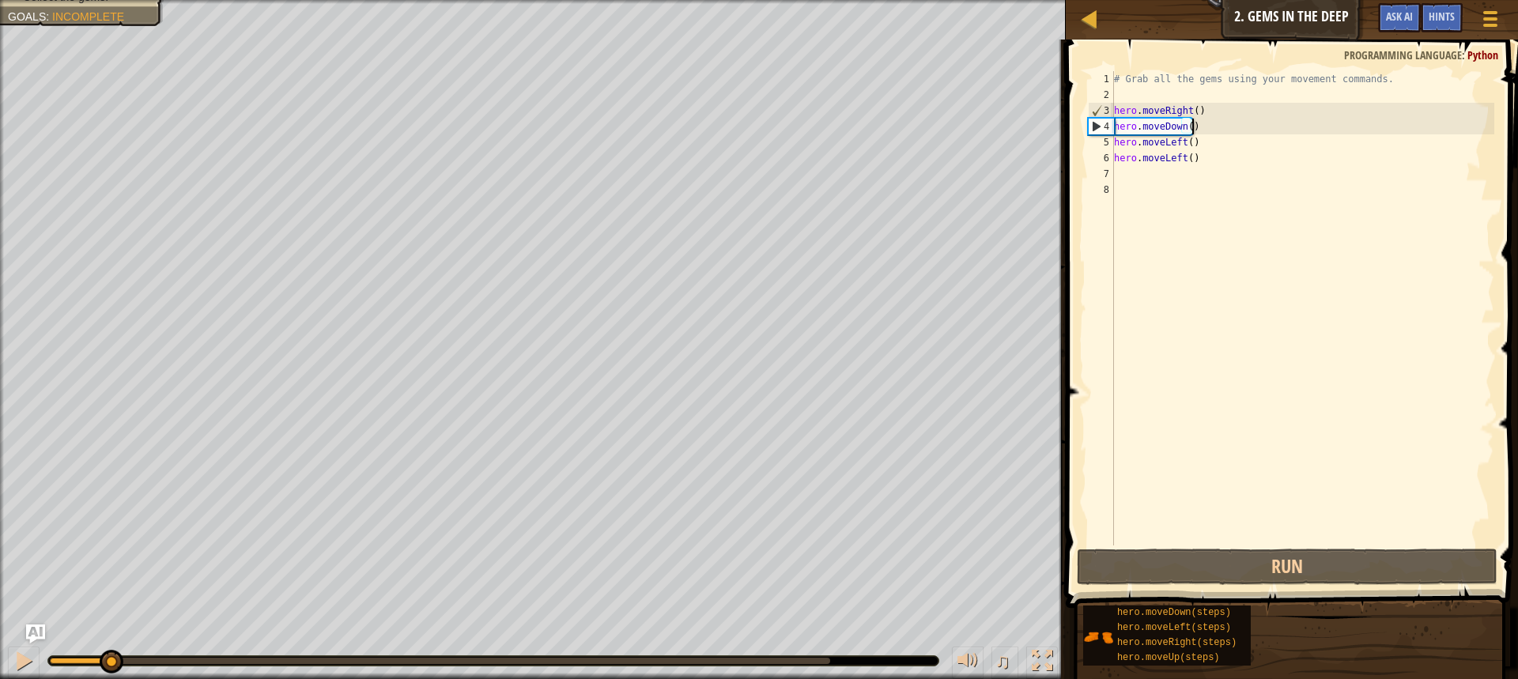
drag, startPoint x: 1210, startPoint y: 128, endPoint x: 1199, endPoint y: 123, distance: 12.4
click at [1199, 123] on div "# Grab all the gems using your movement commands. hero . moveRight ( ) hero . m…" at bounding box center [1302, 324] width 383 height 506
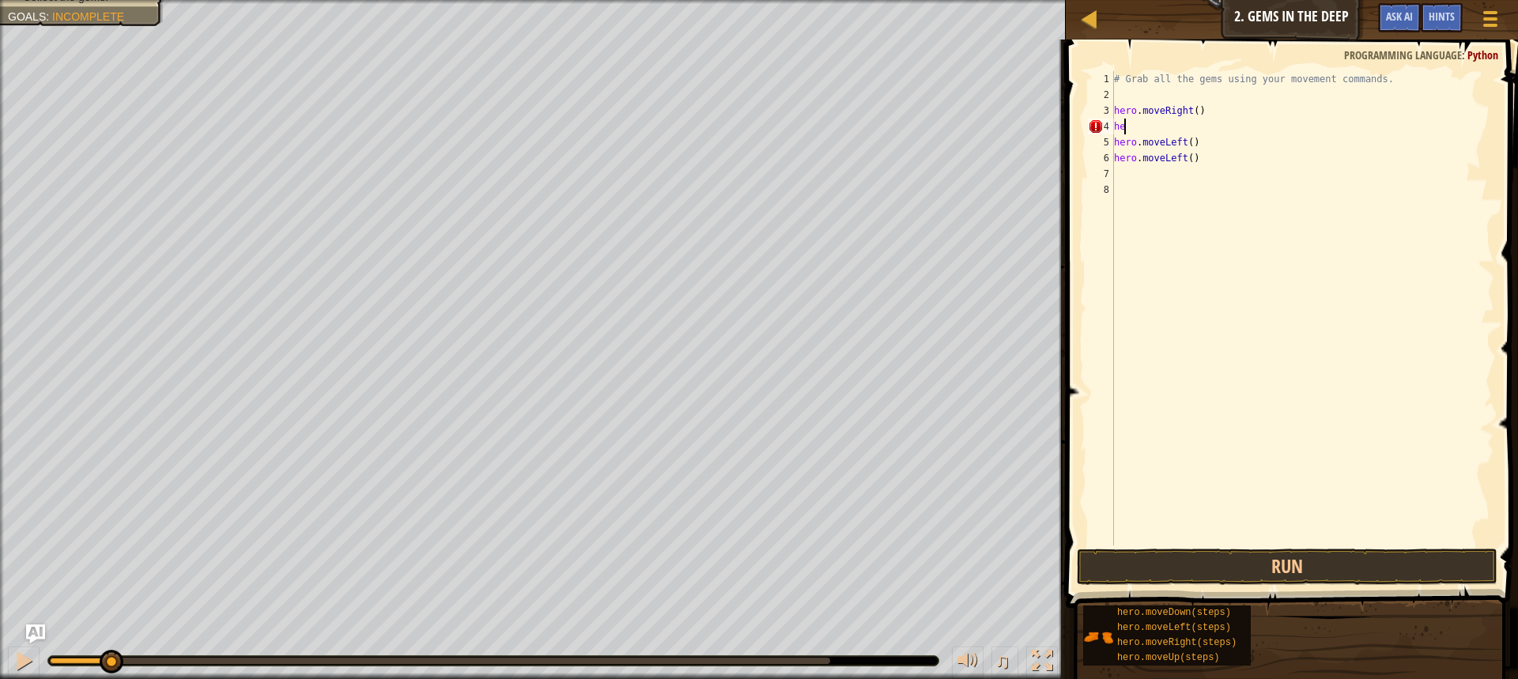
type textarea "h"
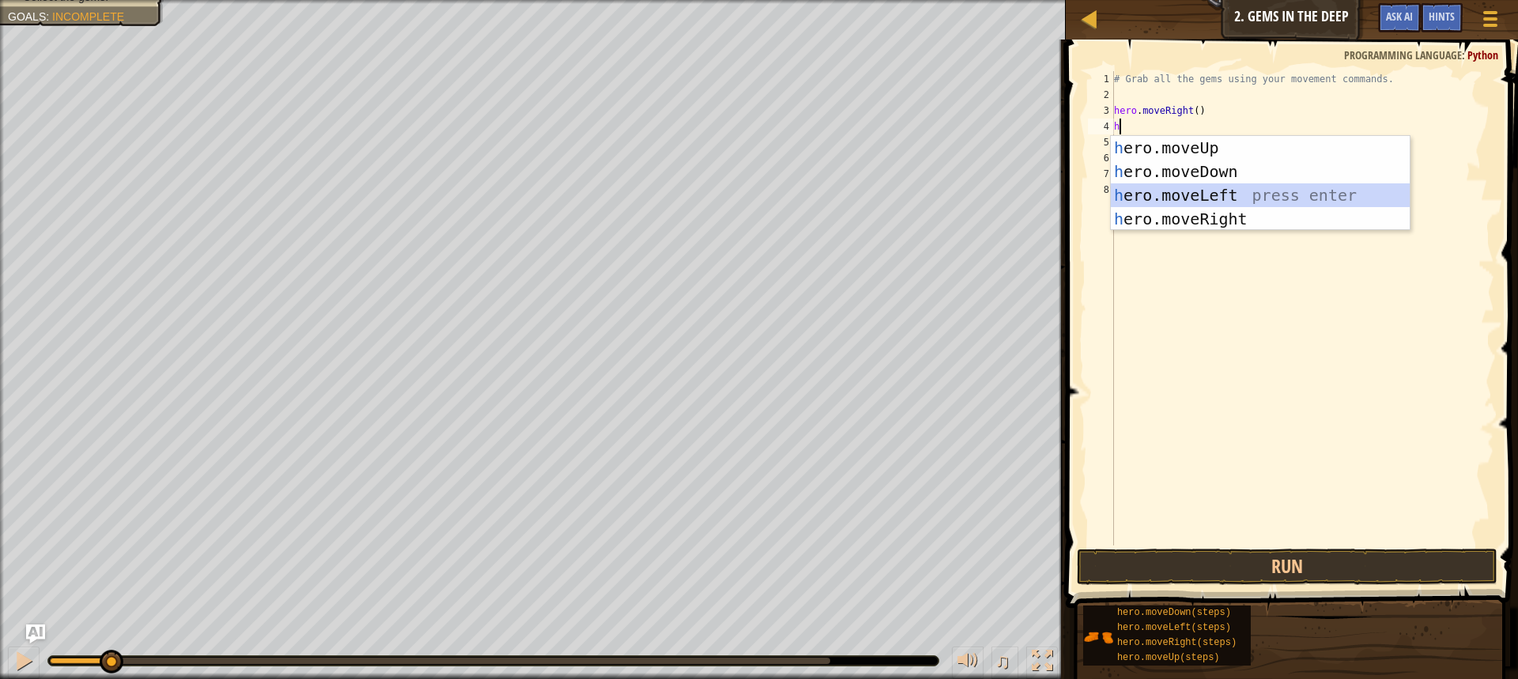
click at [1144, 183] on div "h ero.moveUp press enter h ero.moveDown press enter h ero.moveLeft press enter …" at bounding box center [1260, 207] width 299 height 142
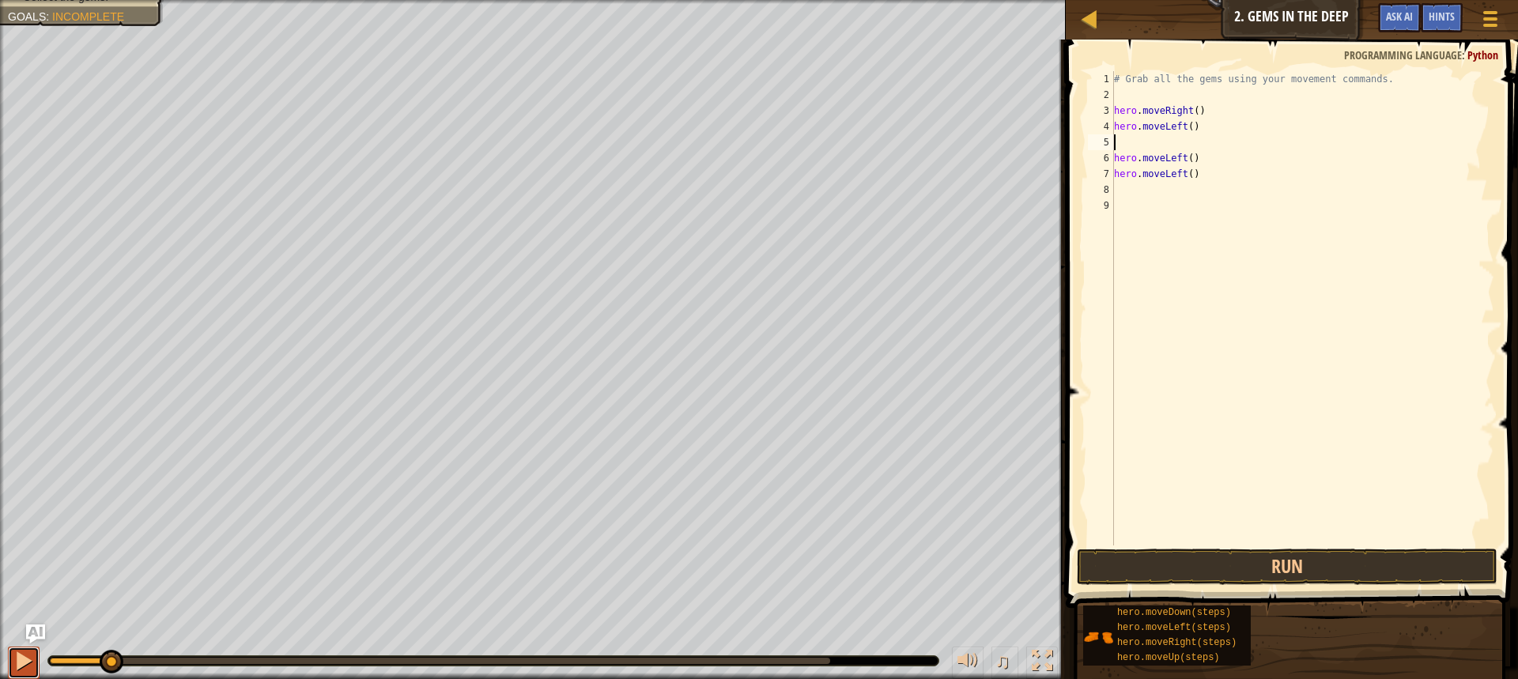
click at [28, 647] on button at bounding box center [24, 663] width 32 height 32
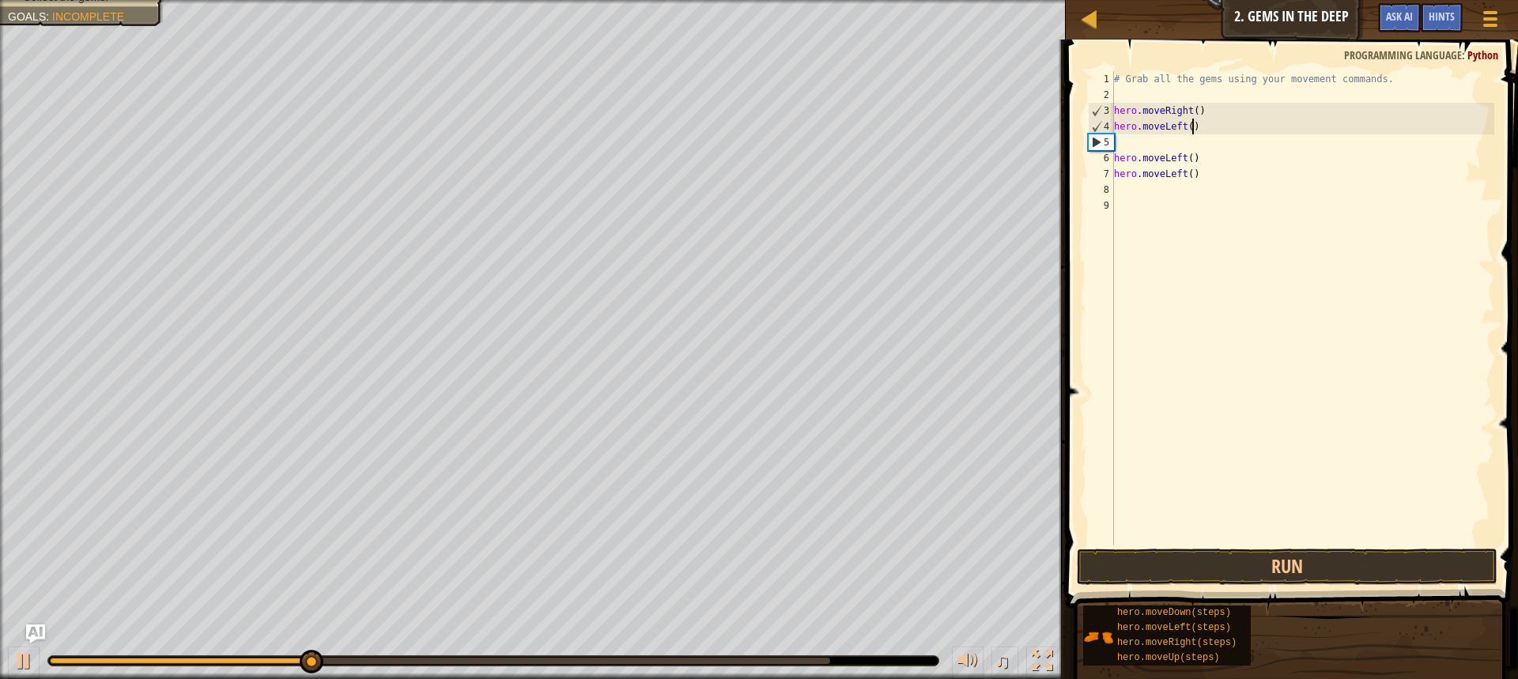
click at [1198, 123] on div "# Grab all the gems using your movement commands. hero . moveRight ( ) hero . m…" at bounding box center [1302, 324] width 383 height 506
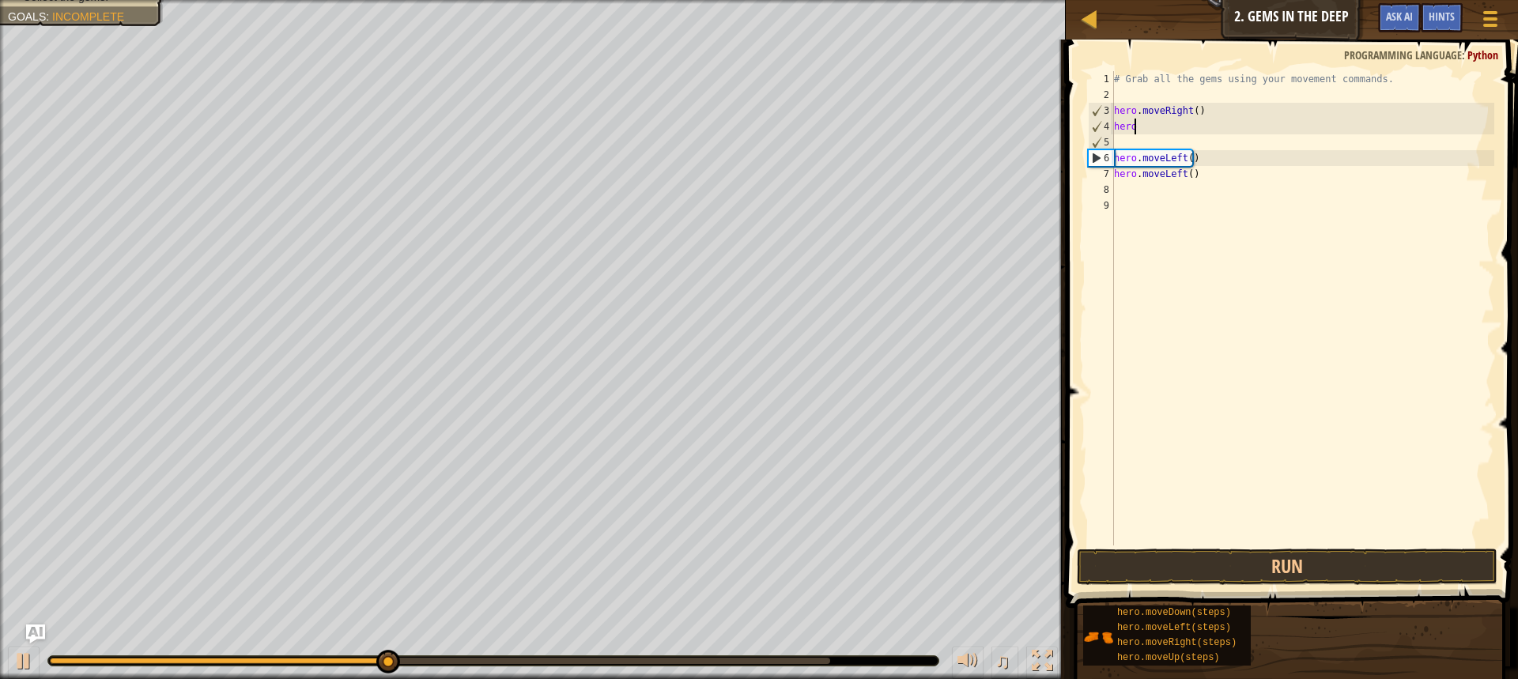
type textarea "h"
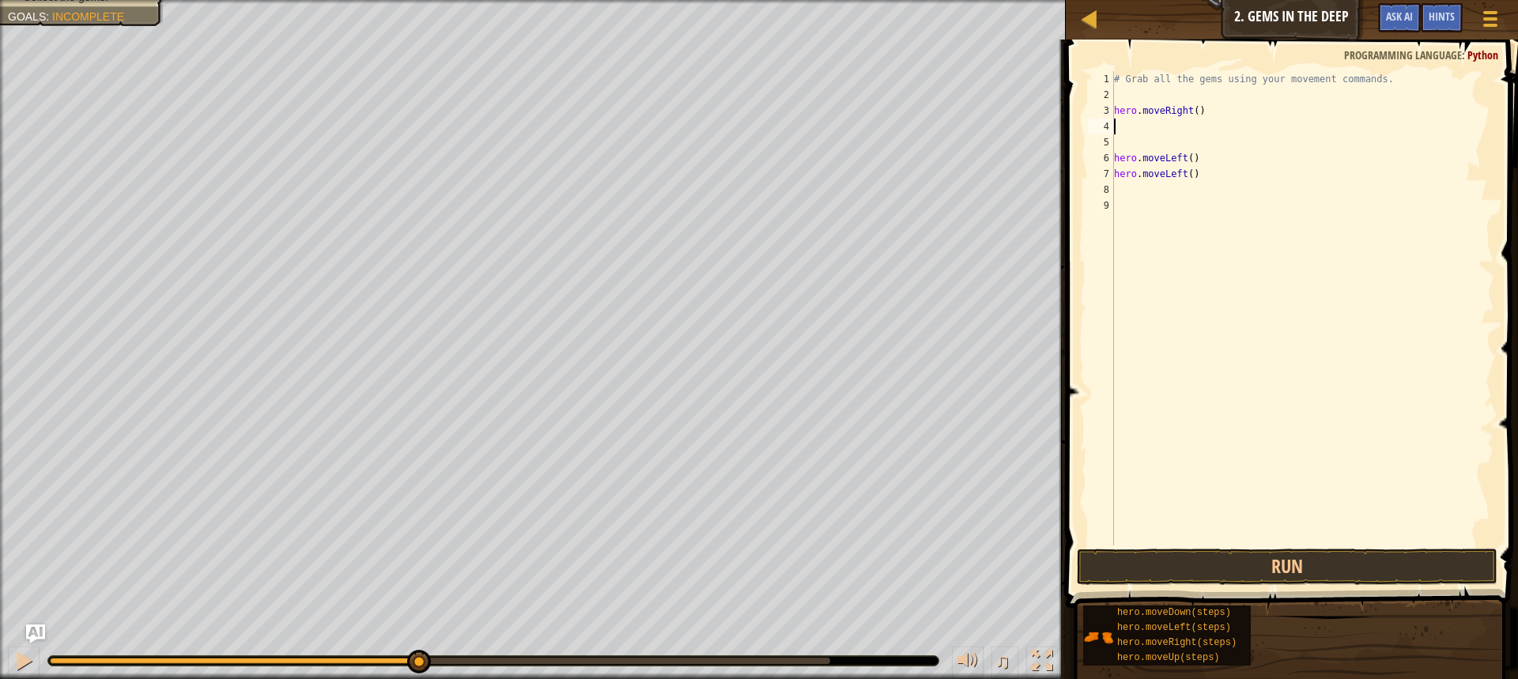
click at [1202, 155] on div "# Grab all the gems using your movement commands. hero . moveRight ( ) hero . m…" at bounding box center [1302, 324] width 383 height 506
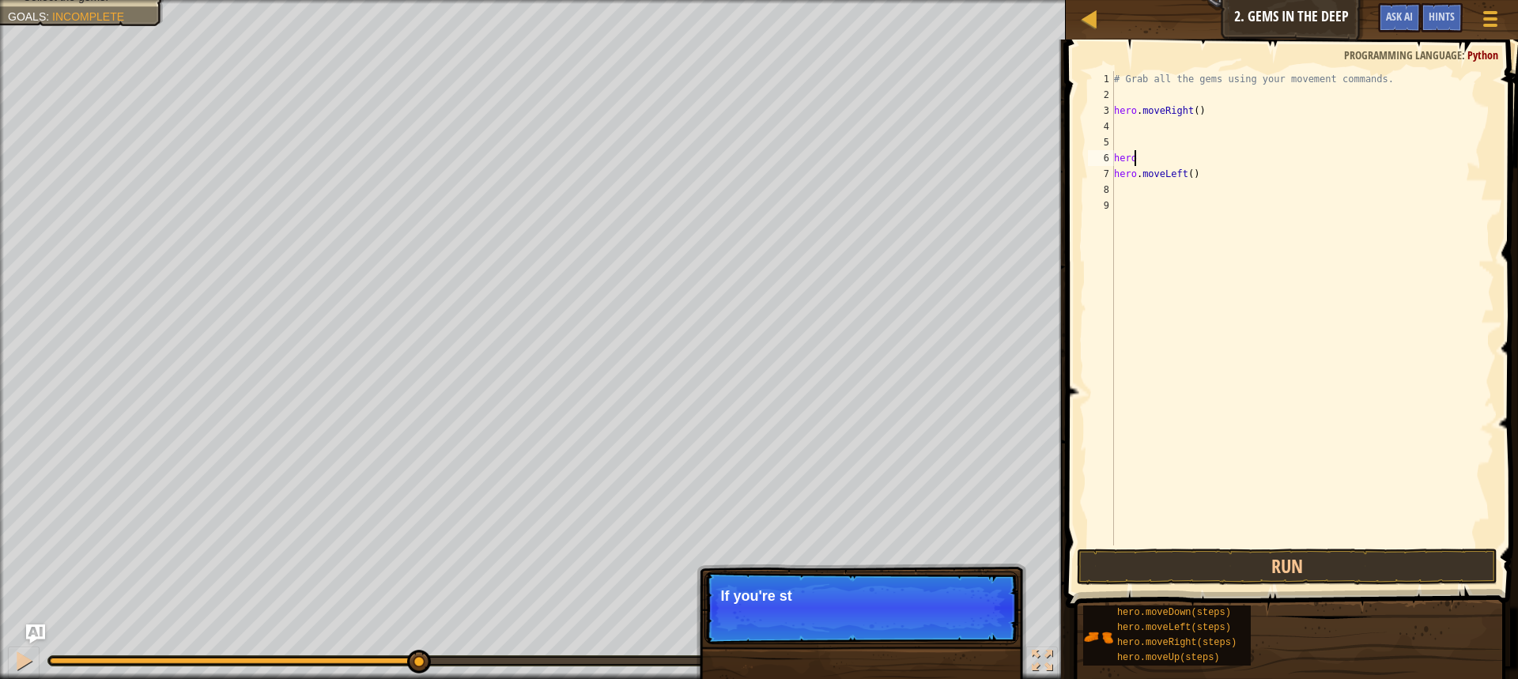
type textarea "h"
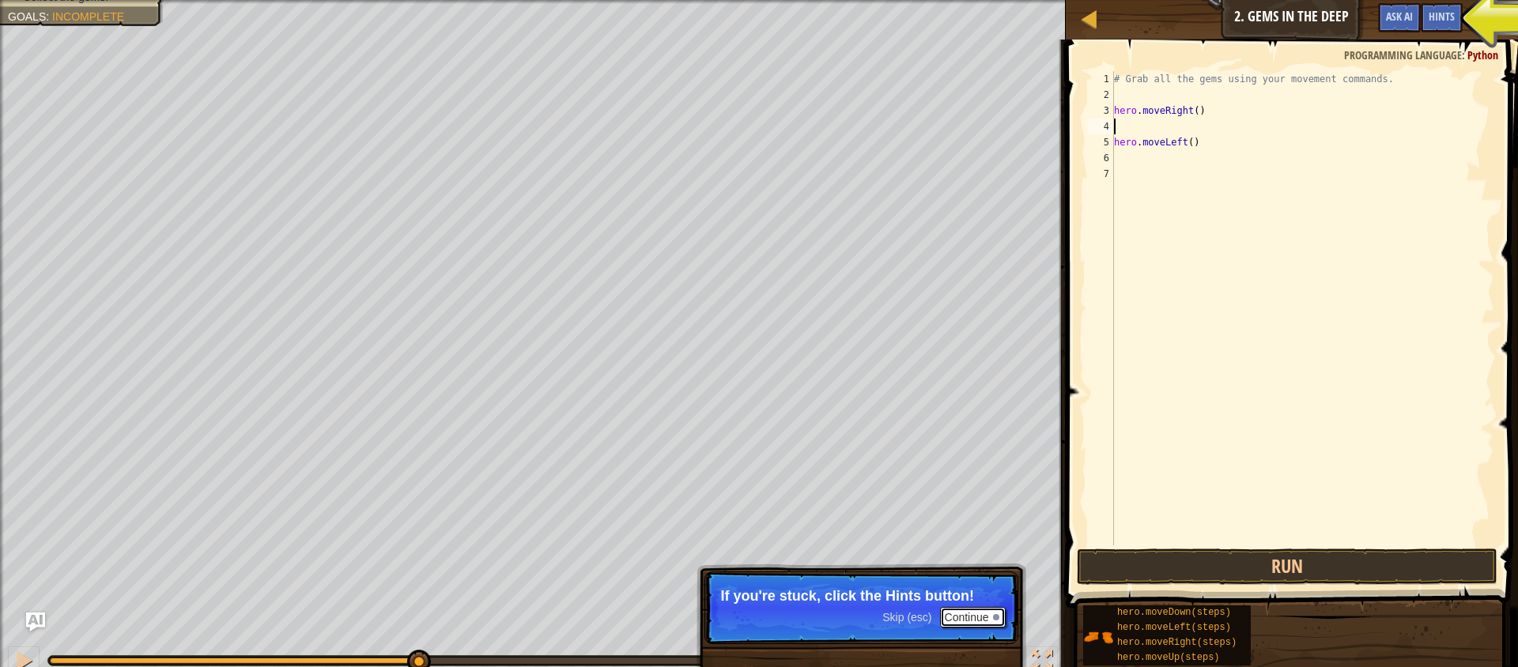
click at [955, 610] on button "Continue" at bounding box center [973, 617] width 66 height 21
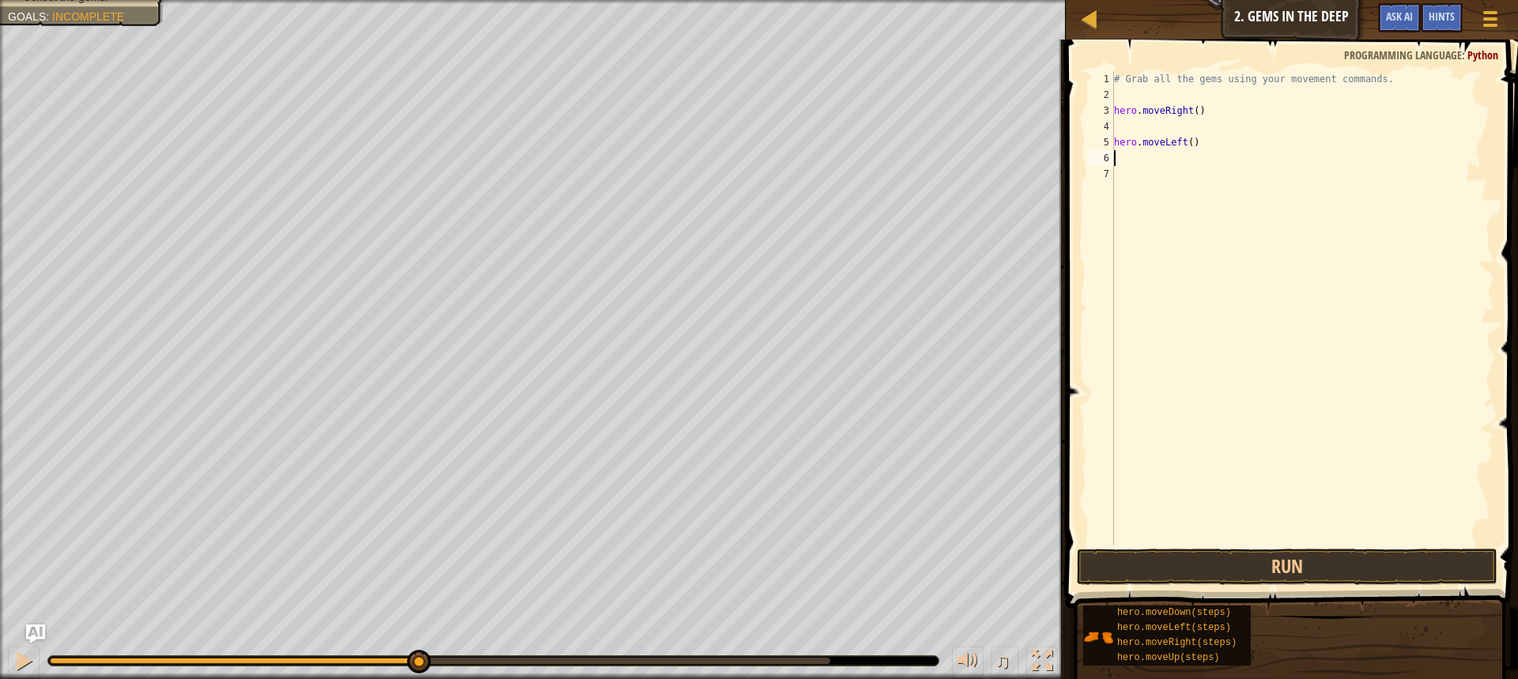
click at [1211, 151] on div "# Grab all the gems using your movement commands. hero . moveRight ( ) hero . m…" at bounding box center [1302, 324] width 383 height 506
drag, startPoint x: 1181, startPoint y: 139, endPoint x: 1190, endPoint y: 147, distance: 11.8
click at [1190, 147] on div "# Grab all the gems using your movement commands. hero . moveRight ( ) hero . m…" at bounding box center [1302, 324] width 383 height 506
type textarea "h"
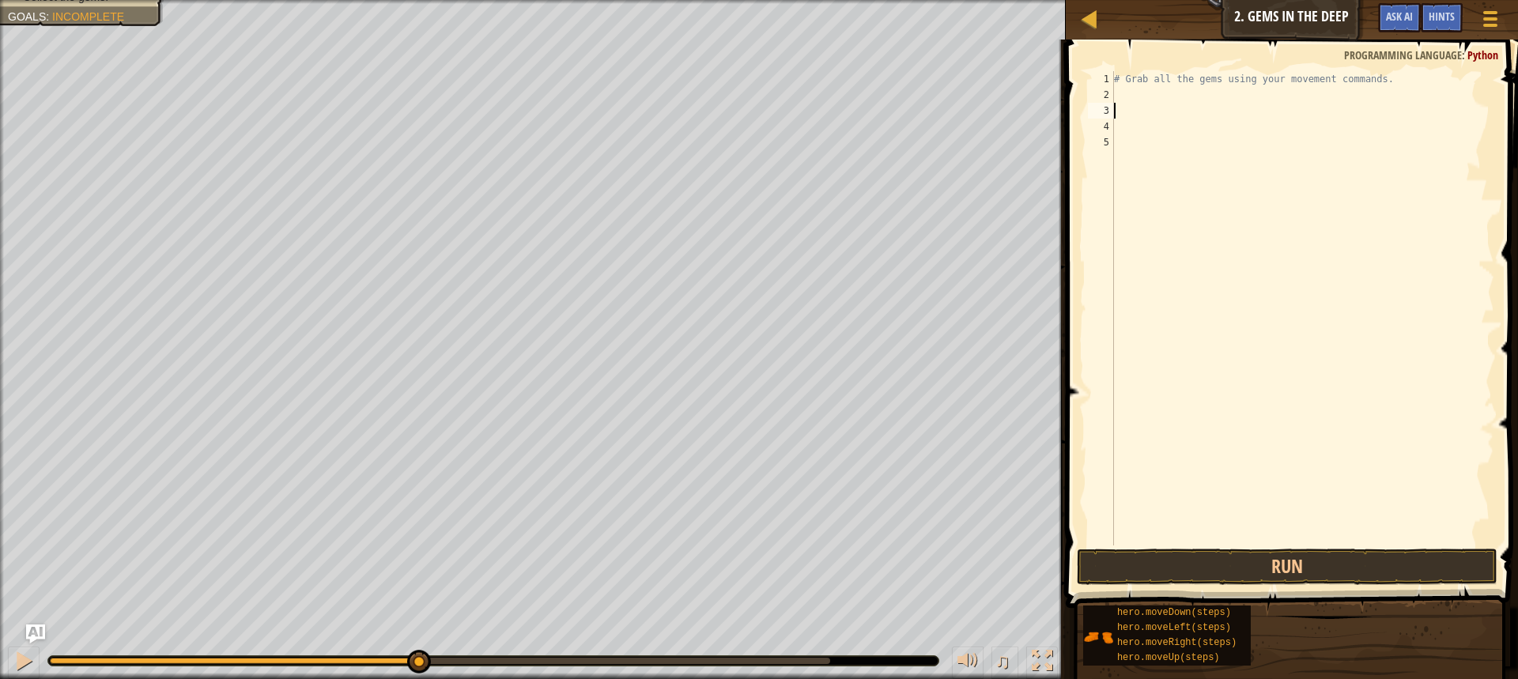
type textarea "h"
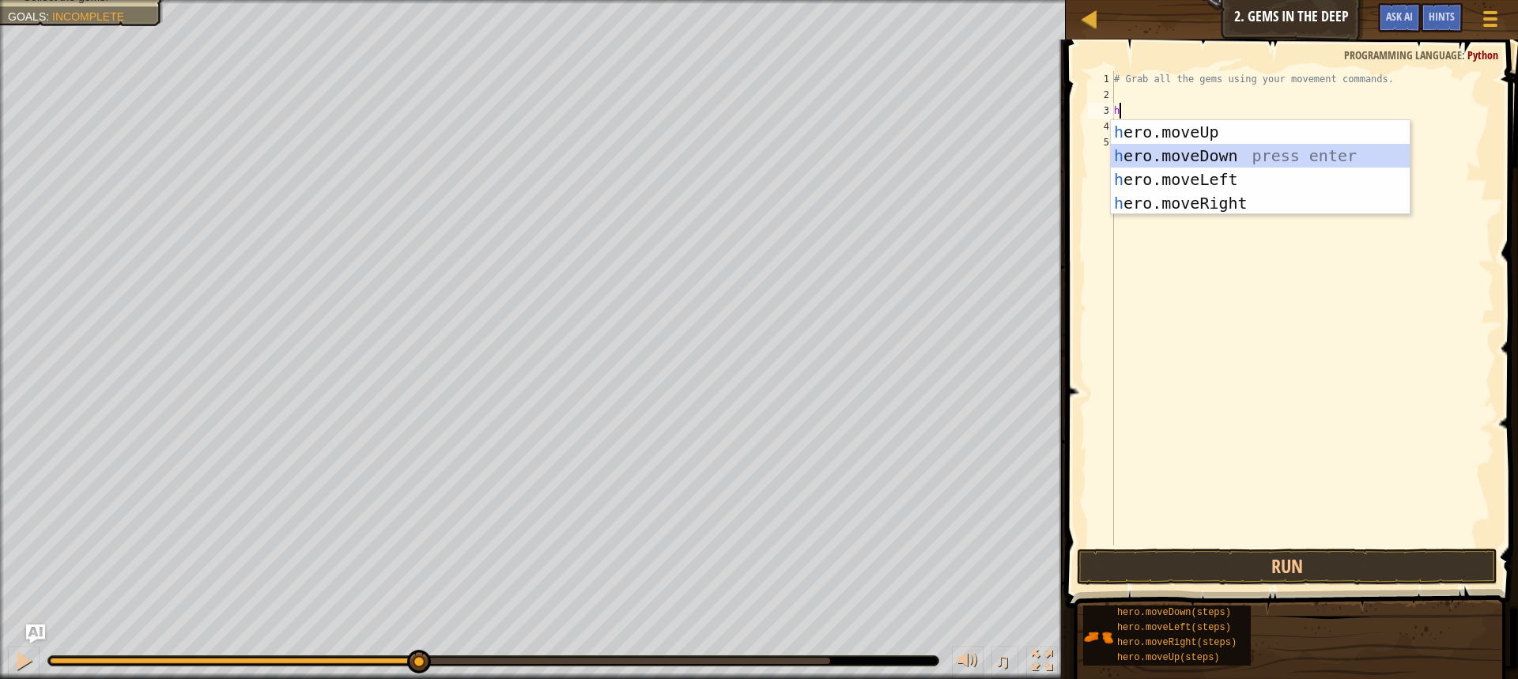
click at [1168, 156] on div "h ero.moveUp press enter h ero.moveDown press enter h ero.moveLeft press enter …" at bounding box center [1260, 191] width 299 height 142
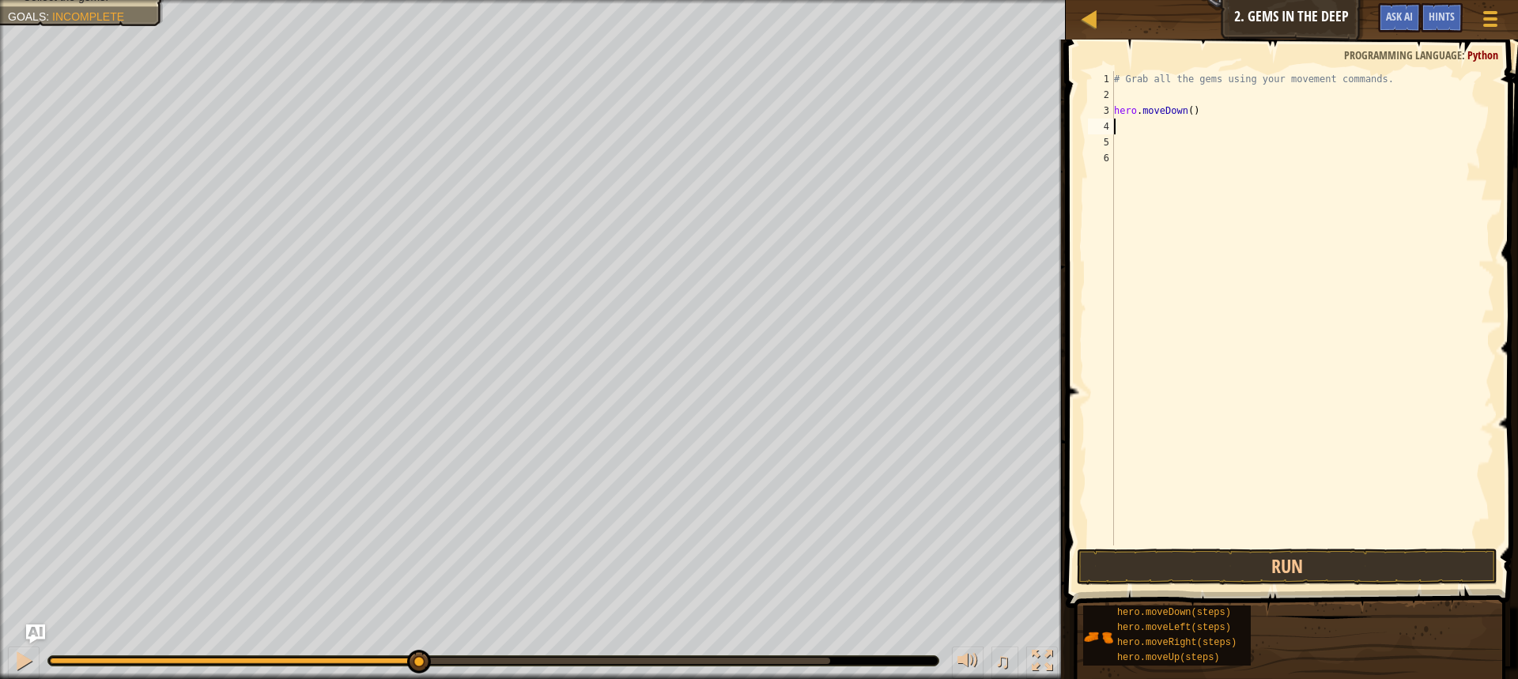
type textarea "h"
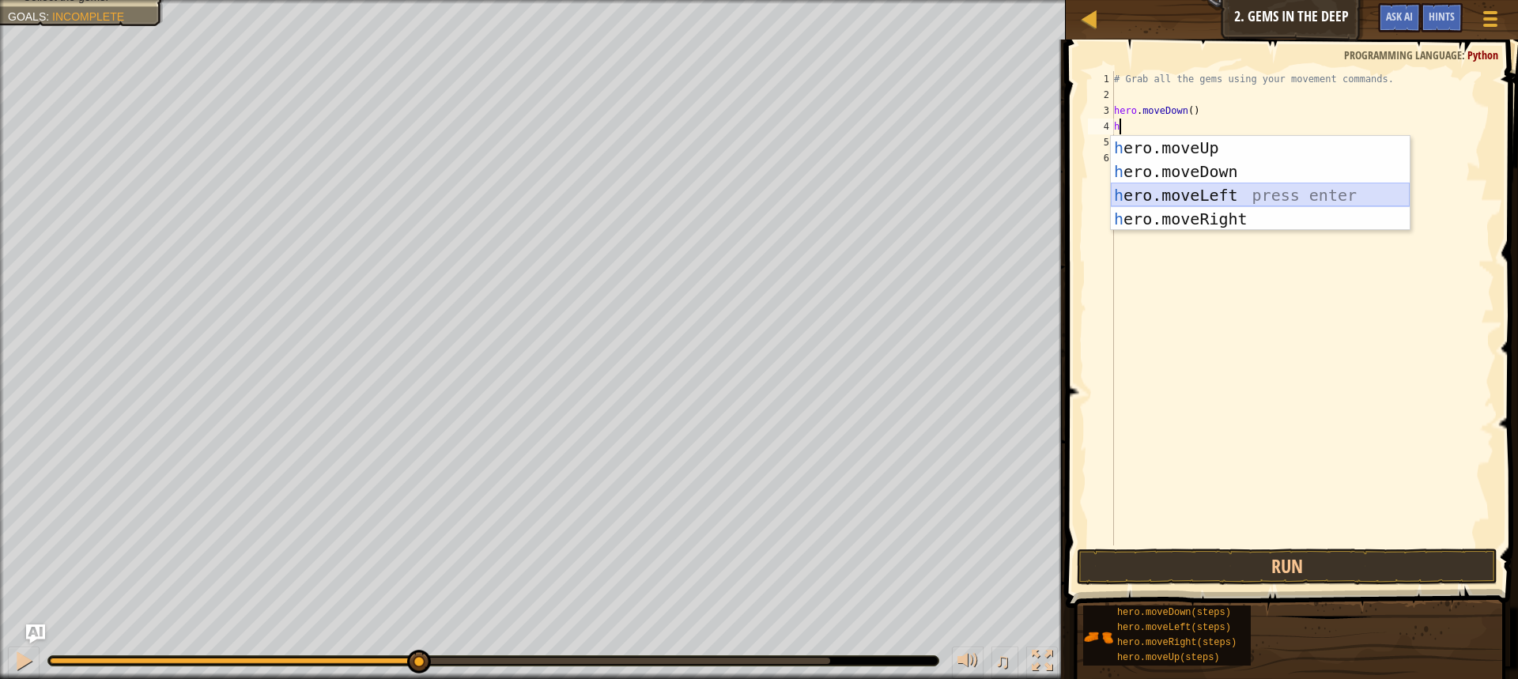
click at [1170, 185] on div "h ero.moveUp press enter h ero.moveDown press enter h ero.moveLeft press enter …" at bounding box center [1260, 207] width 299 height 142
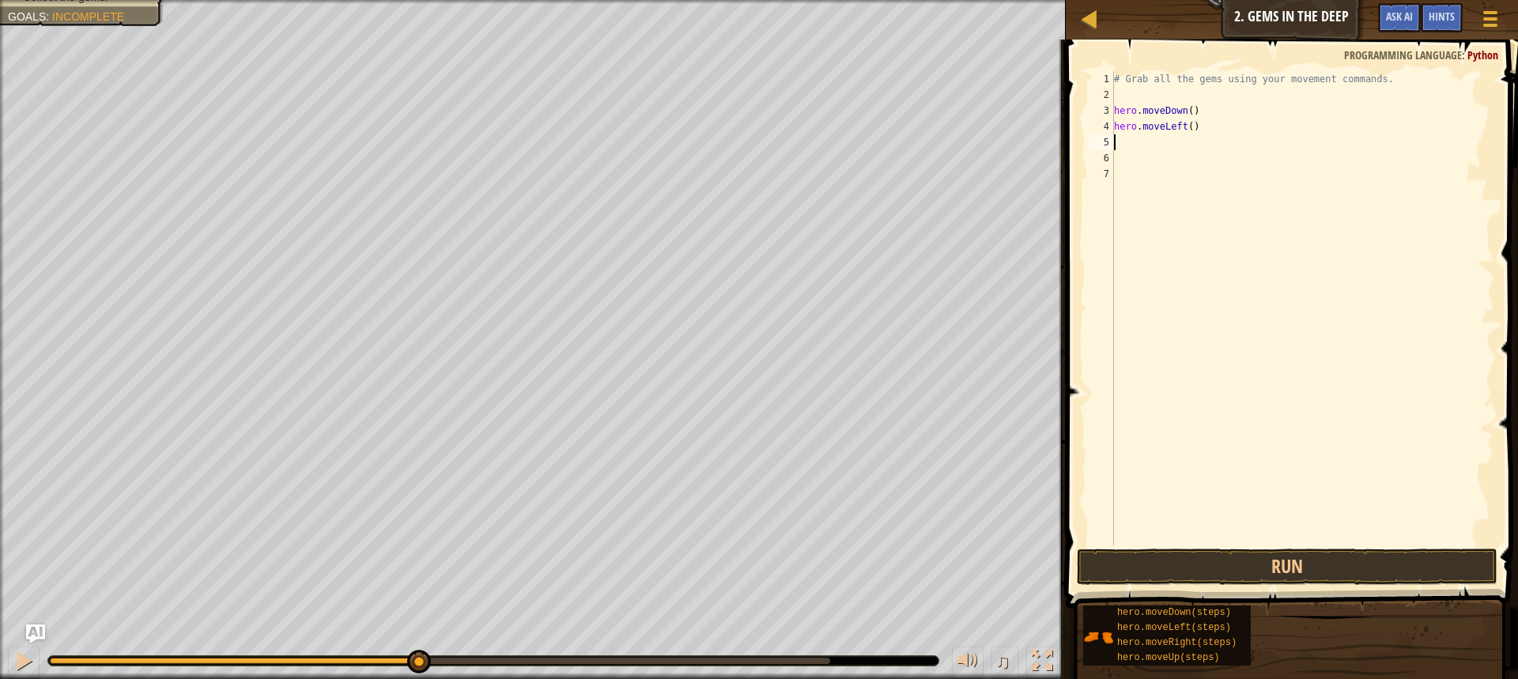
type textarea "h"
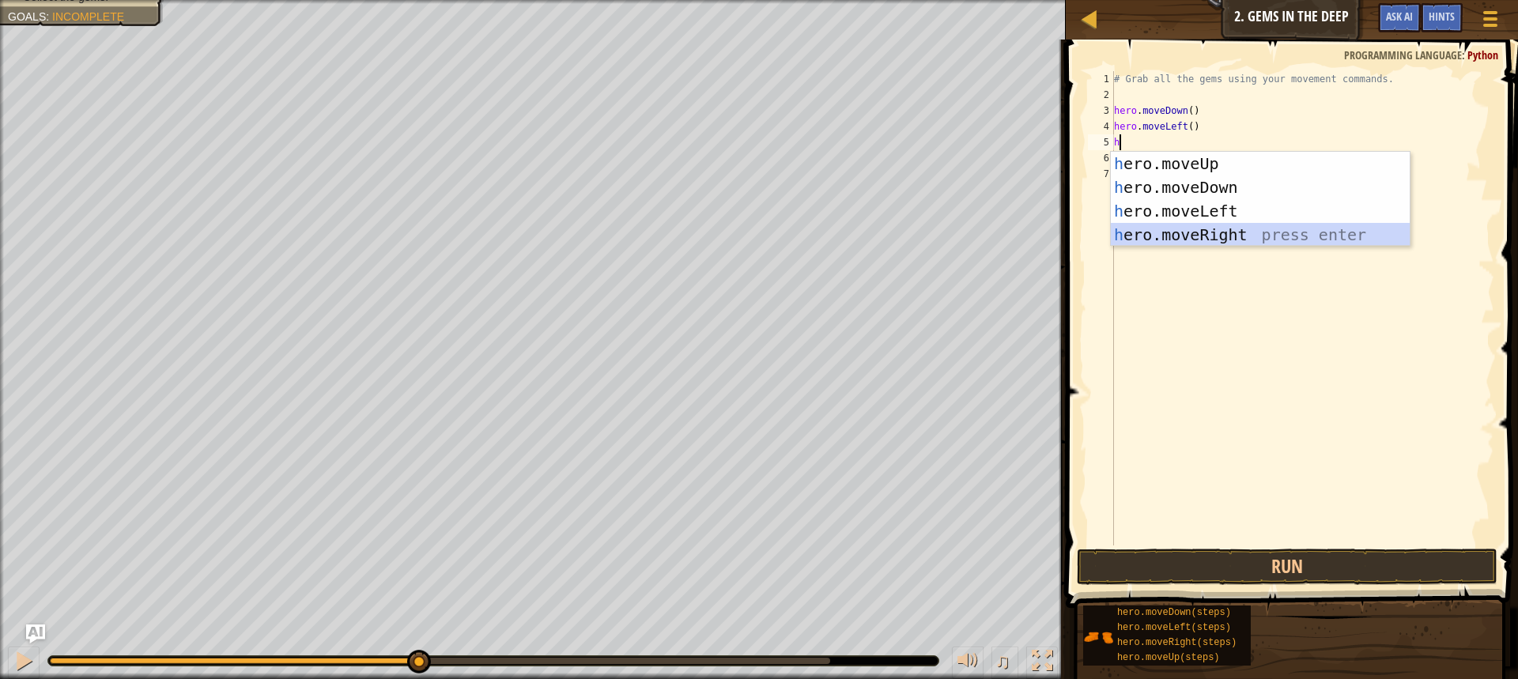
click at [1210, 228] on div "h ero.moveUp press enter h ero.moveDown press enter h ero.moveLeft press enter …" at bounding box center [1260, 223] width 299 height 142
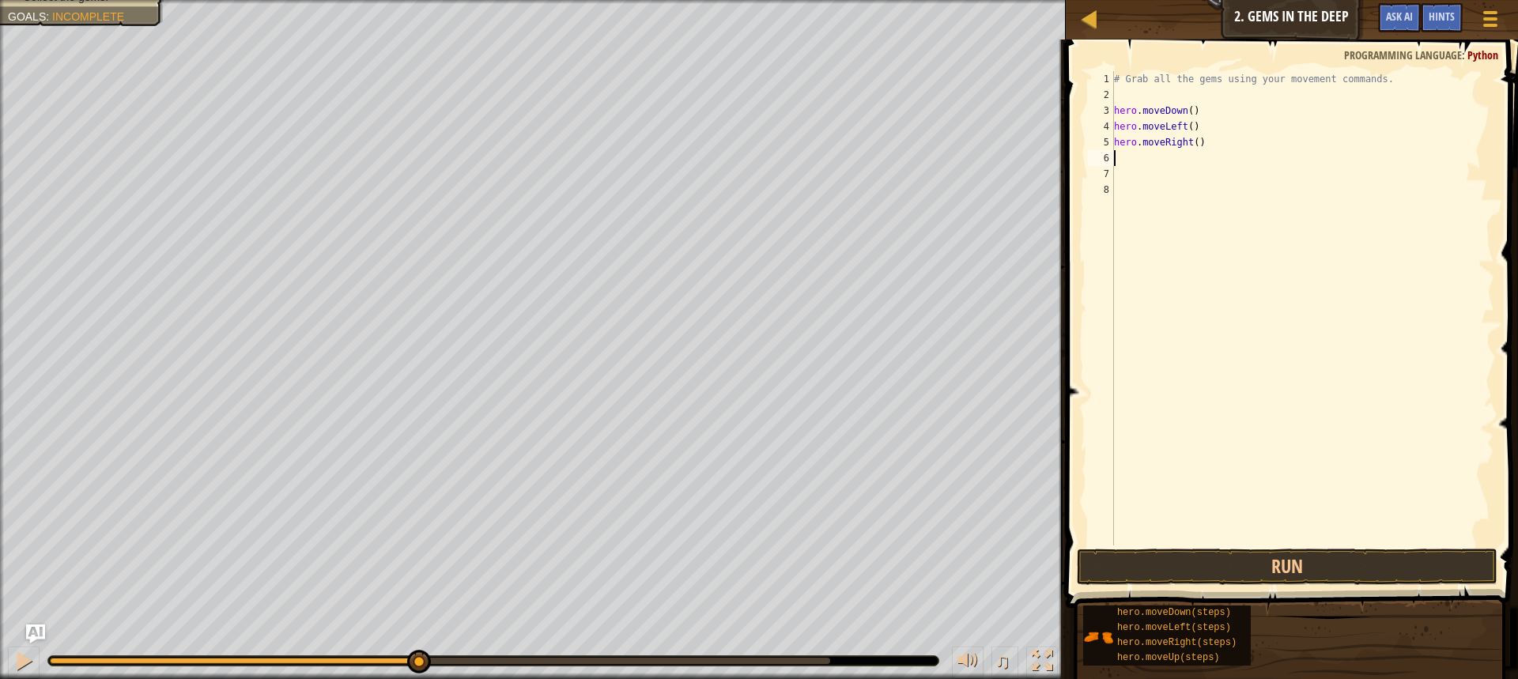
click at [197, 0] on html "Map Introduction to Computer Science 2. Gems in the Deep Game Menu Done Hints A…" at bounding box center [759, 0] width 1518 height 0
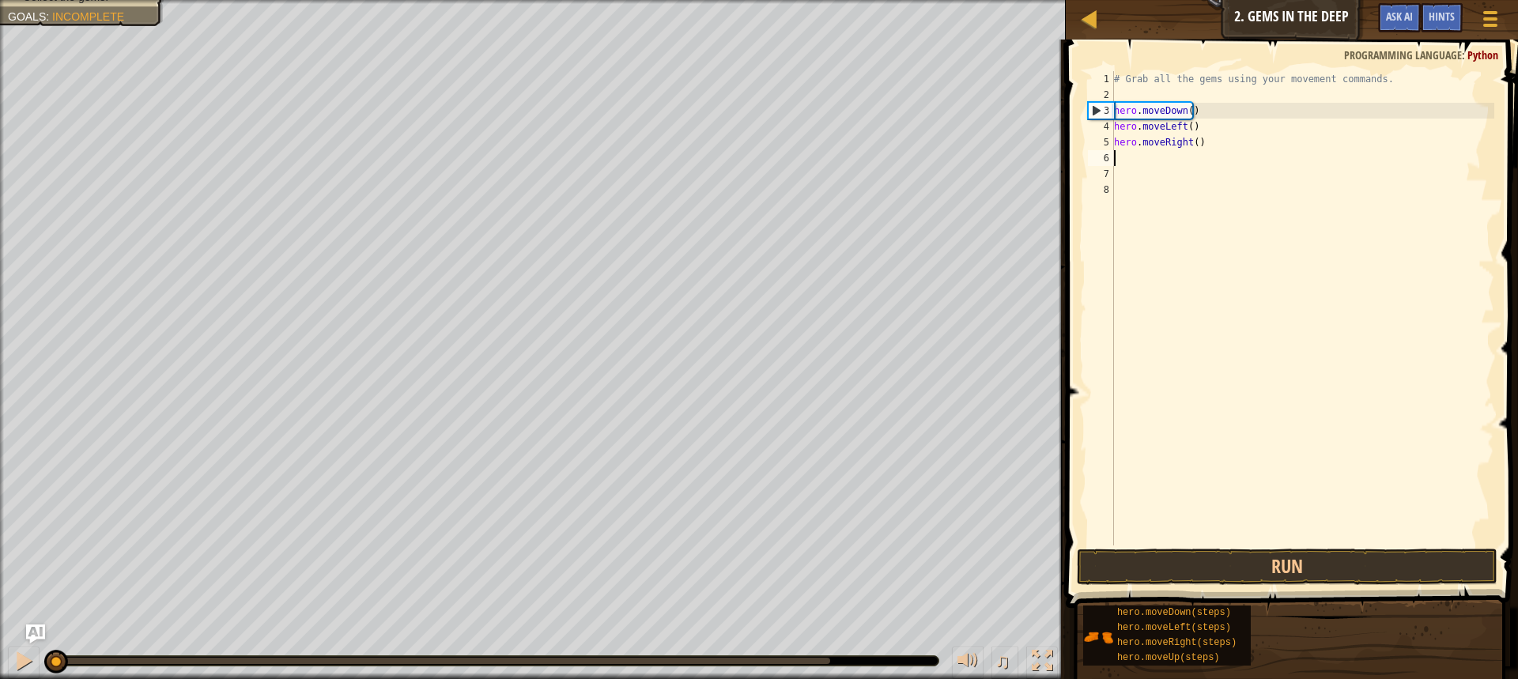
drag, startPoint x: 417, startPoint y: 657, endPoint x: 13, endPoint y: 636, distance: 403.7
click at [15, 639] on div "♫" at bounding box center [533, 656] width 1066 height 47
click at [27, 654] on div at bounding box center [23, 661] width 21 height 21
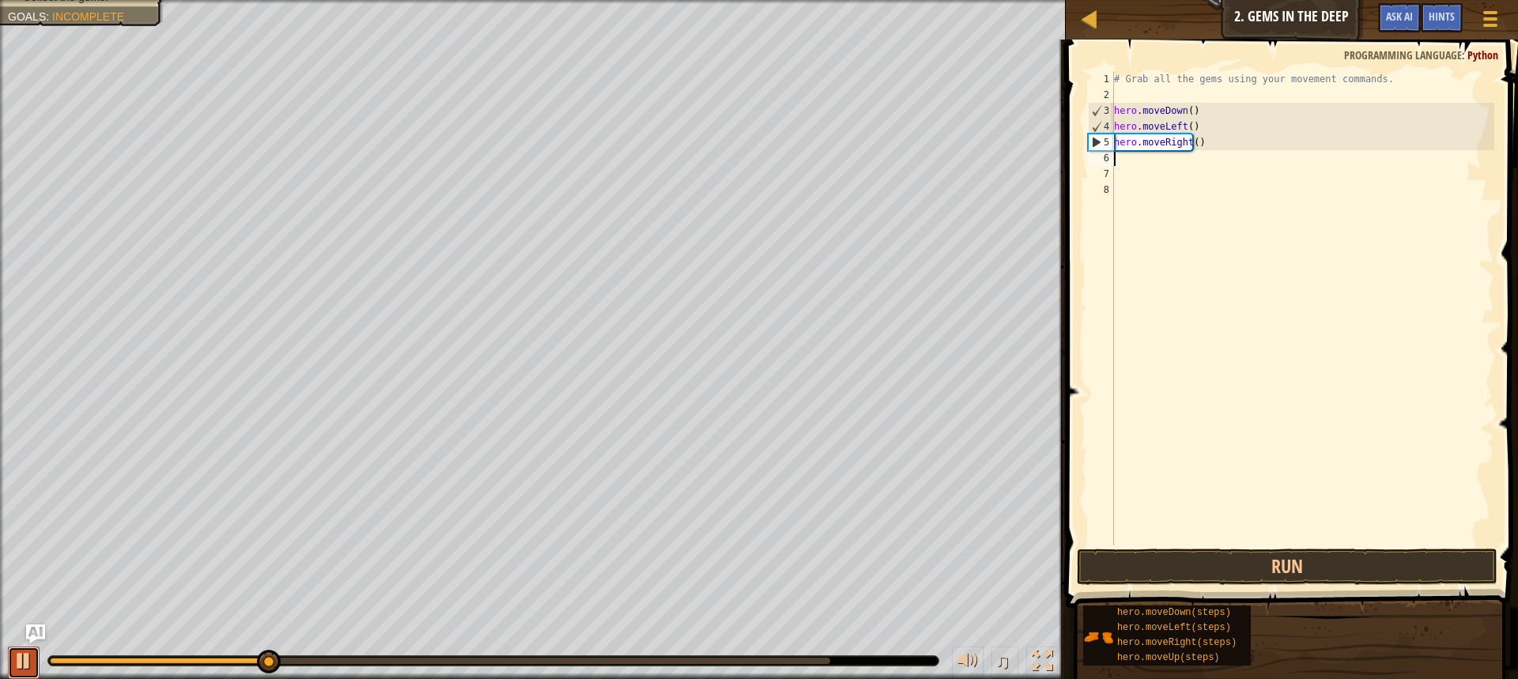
click at [25, 660] on div at bounding box center [23, 661] width 21 height 21
click at [1169, 559] on button "Run" at bounding box center [1287, 567] width 421 height 36
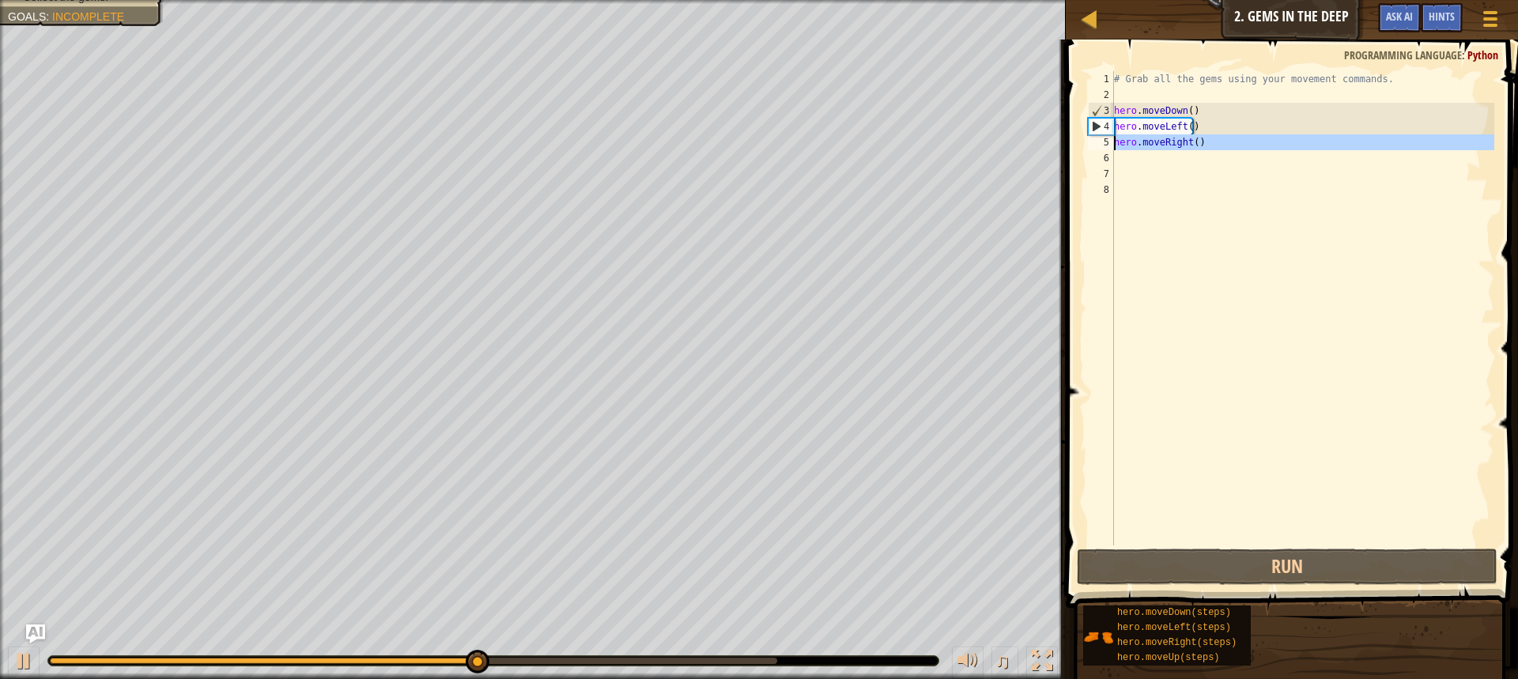
click at [1104, 142] on div "5" at bounding box center [1101, 142] width 26 height 16
type textarea "hero.moveRight()"
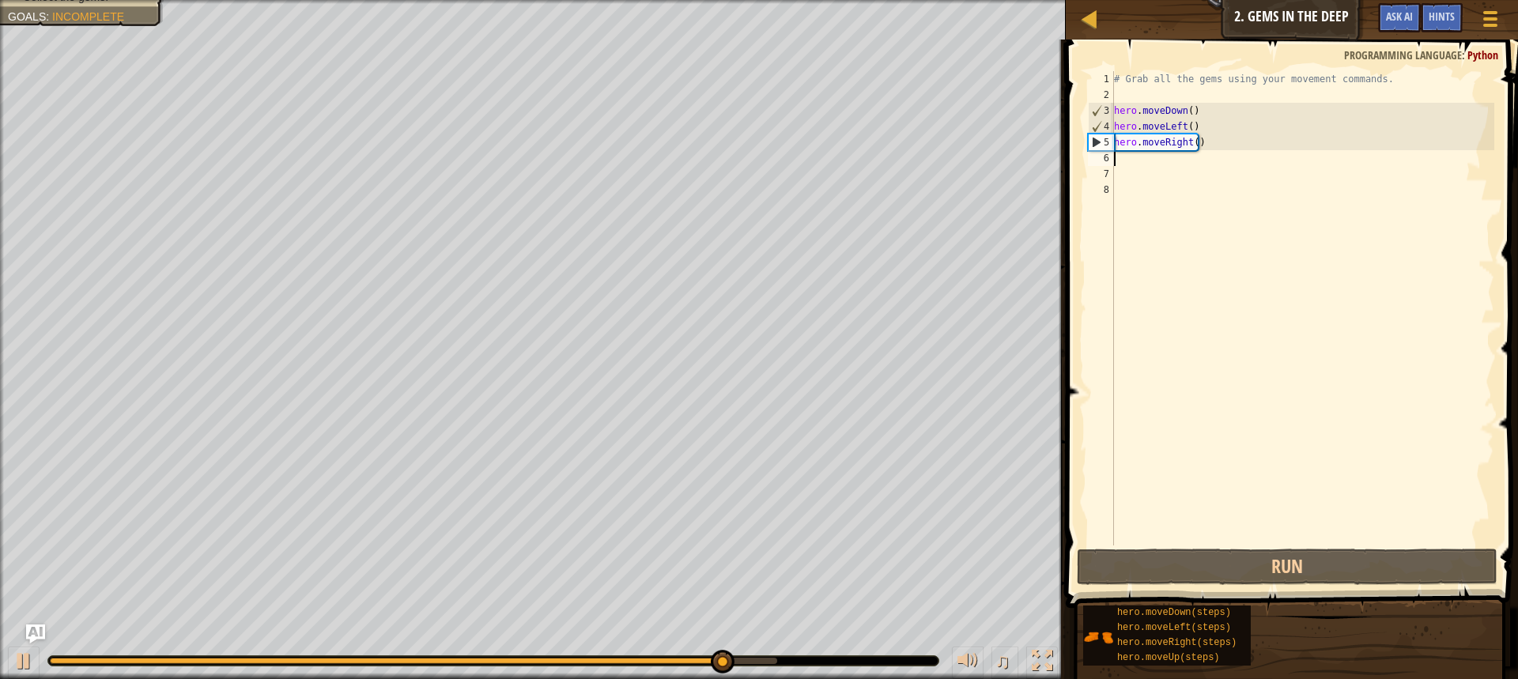
click at [1152, 150] on div "# Grab all the gems using your movement commands. hero . moveDown ( ) hero . mo…" at bounding box center [1302, 324] width 383 height 506
click at [1207, 121] on div "# Grab all the gems using your movement commands. hero . moveDown ( ) hero . mo…" at bounding box center [1302, 324] width 383 height 506
click at [1145, 126] on div "# Grab all the gems using your movement commands. hero . moveDown ( ) hero . mo…" at bounding box center [1302, 324] width 383 height 506
click at [1085, 140] on div "hero.moveLeft() 1 2 3 4 5 6 7 8 # Grab all the gems using your movement command…" at bounding box center [1289, 308] width 409 height 474
click at [1085, 144] on div "hero.moveLeft() 1 2 3 4 5 6 7 8 # Grab all the gems using your movement command…" at bounding box center [1289, 308] width 409 height 474
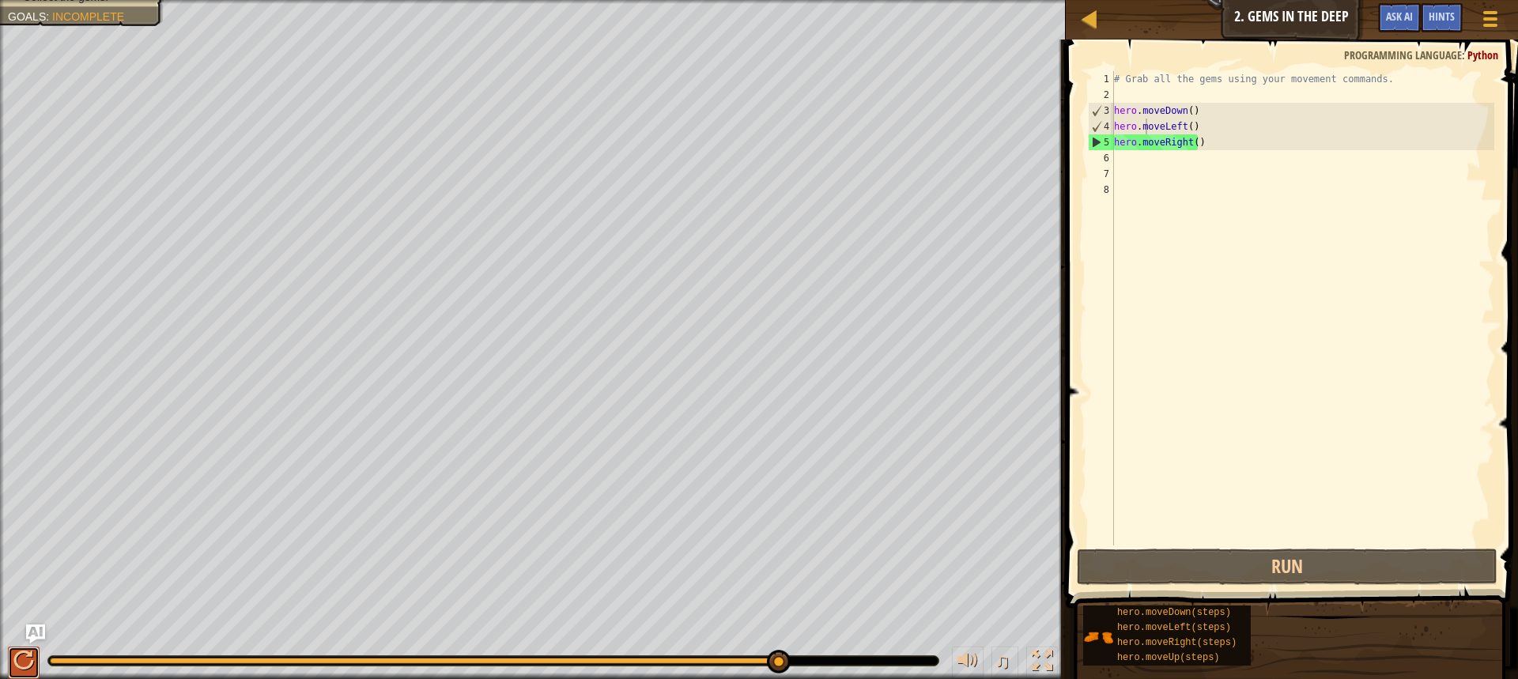
click at [32, 660] on div at bounding box center [23, 661] width 21 height 21
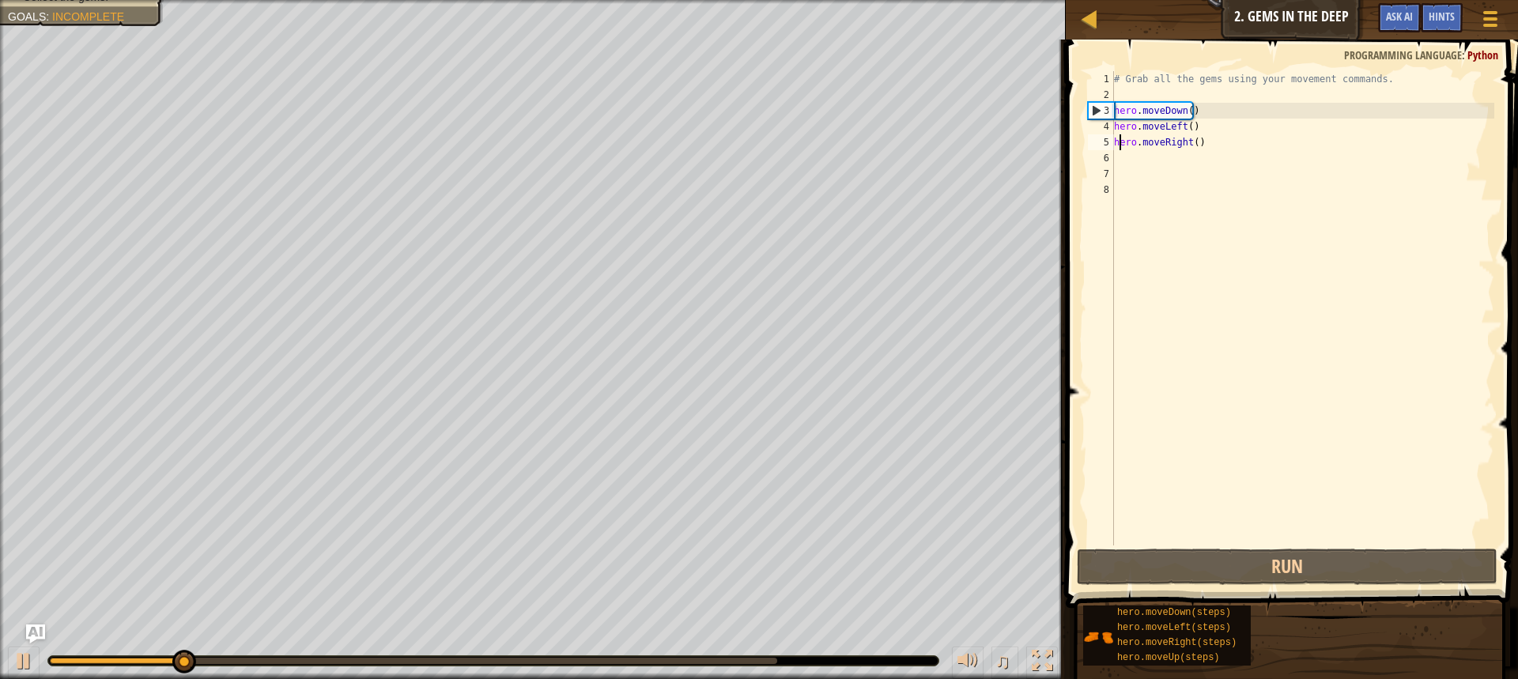
drag, startPoint x: 1117, startPoint y: 142, endPoint x: 1108, endPoint y: 141, distance: 8.8
click at [1114, 142] on div "# Grab all the gems using your movement commands. hero . moveDown ( ) hero . mo…" at bounding box center [1302, 324] width 383 height 506
click at [1105, 140] on div "5" at bounding box center [1101, 142] width 26 height 16
click at [1086, 101] on div "hero.moveRight() 1 2 3 4 5 6 7 8 # Grab all the gems using your movement comman…" at bounding box center [1289, 308] width 409 height 474
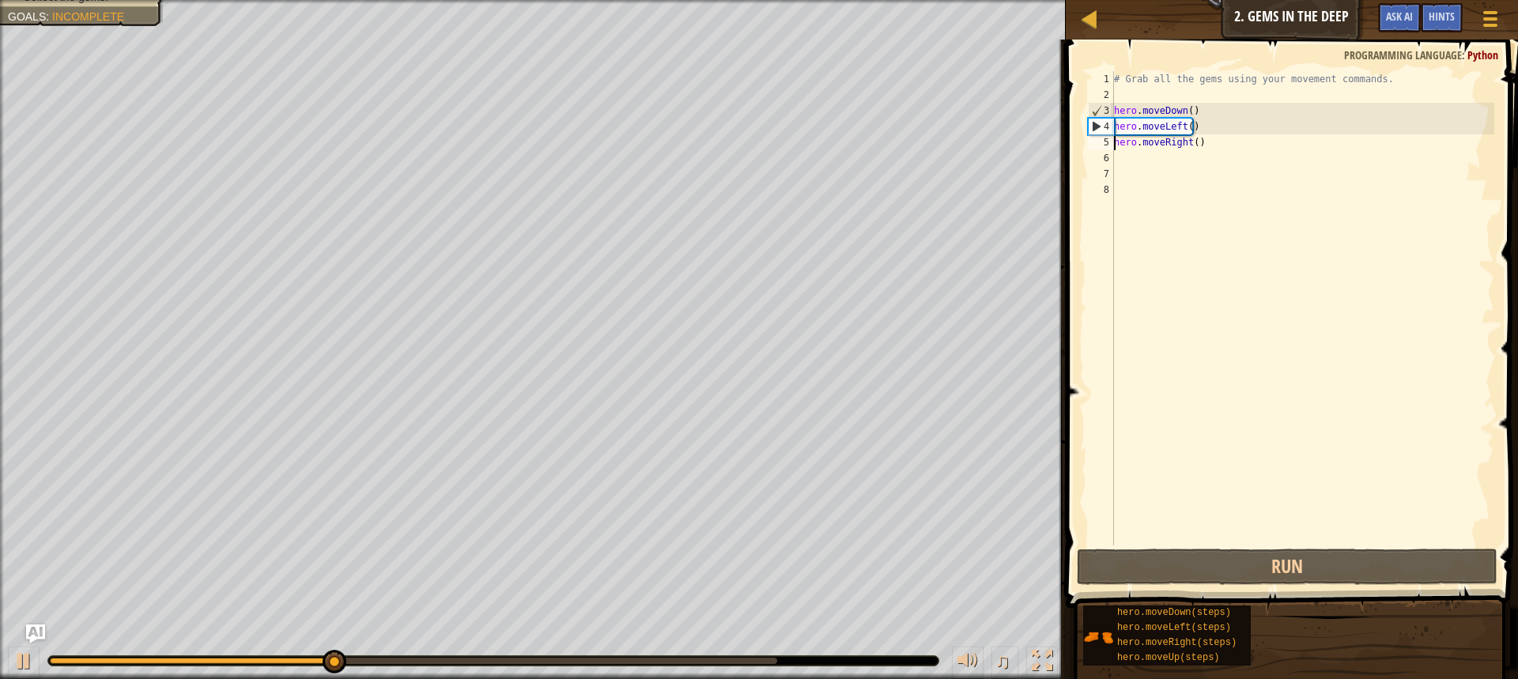
click at [1098, 123] on div "4" at bounding box center [1101, 127] width 25 height 16
click at [1096, 122] on div "4" at bounding box center [1101, 127] width 25 height 16
click at [1100, 138] on div "5" at bounding box center [1101, 142] width 26 height 16
type textarea "hero.moveRight()"
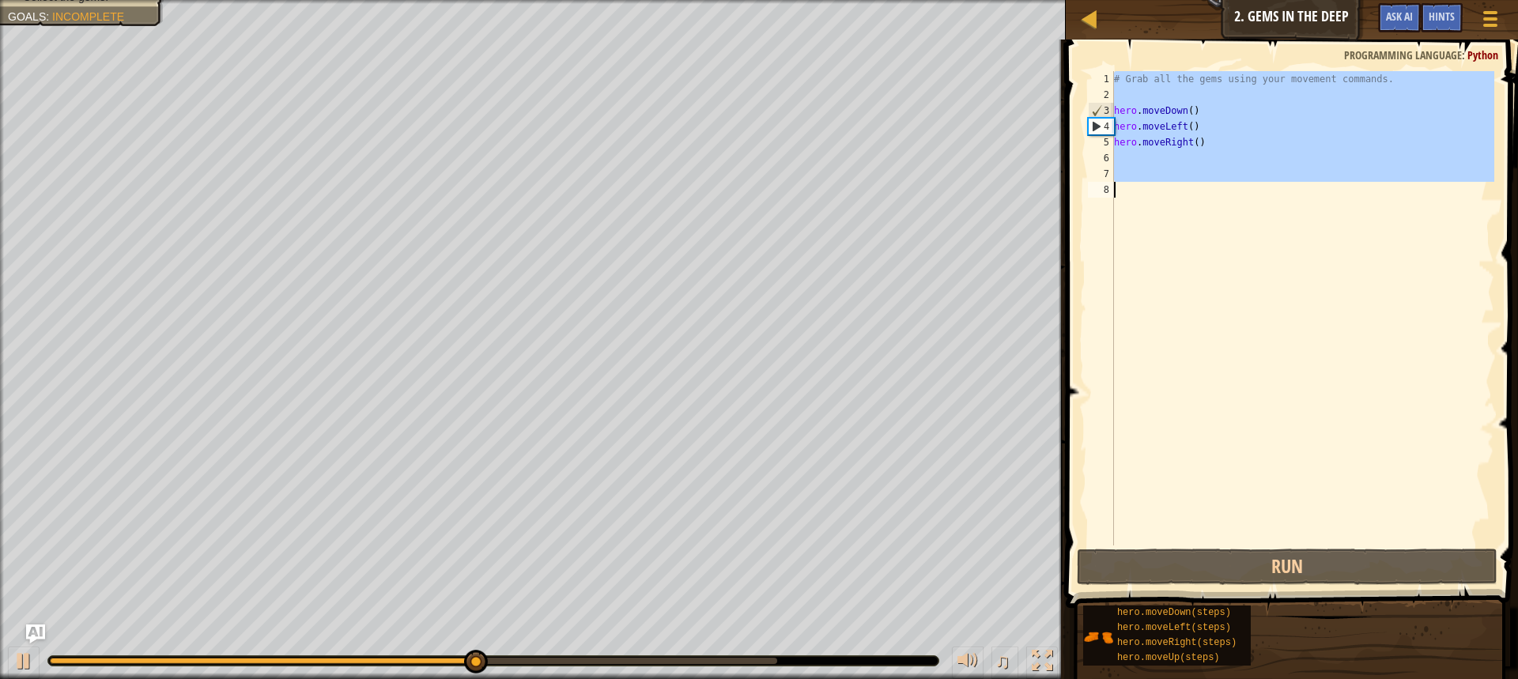
click at [1099, 136] on div "5" at bounding box center [1101, 142] width 26 height 16
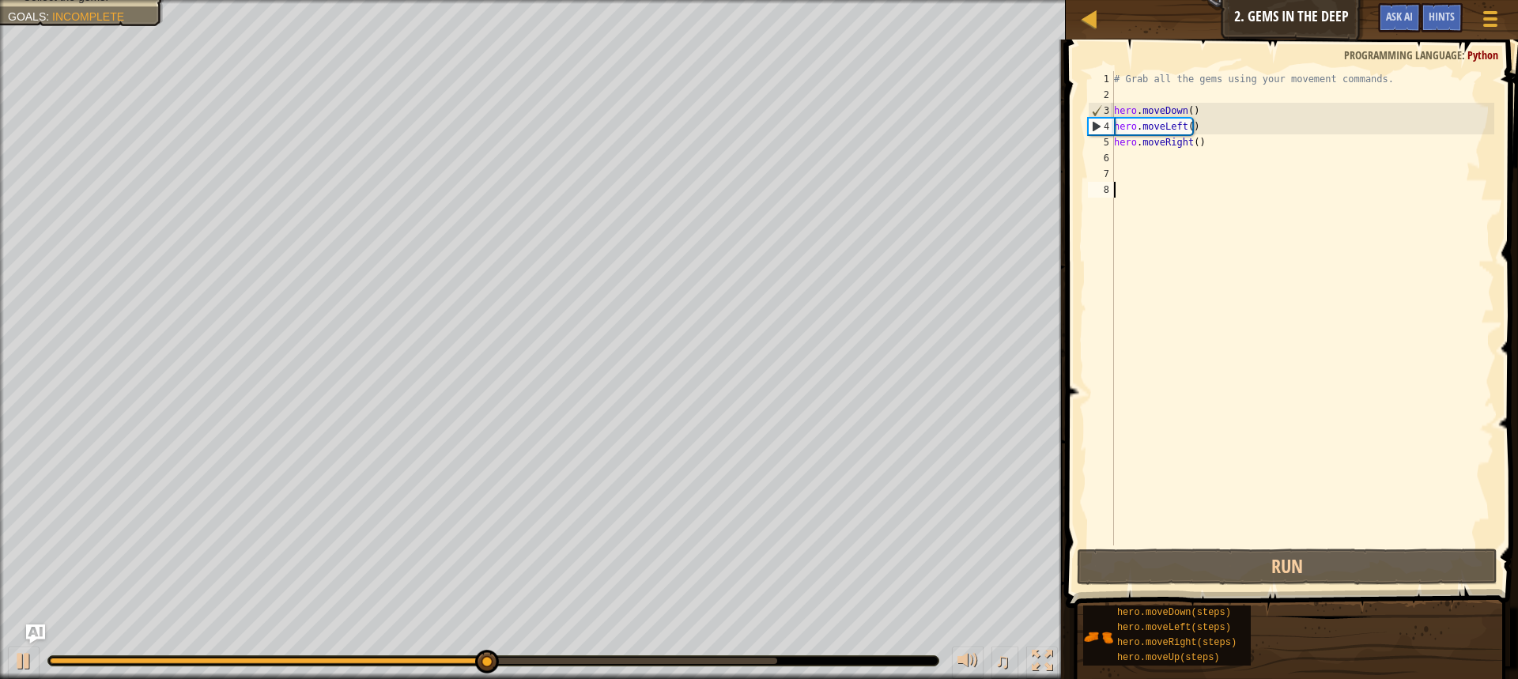
click at [1099, 136] on div "5" at bounding box center [1101, 142] width 26 height 16
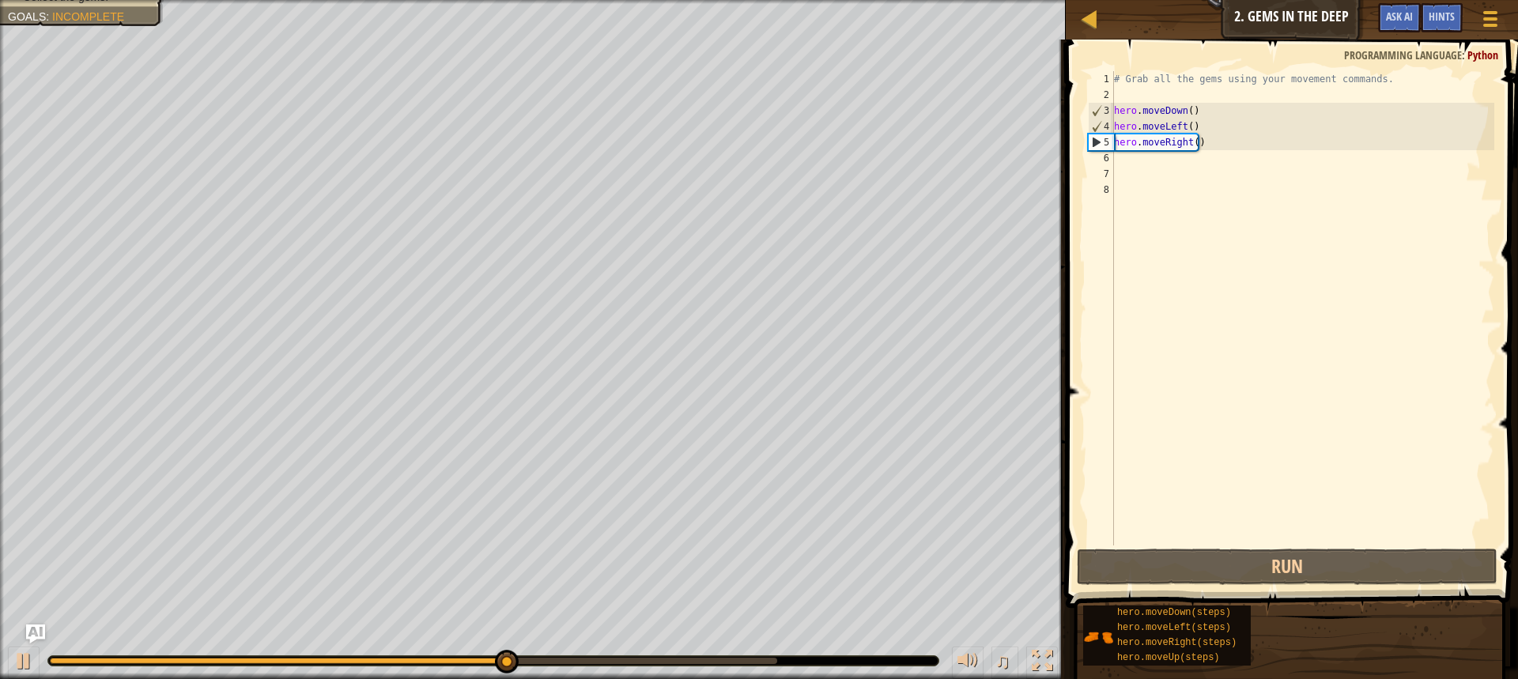
click at [1099, 136] on div "5" at bounding box center [1101, 142] width 25 height 16
drag, startPoint x: 1099, startPoint y: 136, endPoint x: 1089, endPoint y: 135, distance: 9.5
click at [1091, 138] on div "5" at bounding box center [1101, 142] width 25 height 16
click at [1089, 136] on div "5" at bounding box center [1101, 142] width 25 height 16
type textarea "hero.moveRight()"
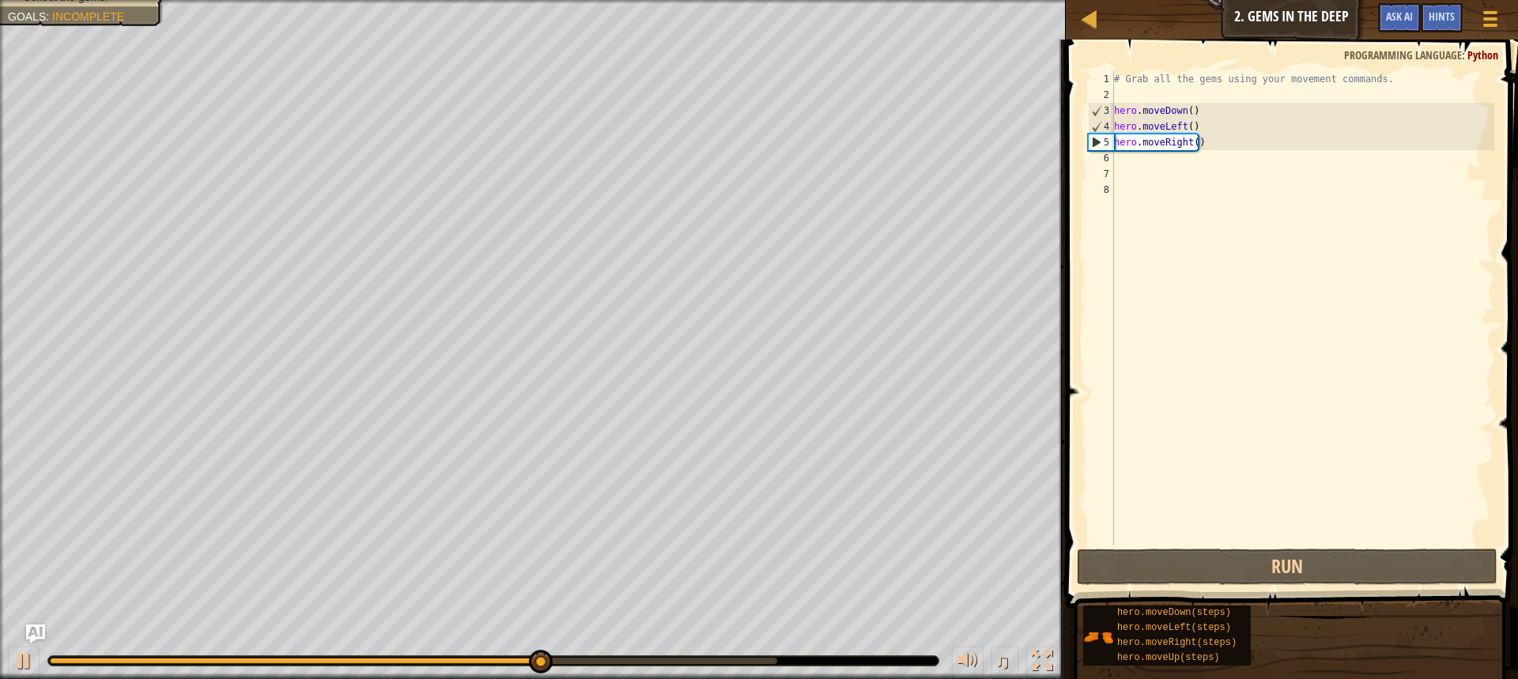
click at [1089, 136] on div "5" at bounding box center [1101, 142] width 25 height 16
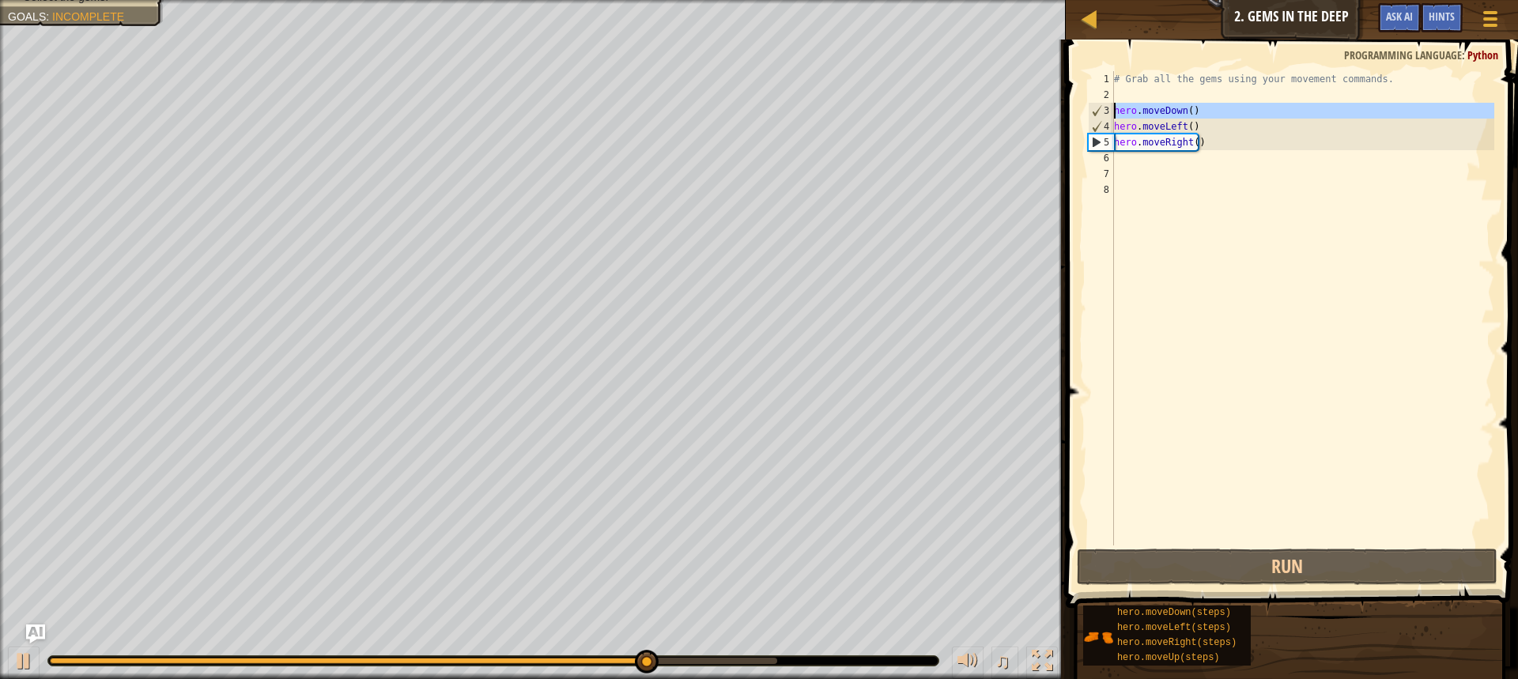
click at [1095, 118] on div "3" at bounding box center [1101, 111] width 25 height 16
type textarea "hero.moveDown()"
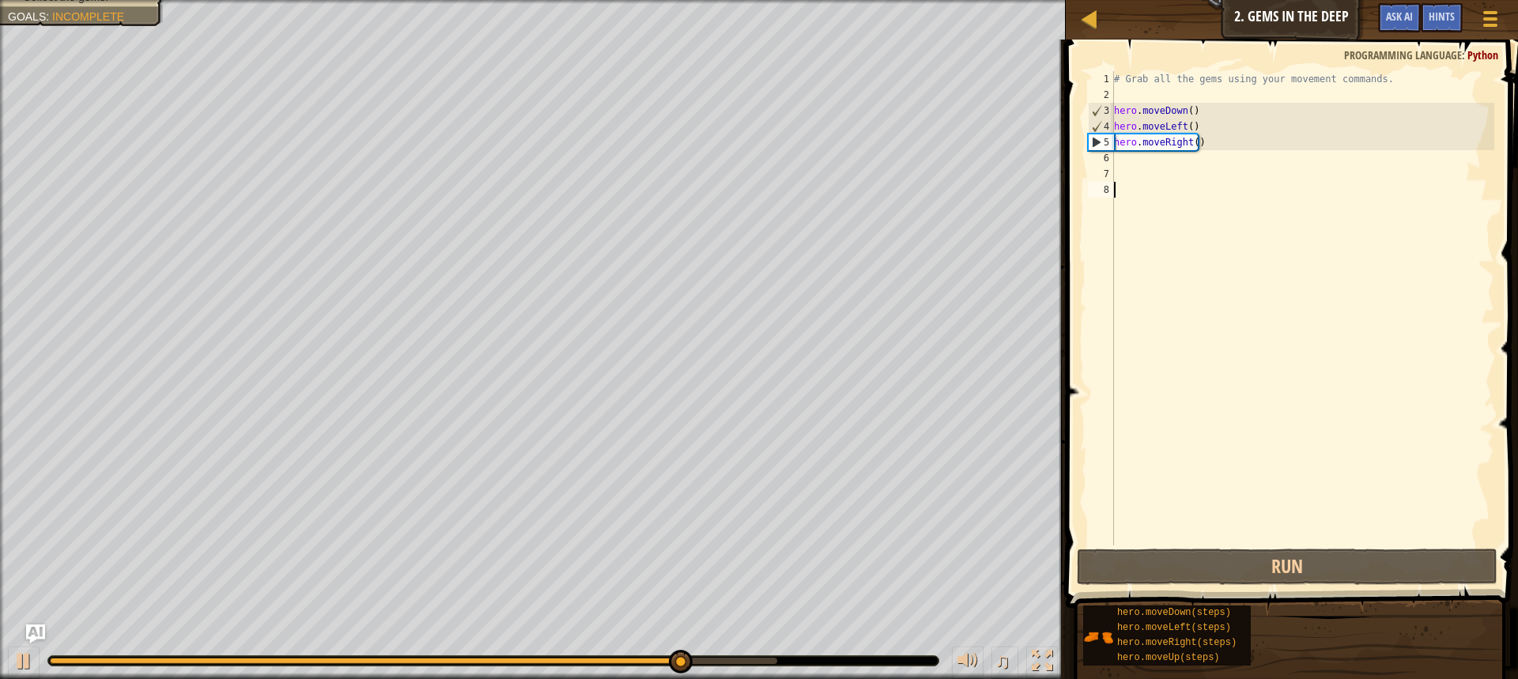
click at [1094, 120] on div "4" at bounding box center [1101, 127] width 25 height 16
click at [1085, 144] on div "hero.moveLeft() 1 2 3 4 5 6 7 8 # Grab all the gems using your movement command…" at bounding box center [1289, 308] width 409 height 474
click at [1091, 138] on div "hero.moveLeft() 1 2 3 4 5 6 7 8 # Grab all the gems using your movement command…" at bounding box center [1289, 308] width 409 height 474
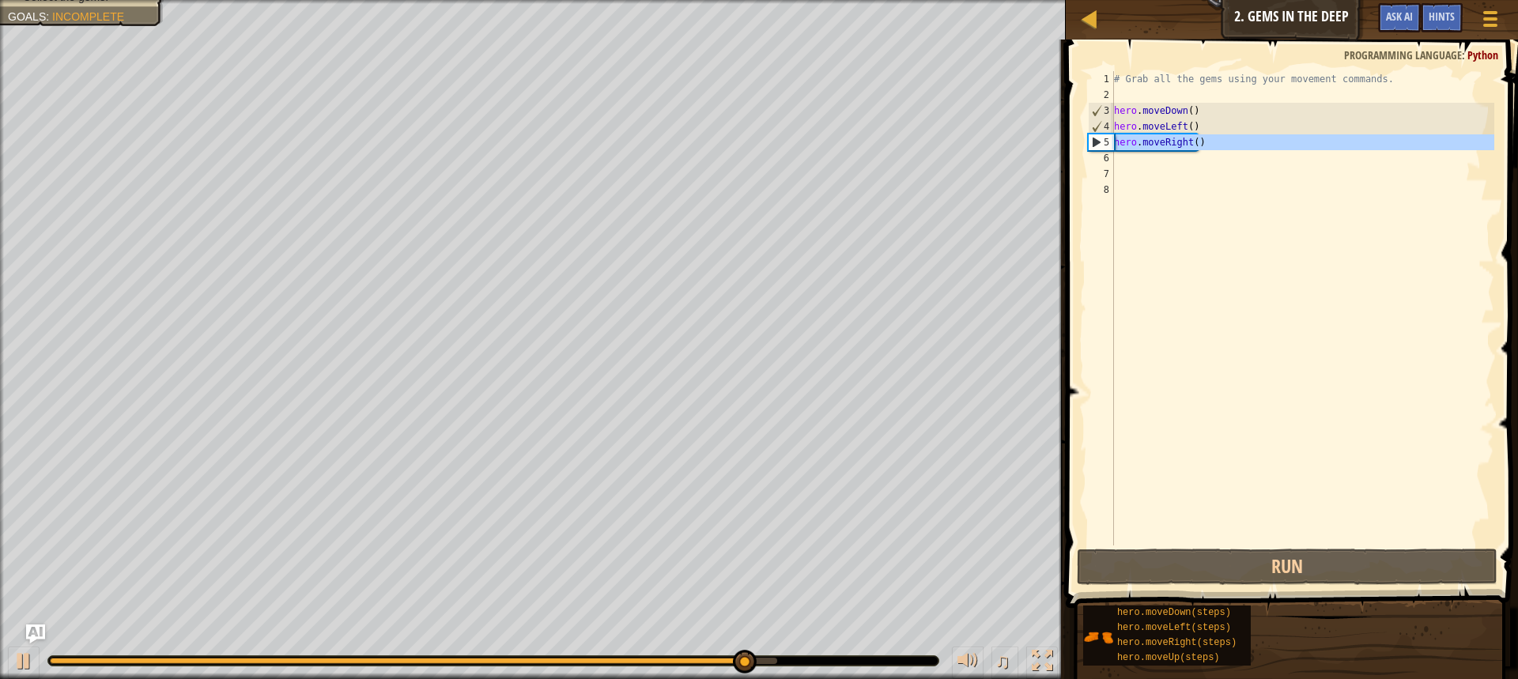
drag, startPoint x: 1093, startPoint y: 137, endPoint x: 1094, endPoint y: 145, distance: 8.8
click at [1094, 142] on div "5" at bounding box center [1101, 142] width 25 height 16
type textarea "hero.moveRight()"
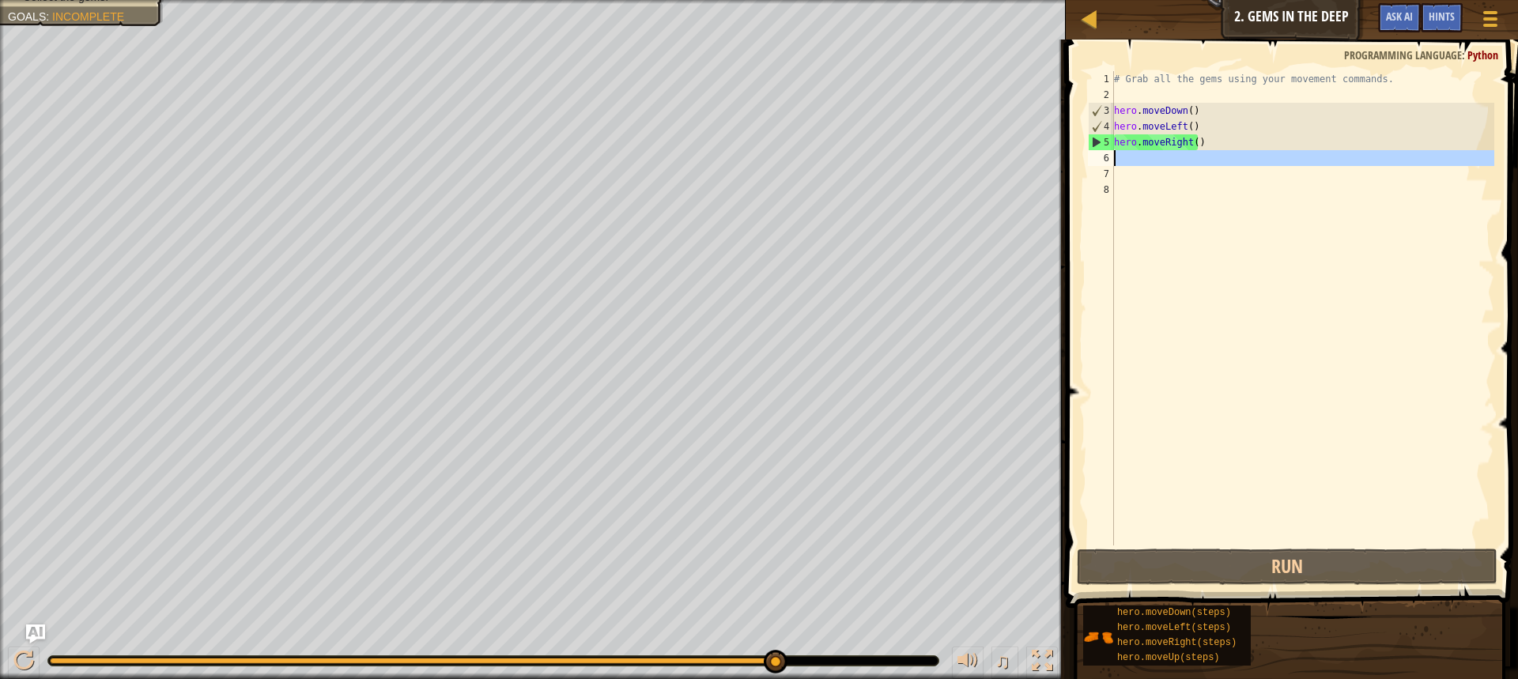
click at [1101, 165] on div "6" at bounding box center [1101, 158] width 26 height 16
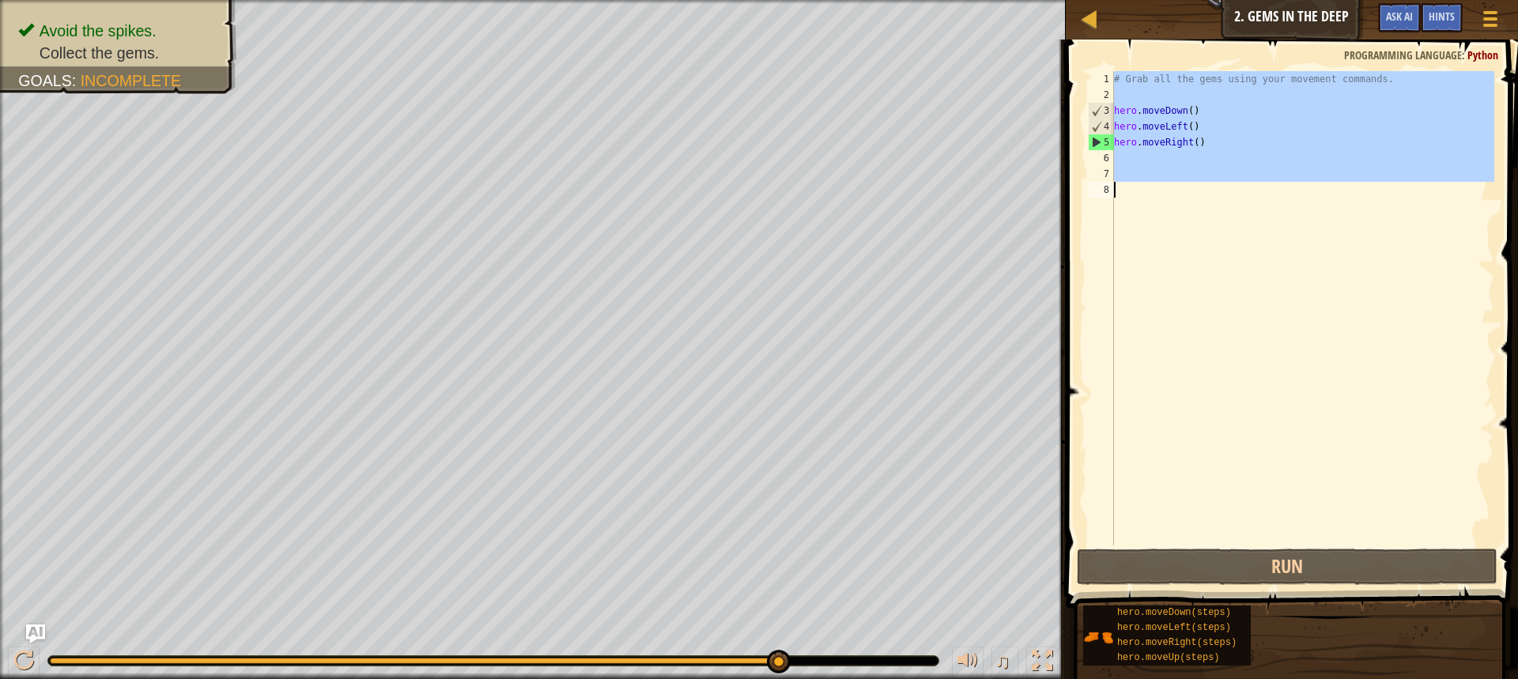
drag, startPoint x: 1103, startPoint y: 164, endPoint x: 1115, endPoint y: 164, distance: 11.9
click at [1109, 165] on div "6" at bounding box center [1101, 158] width 26 height 16
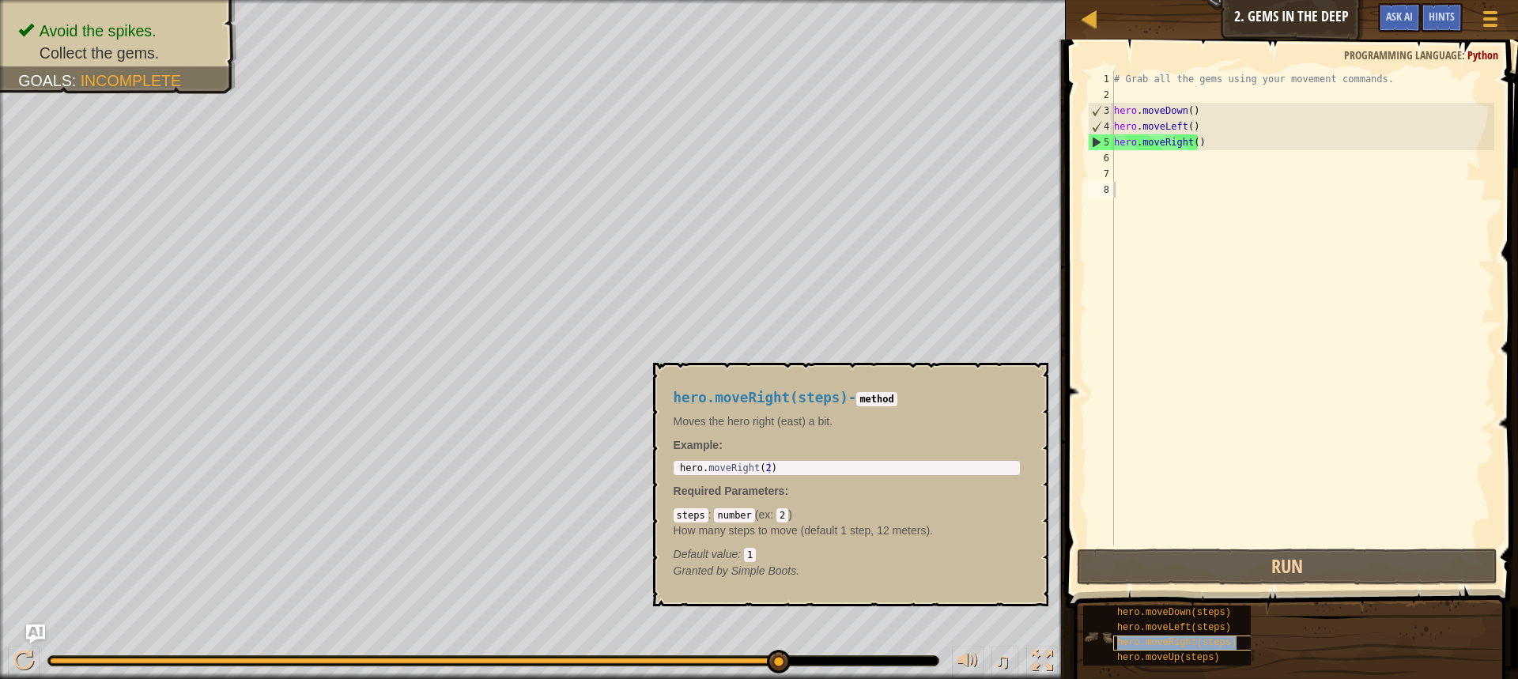
click at [1122, 640] on span "hero.moveRight(steps)" at bounding box center [1176, 642] width 119 height 11
click at [1122, 620] on div "hero.moveDown(steps)" at bounding box center [1189, 613] width 152 height 15
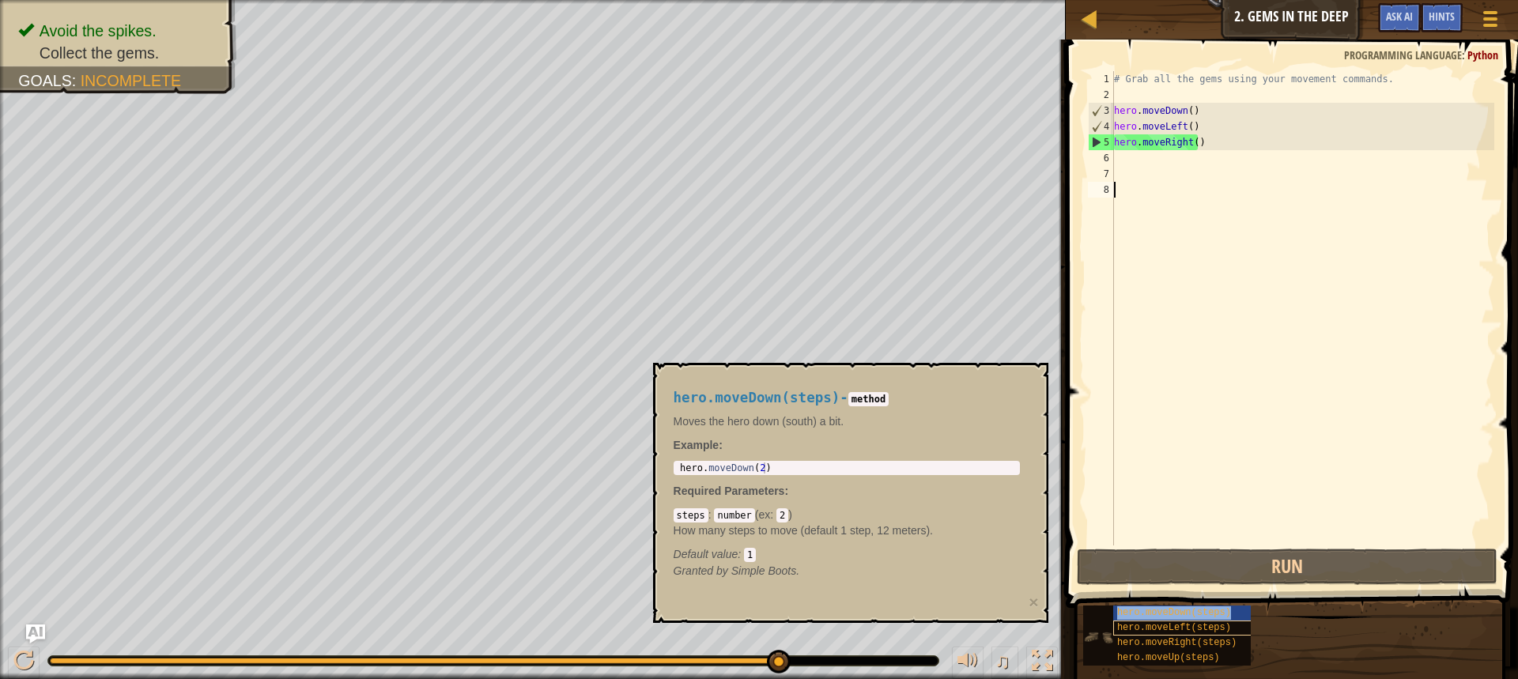
click at [1123, 621] on div "hero.moveDown(steps) hero.moveLeft(steps) hero.moveRight(steps) hero.moveUp(ste…" at bounding box center [1167, 636] width 168 height 60
click at [1315, 16] on div "Map Introduction to Computer Science 2. Gems in the Deep Game Menu Done Hints A…" at bounding box center [1292, 20] width 452 height 40
drag, startPoint x: 1394, startPoint y: 25, endPoint x: 1372, endPoint y: 16, distance: 23.8
click at [1390, 25] on button "Ask AI" at bounding box center [1399, 17] width 43 height 29
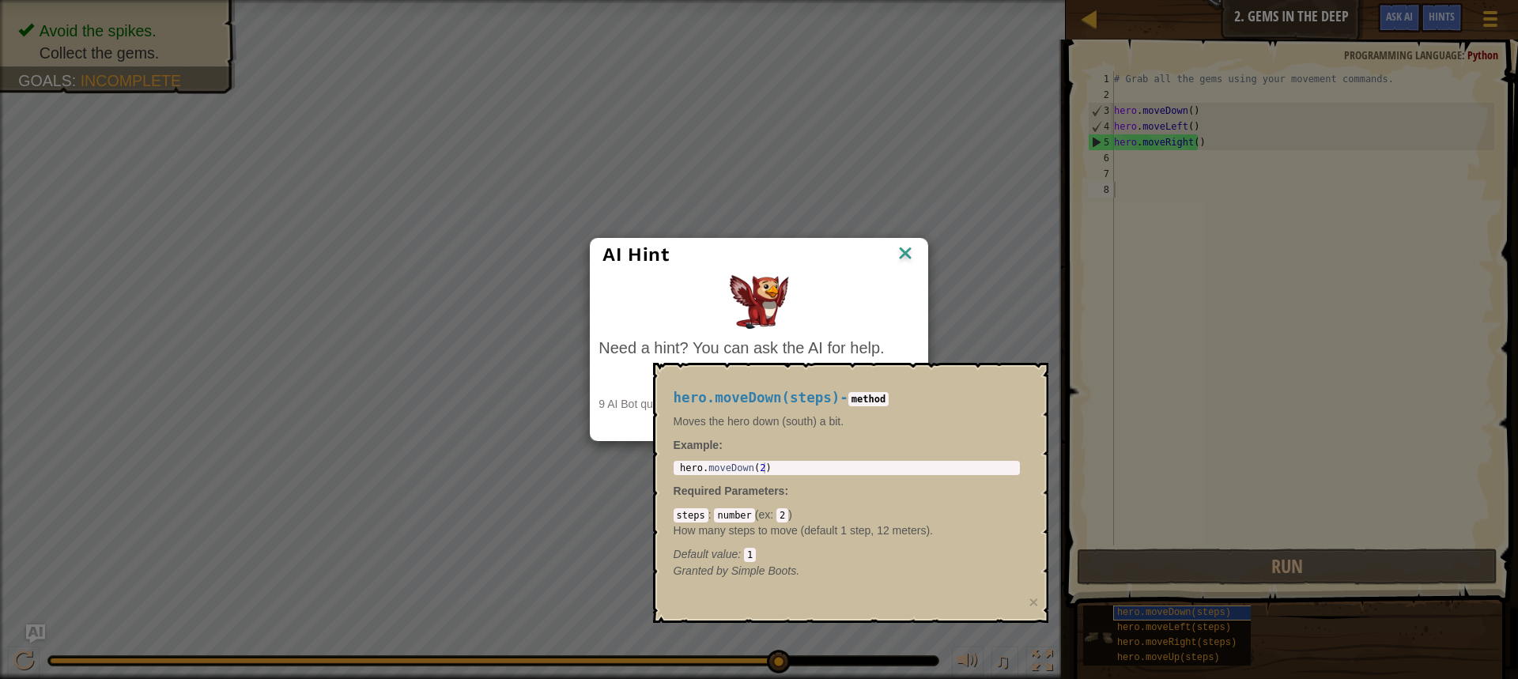
click at [1173, 620] on div "AI Hint Need a hint? You can ask the AI for help. Ask the AI 9 AI Bot queries l…" at bounding box center [759, 339] width 1518 height 679
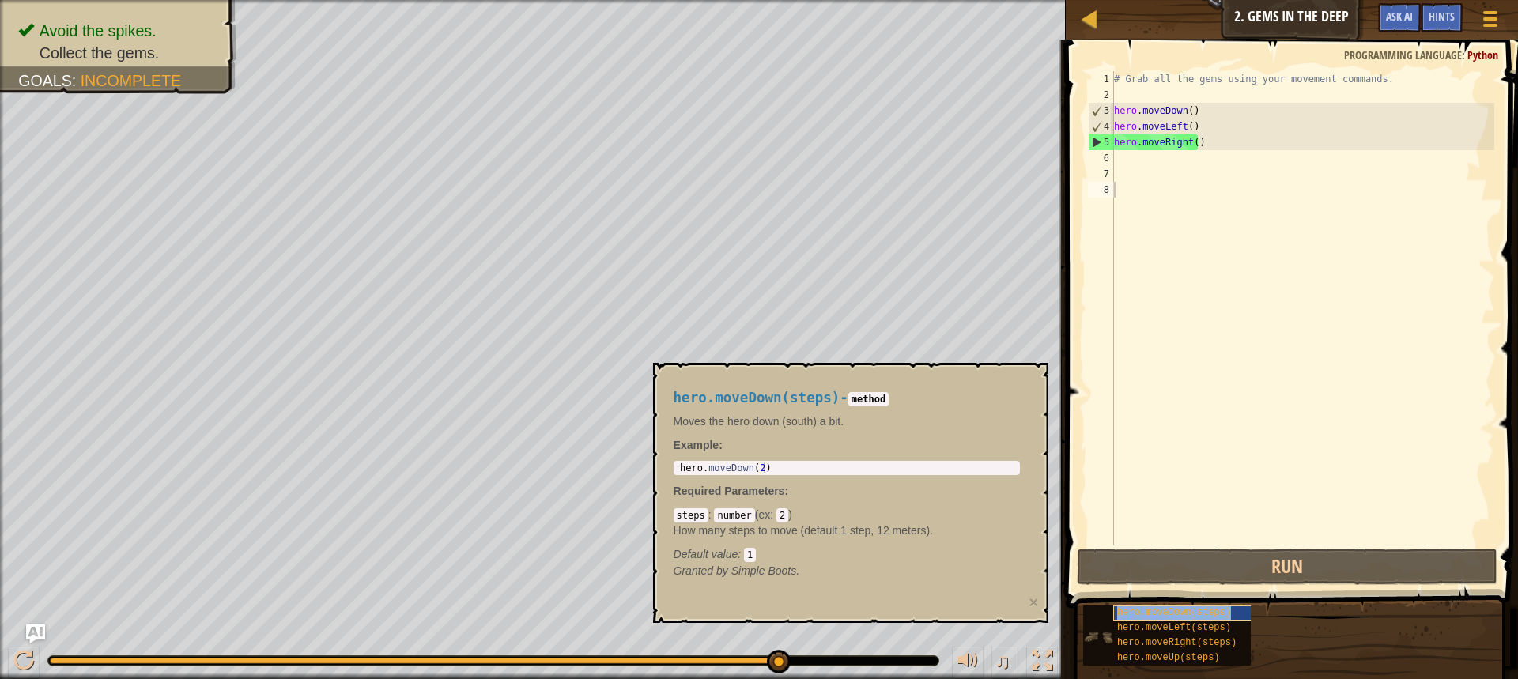
click at [1176, 616] on span "hero.moveDown(steps)" at bounding box center [1174, 612] width 114 height 11
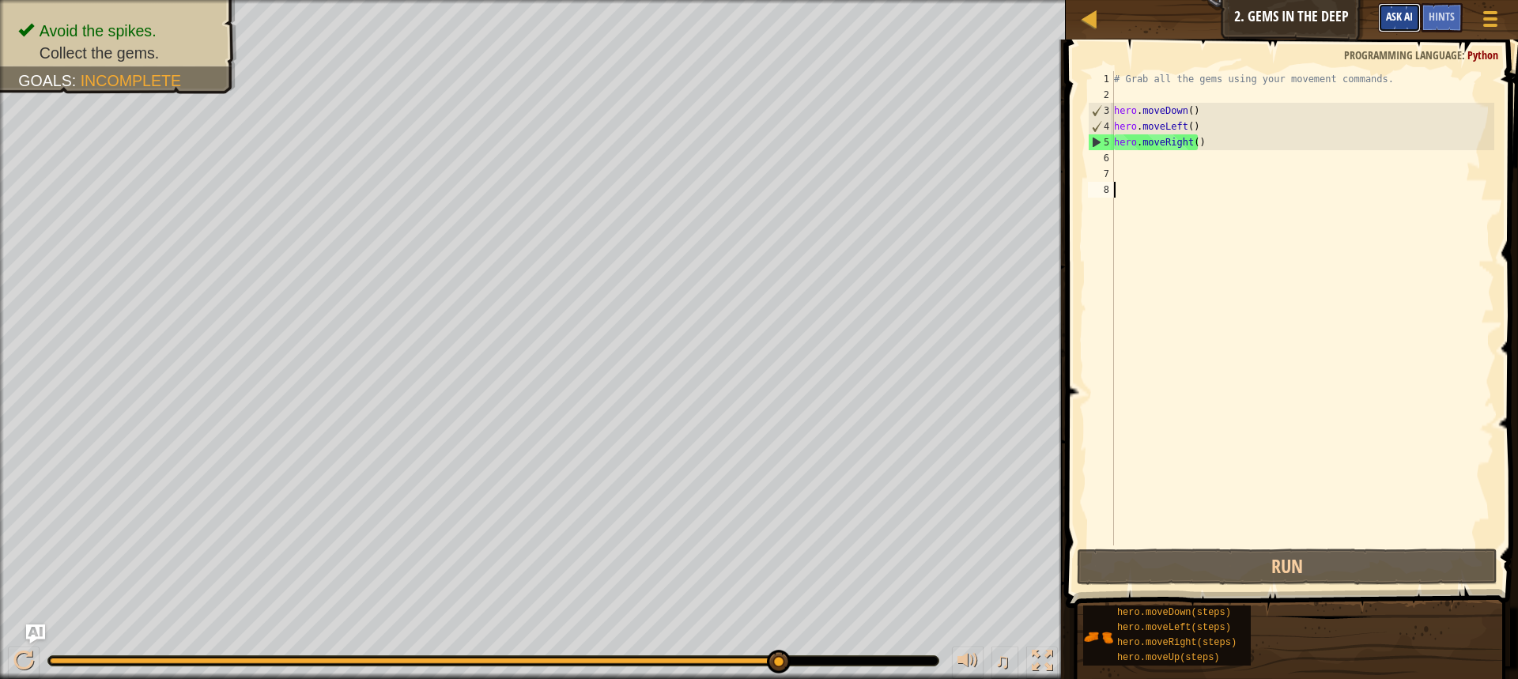
click at [1383, 19] on button "Ask AI" at bounding box center [1399, 17] width 43 height 29
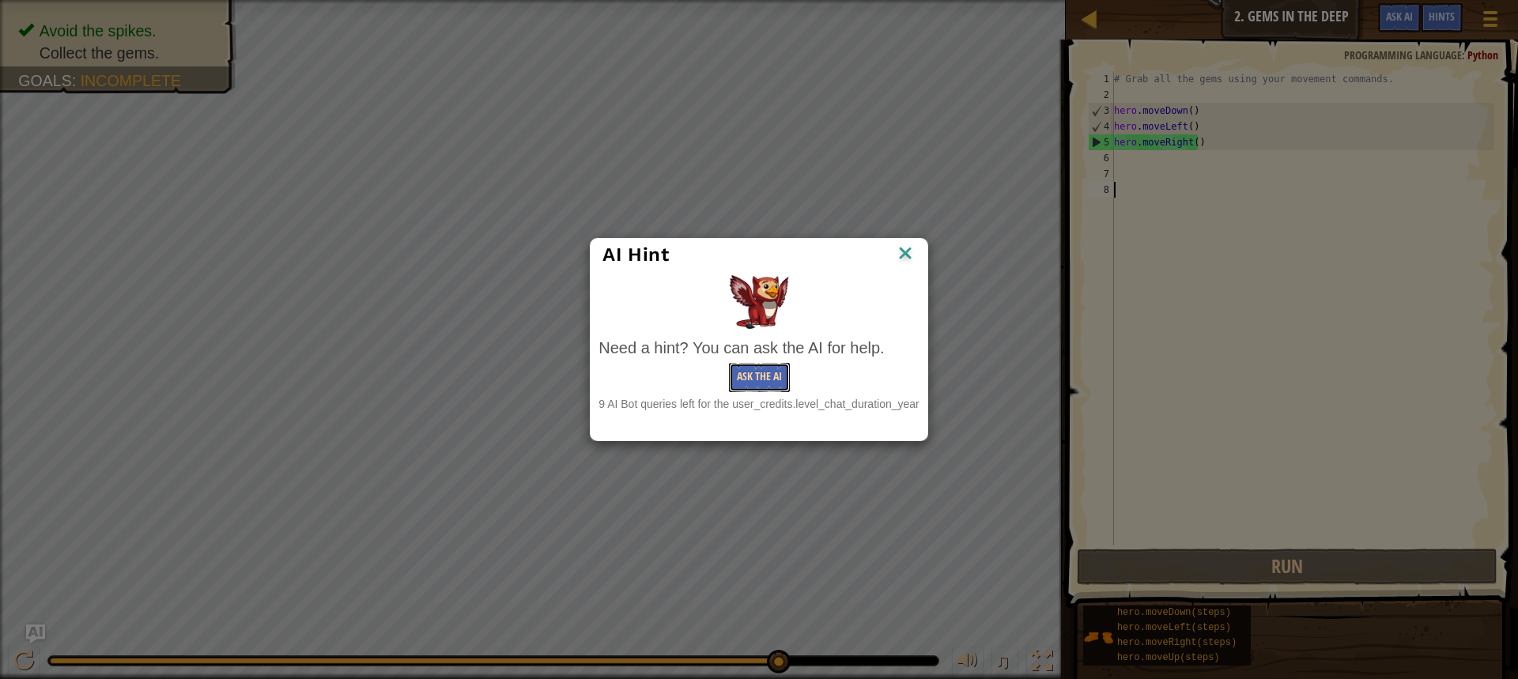
click at [772, 387] on button "Ask the AI" at bounding box center [759, 377] width 61 height 29
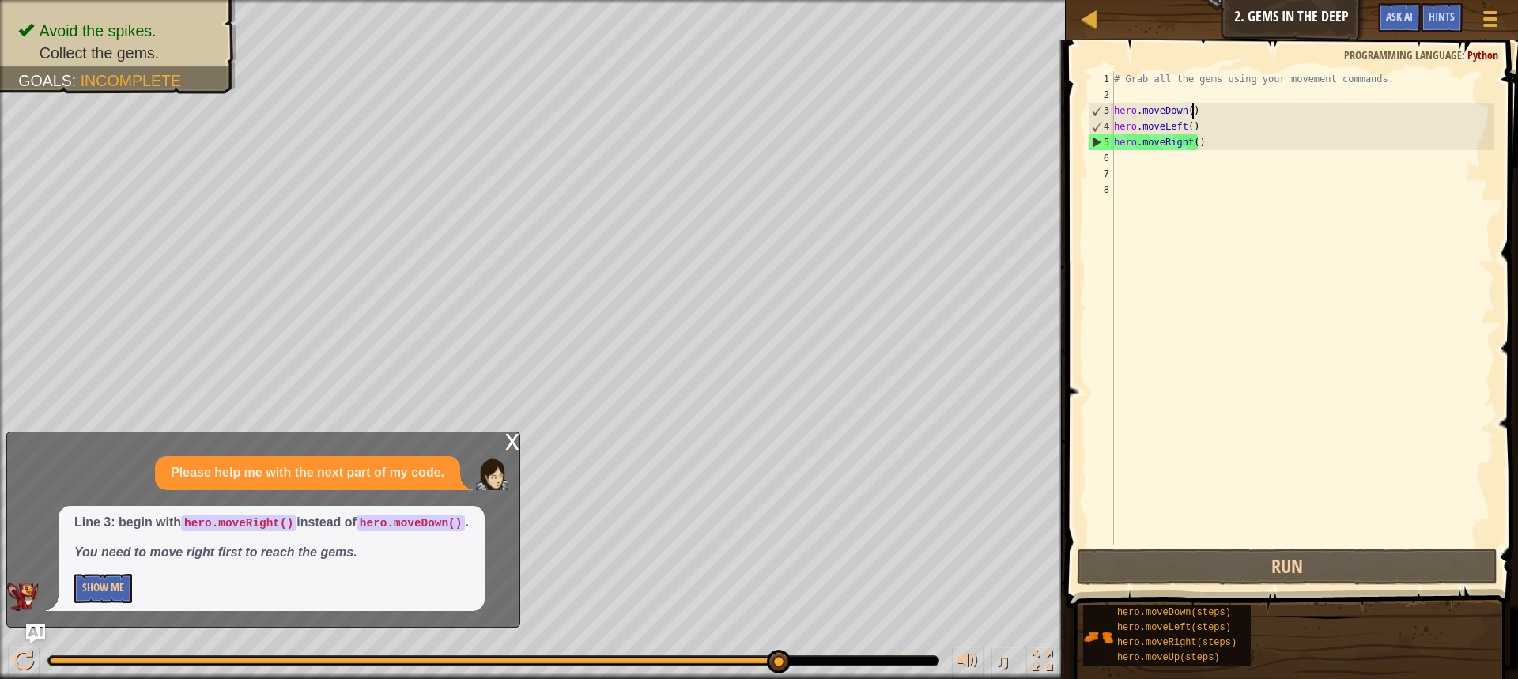
click at [1196, 111] on div "# Grab all the gems using your movement commands. hero . moveDown ( ) hero . mo…" at bounding box center [1302, 324] width 383 height 506
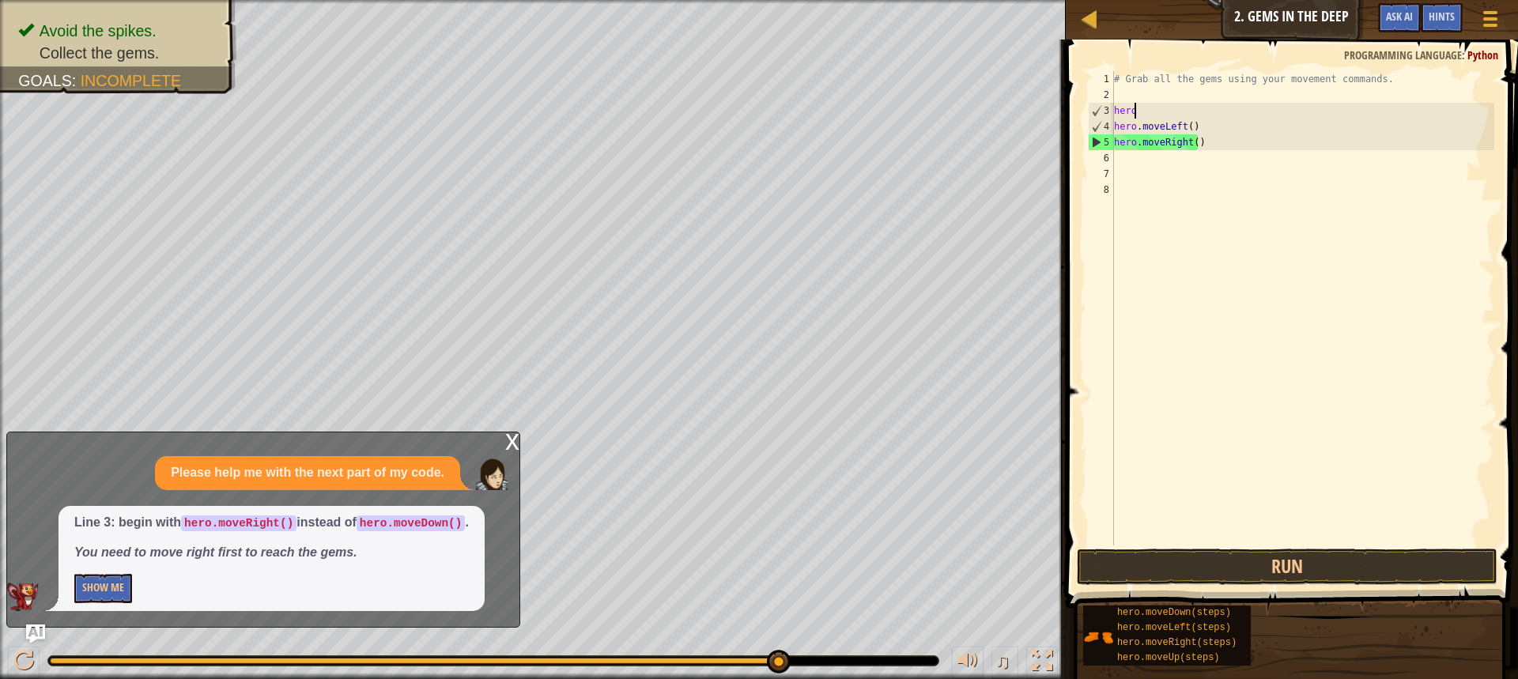
type textarea "h"
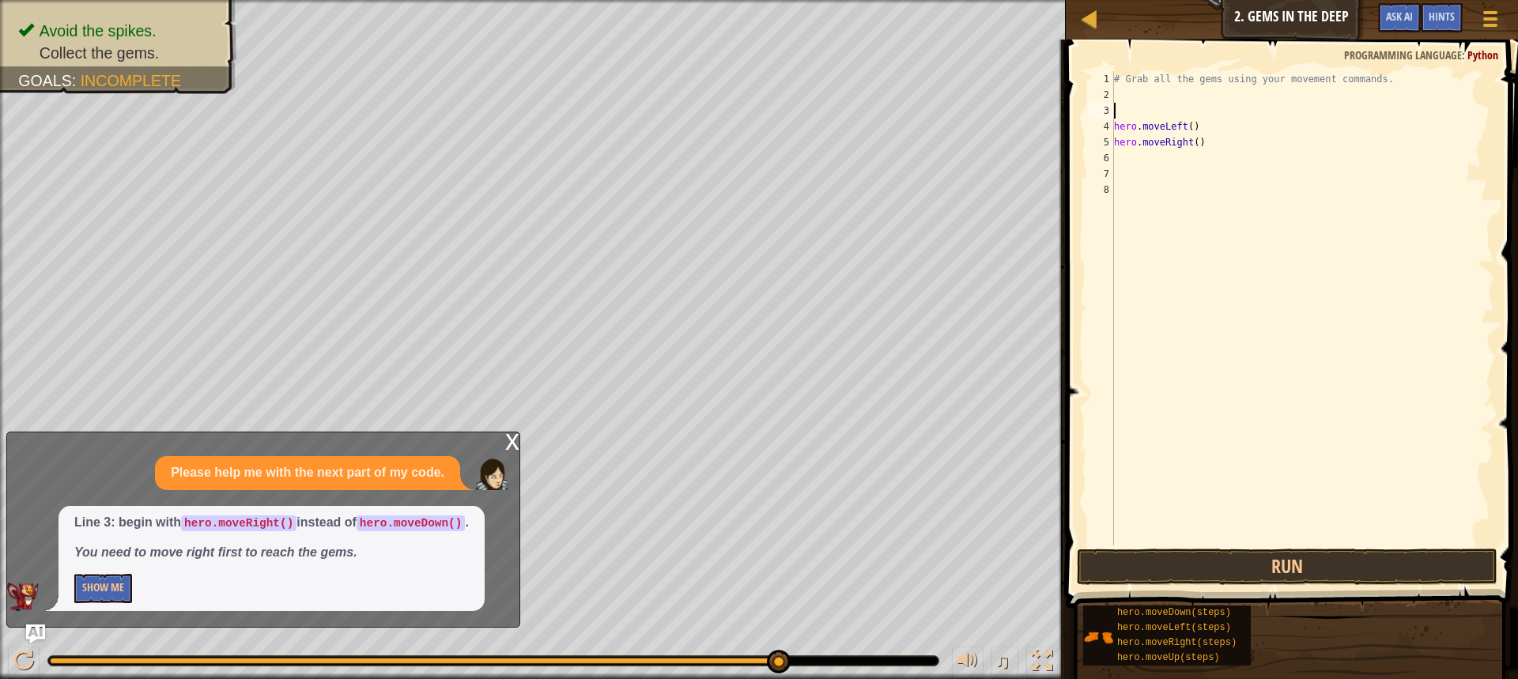
type textarea "h"
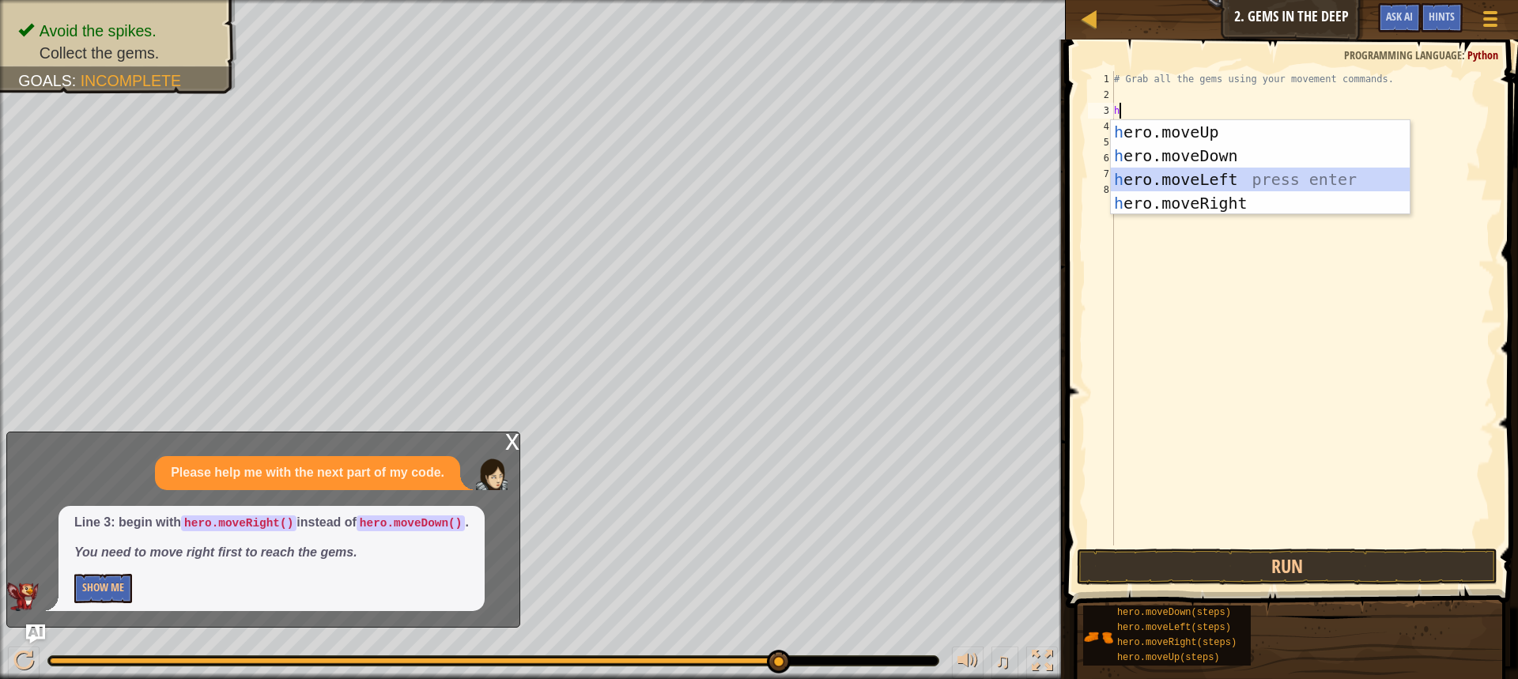
click at [1236, 191] on div "h ero.moveUp press enter h ero.moveDown press enter h ero.moveLeft press enter …" at bounding box center [1260, 191] width 299 height 142
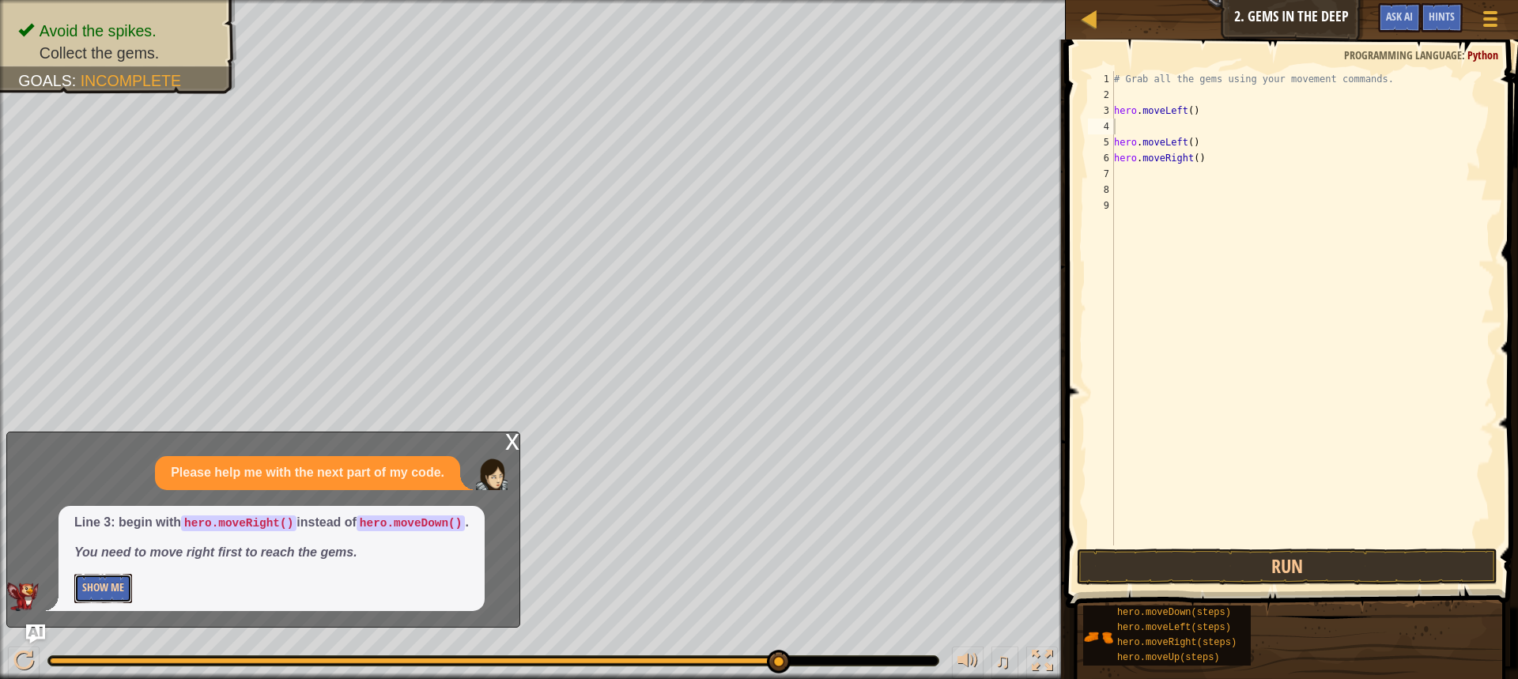
click at [95, 576] on button "Show Me" at bounding box center [103, 588] width 58 height 29
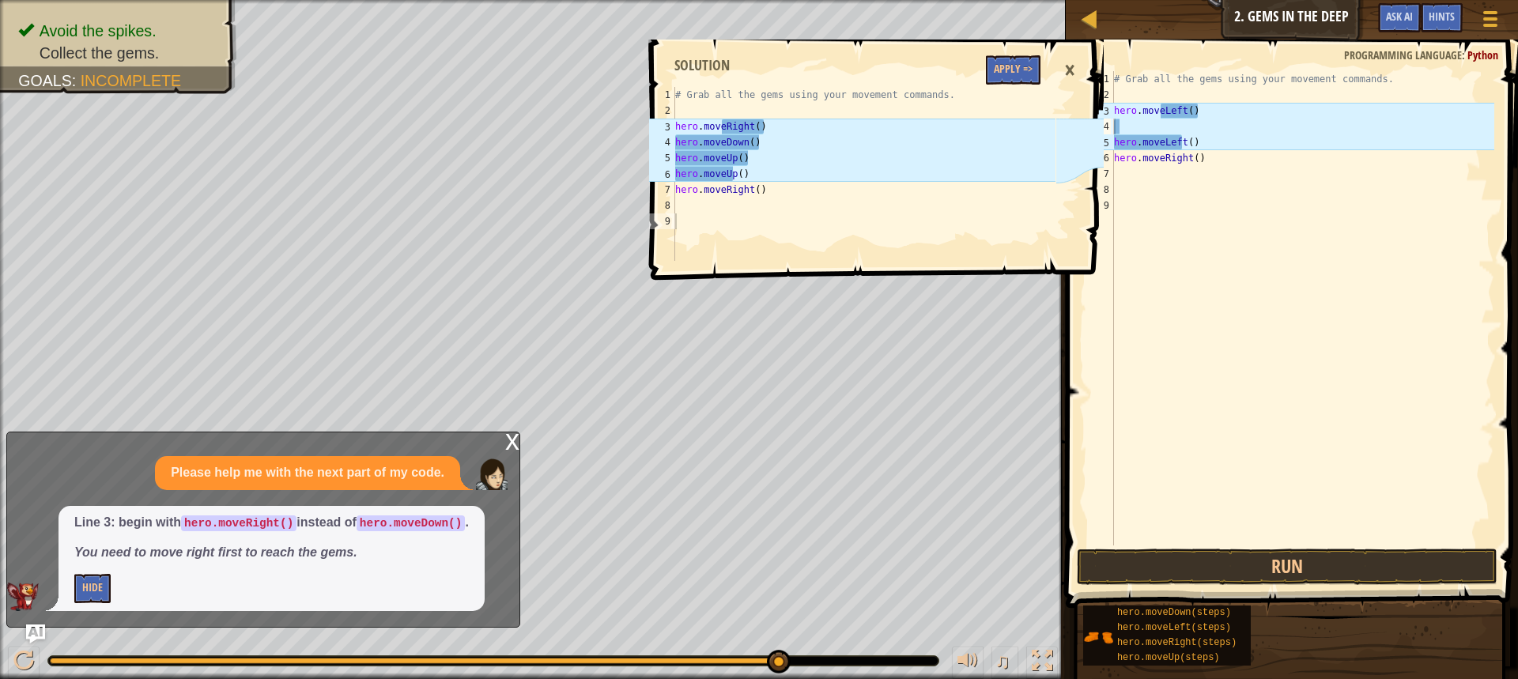
click at [1122, 126] on div "# Grab all the gems using your movement commands. hero . moveLeft ( ) hero . mo…" at bounding box center [1302, 324] width 383 height 506
type textarea "h"
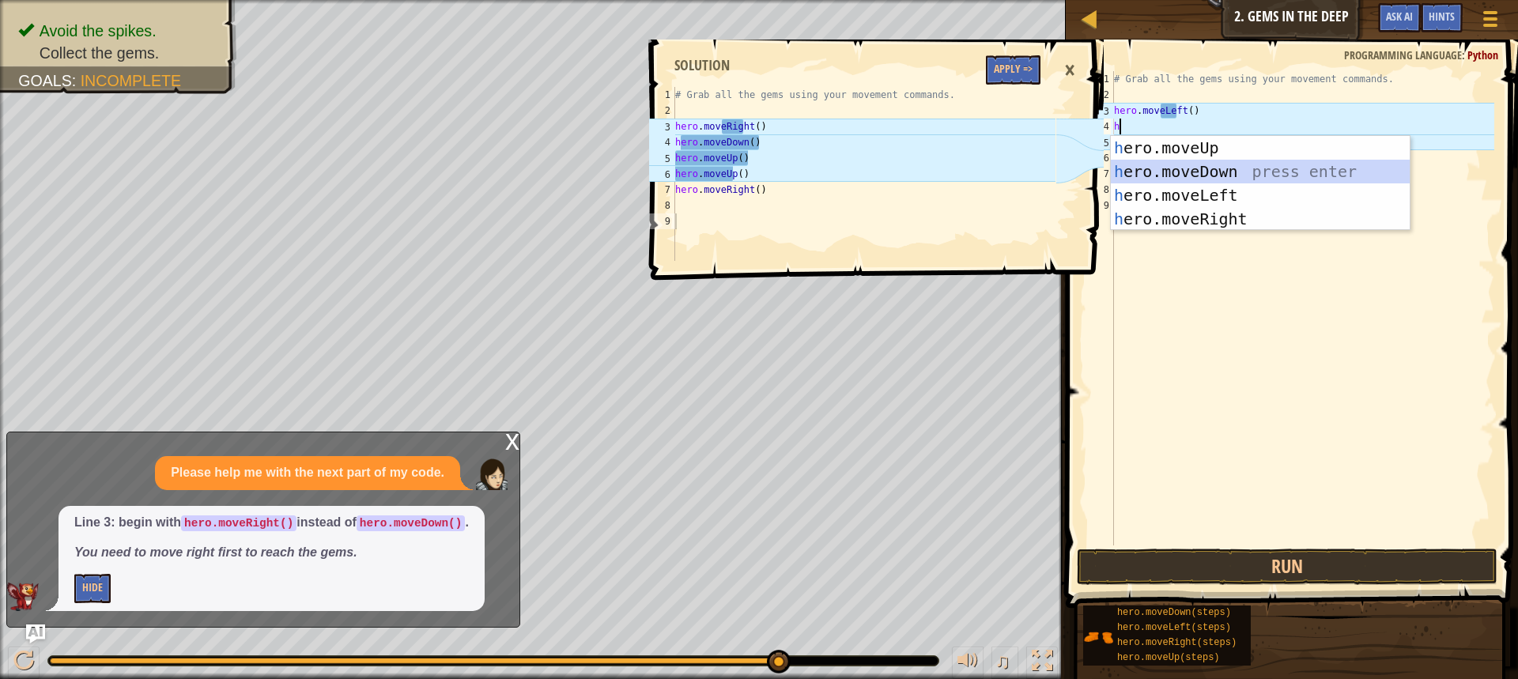
click at [1316, 170] on div "h ero.moveUp press enter h ero.moveDown press enter h ero.moveLeft press enter …" at bounding box center [1260, 207] width 299 height 142
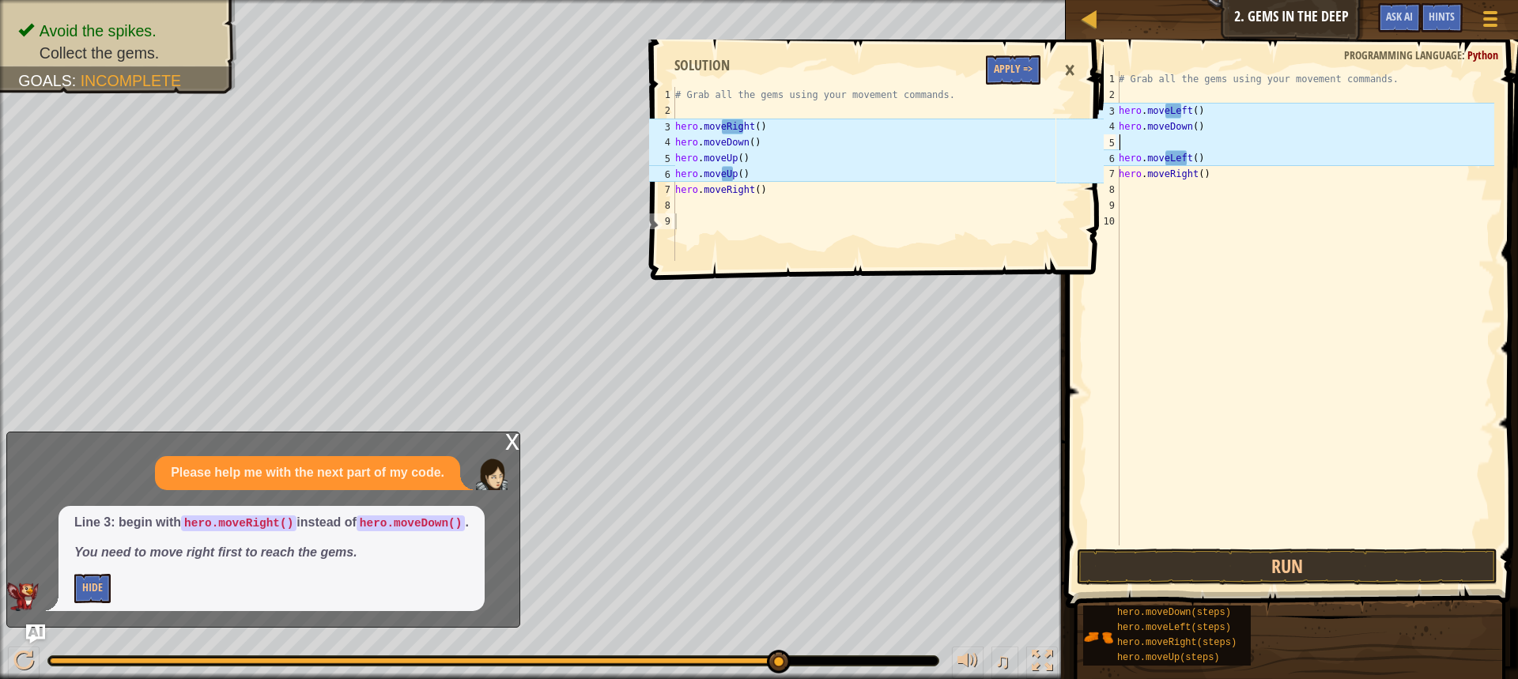
type textarea "h"
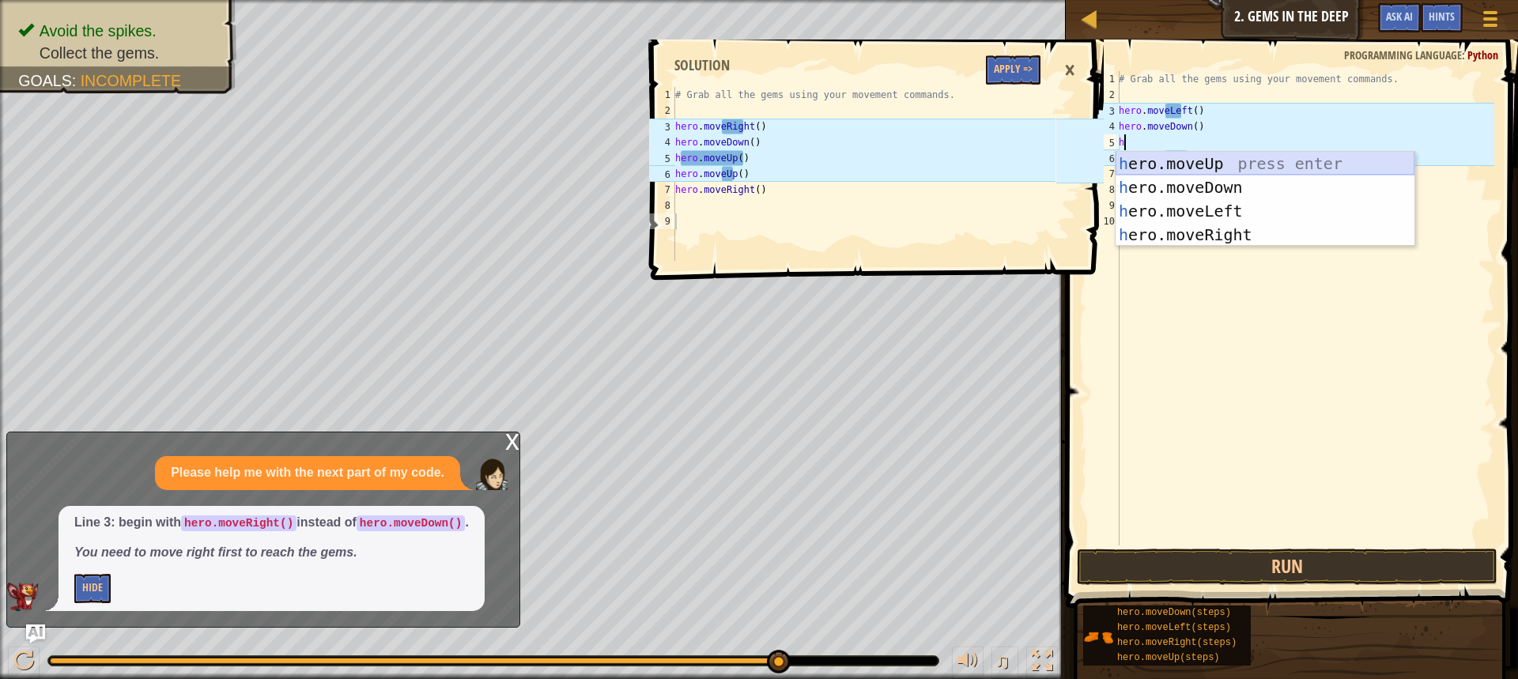
click at [1186, 161] on div "h ero.moveUp press enter h ero.moveDown press enter h ero.moveLeft press enter …" at bounding box center [1264, 223] width 299 height 142
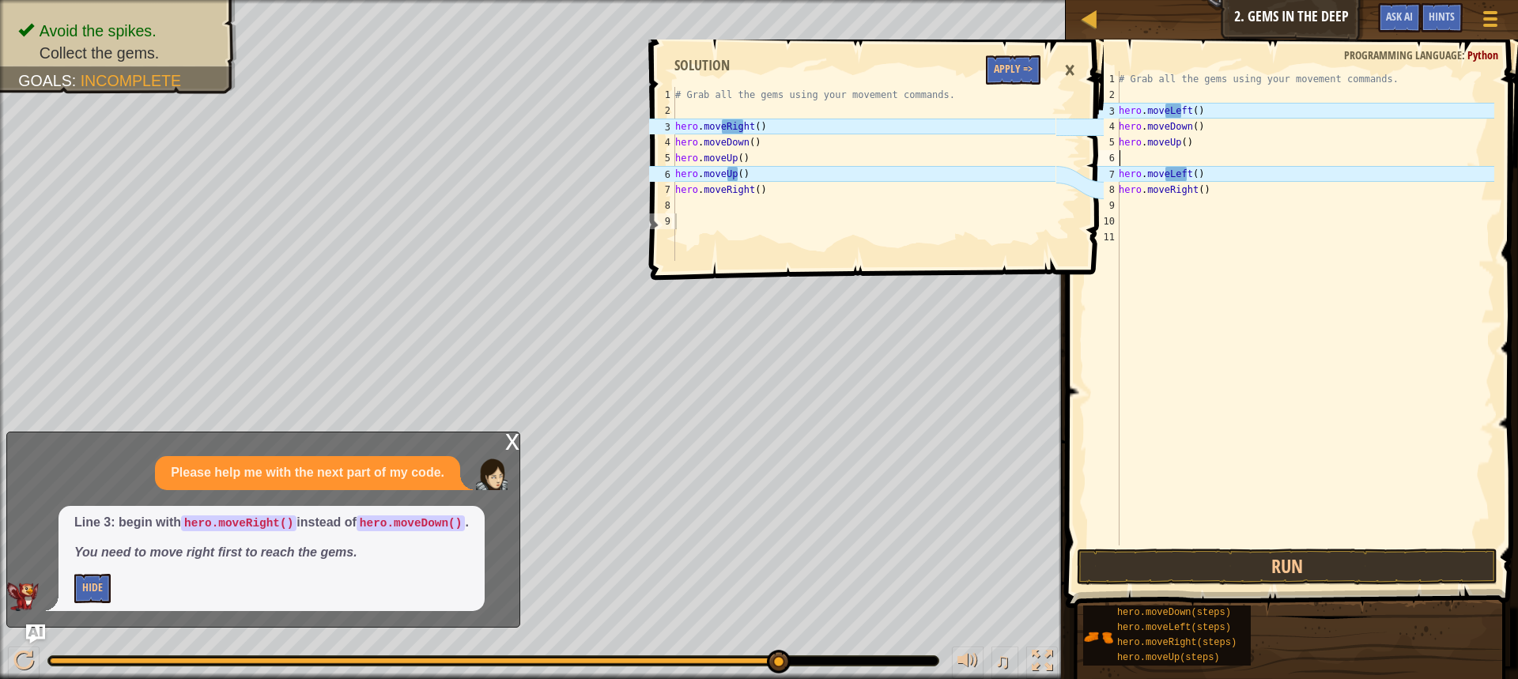
type textarea "h"
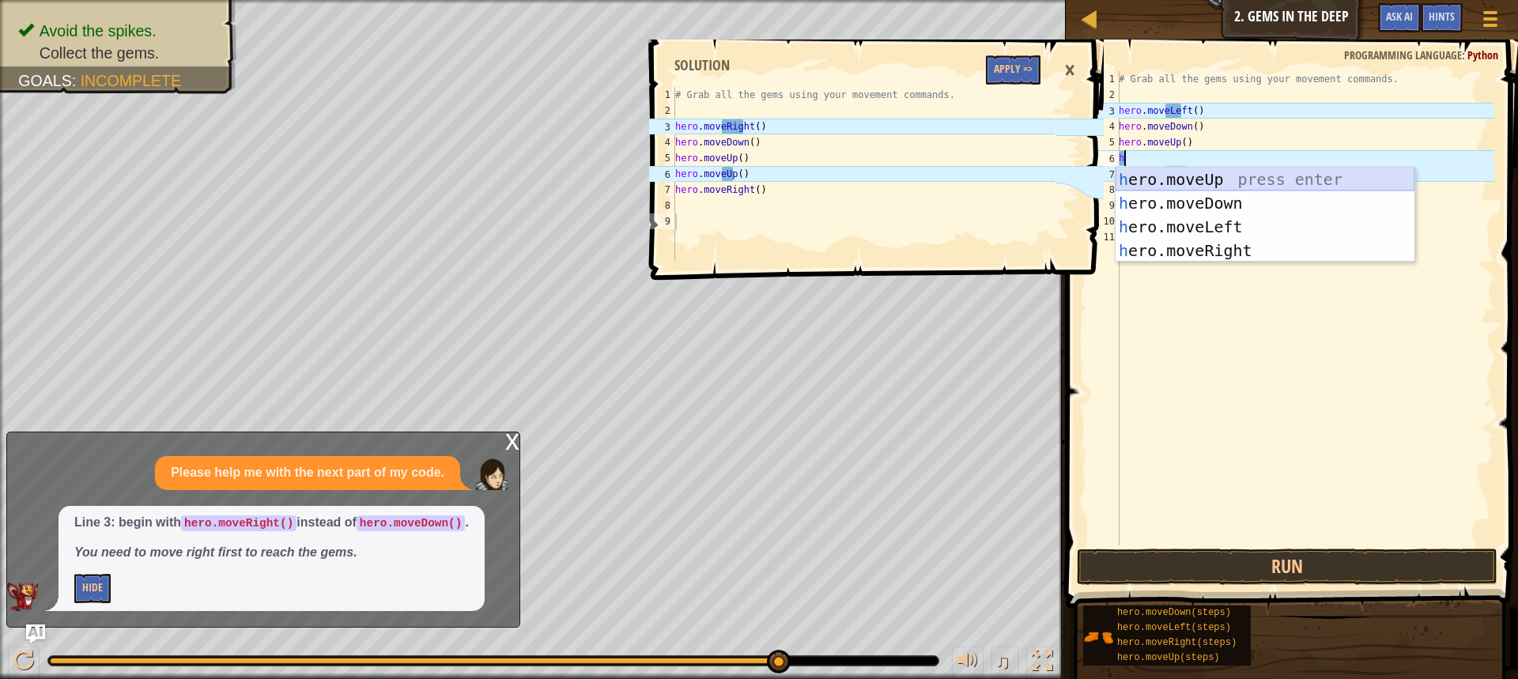
click at [1198, 178] on div "h ero.moveUp press enter h ero.moveDown press enter h ero.moveLeft press enter …" at bounding box center [1264, 239] width 299 height 142
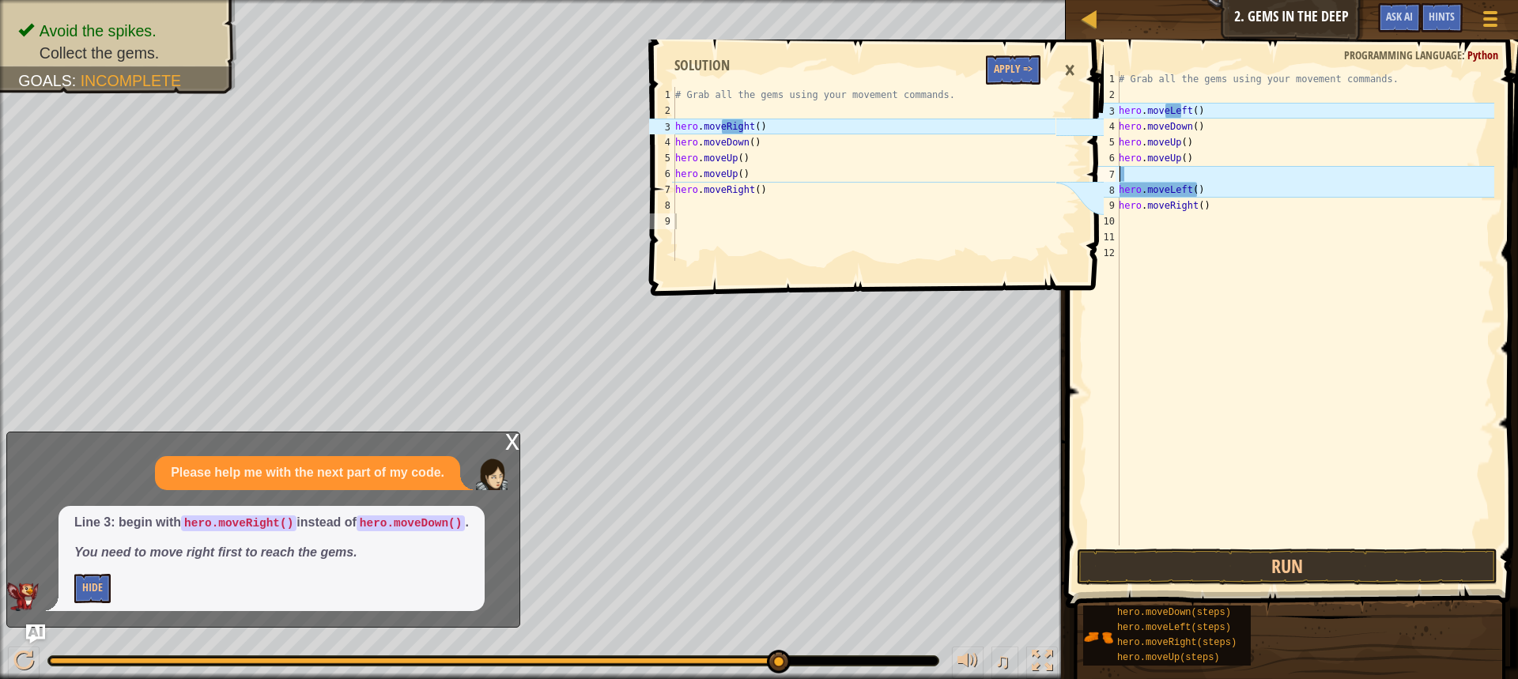
click at [1215, 191] on div "# Grab all the gems using your movement commands. hero . moveLeft ( ) hero . mo…" at bounding box center [1304, 324] width 379 height 506
type textarea "h"
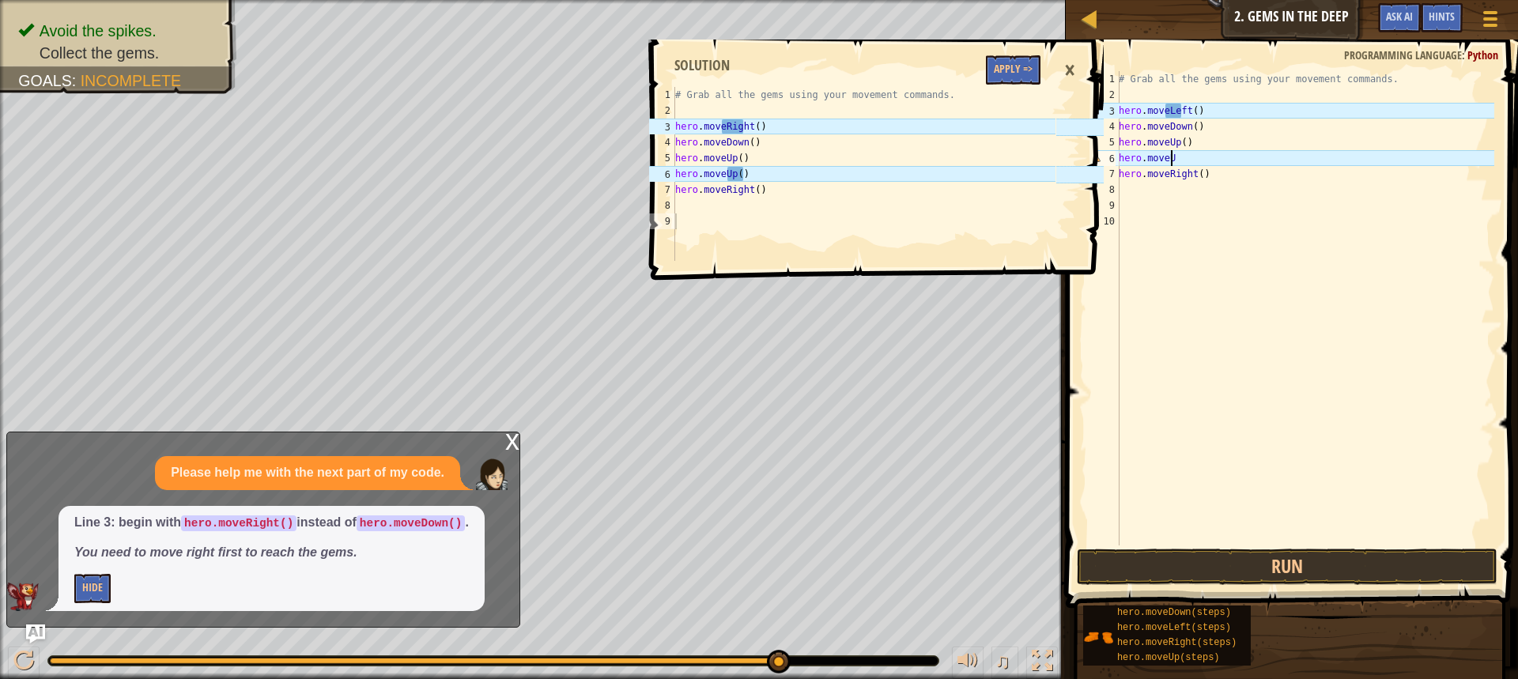
type textarea "hero.moveUp"
